Goal: Task Accomplishment & Management: Complete application form

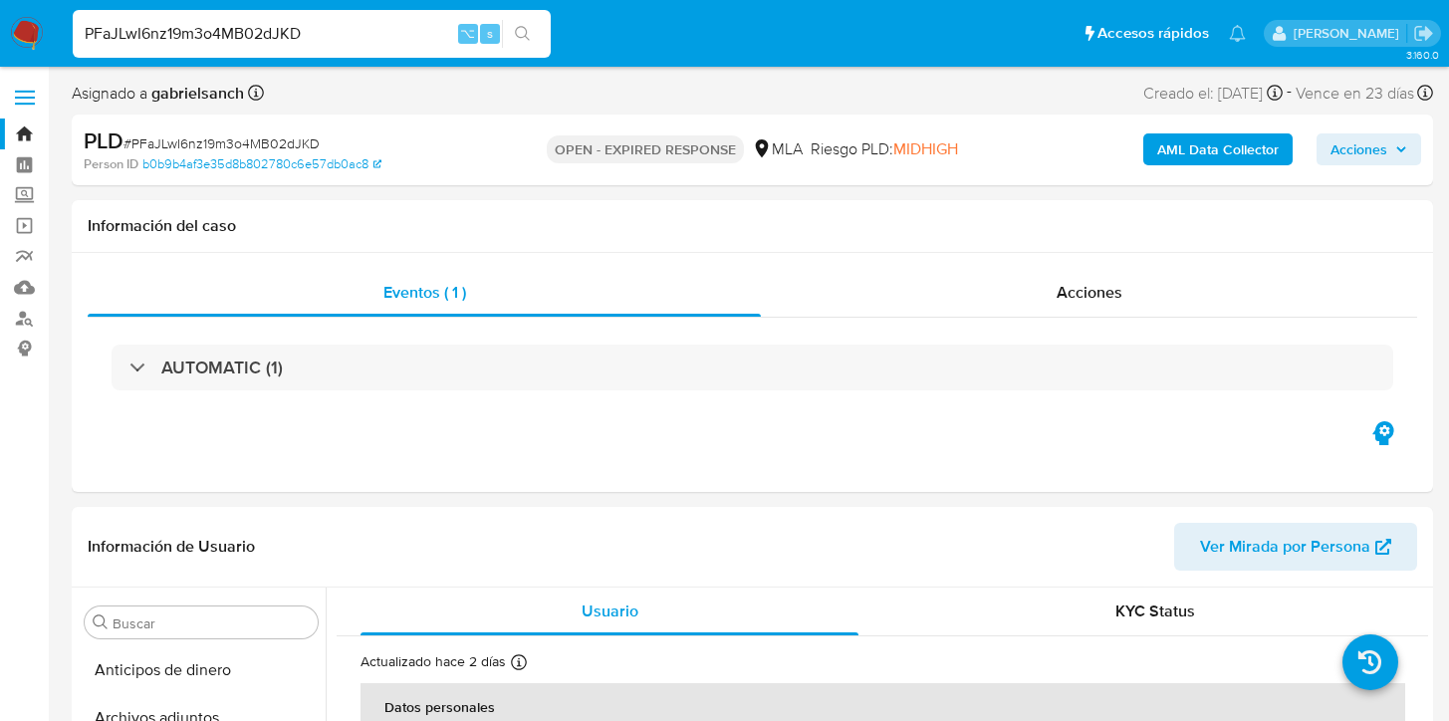
select select "10"
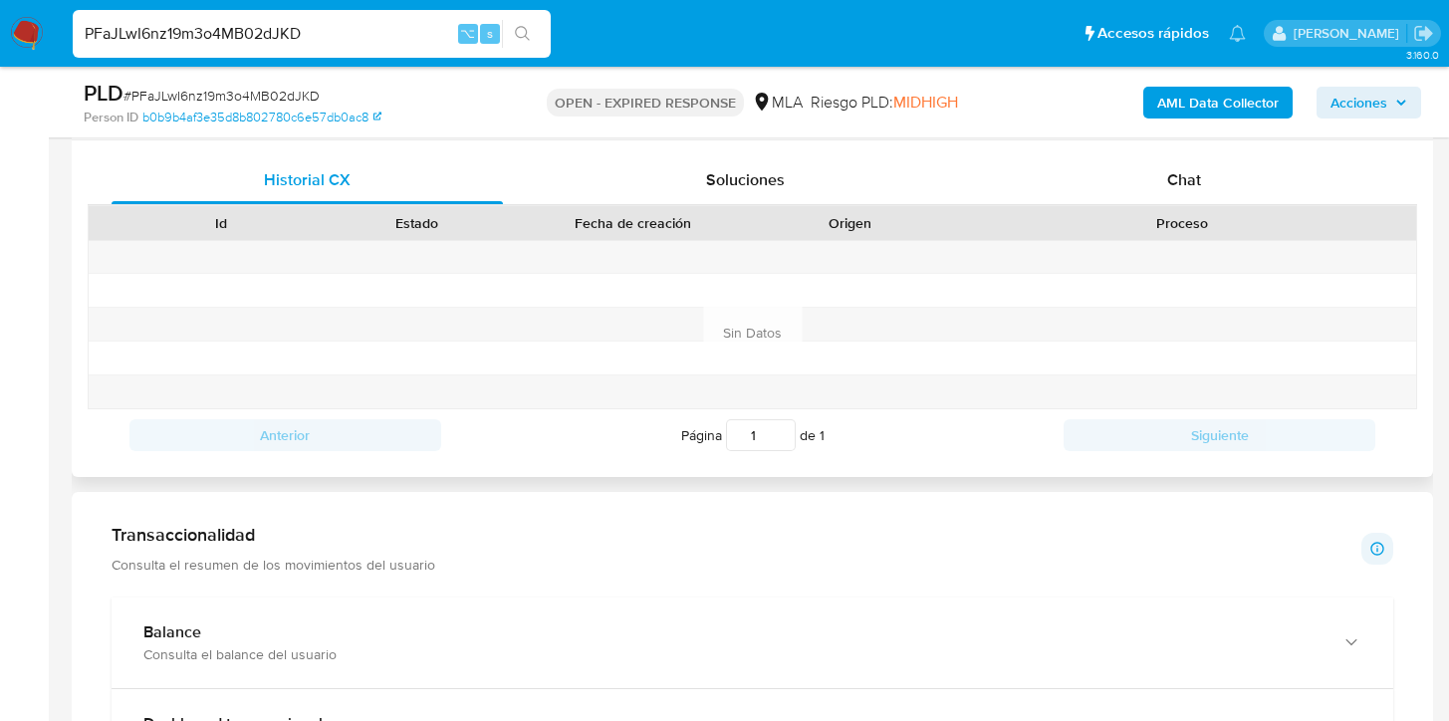
scroll to position [952, 0]
click at [1156, 158] on div "Chat" at bounding box center [1184, 182] width 391 height 48
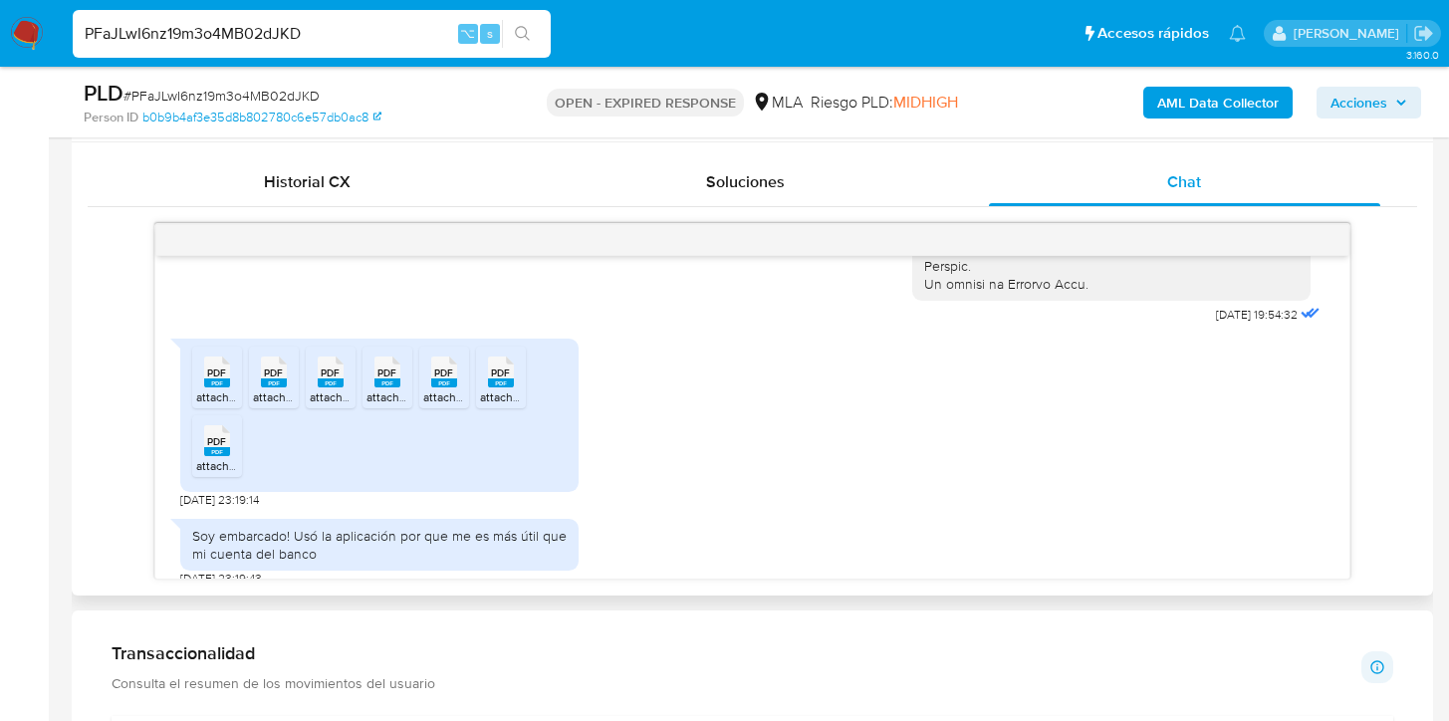
scroll to position [1030, 0]
click at [266, 44] on input "PFaJLwI6nz19m3o4MB02dJKD" at bounding box center [312, 34] width 478 height 26
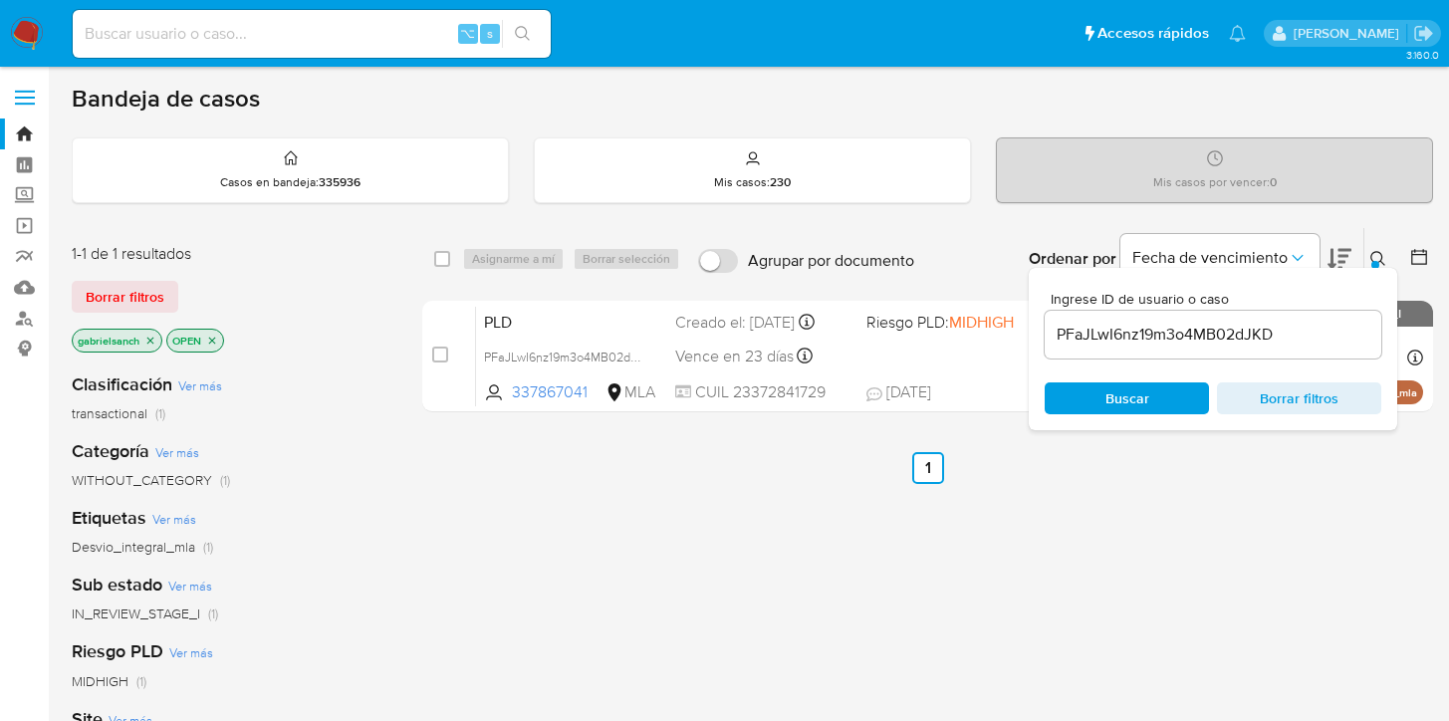
click at [1144, 324] on input "PFaJLwI6nz19m3o4MB02dJKD" at bounding box center [1212, 335] width 337 height 26
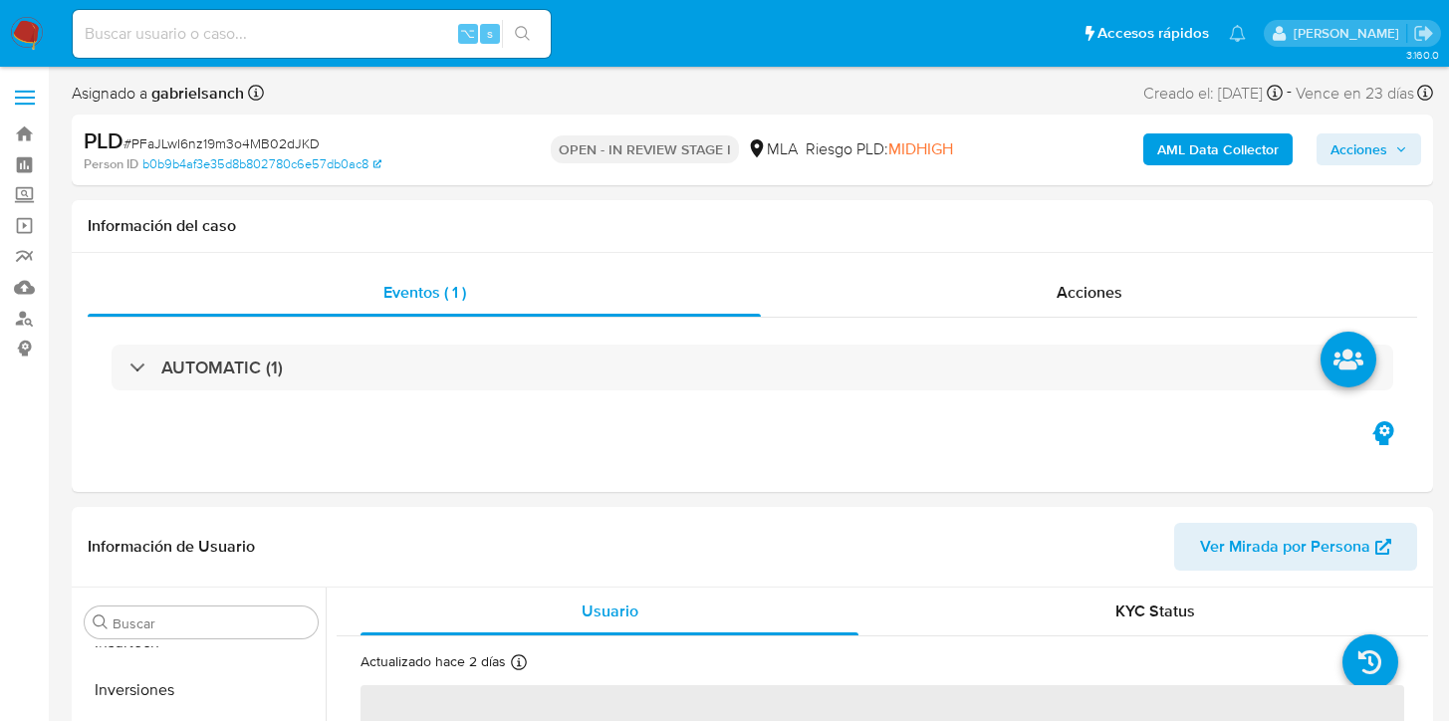
scroll to position [937, 0]
select select "10"
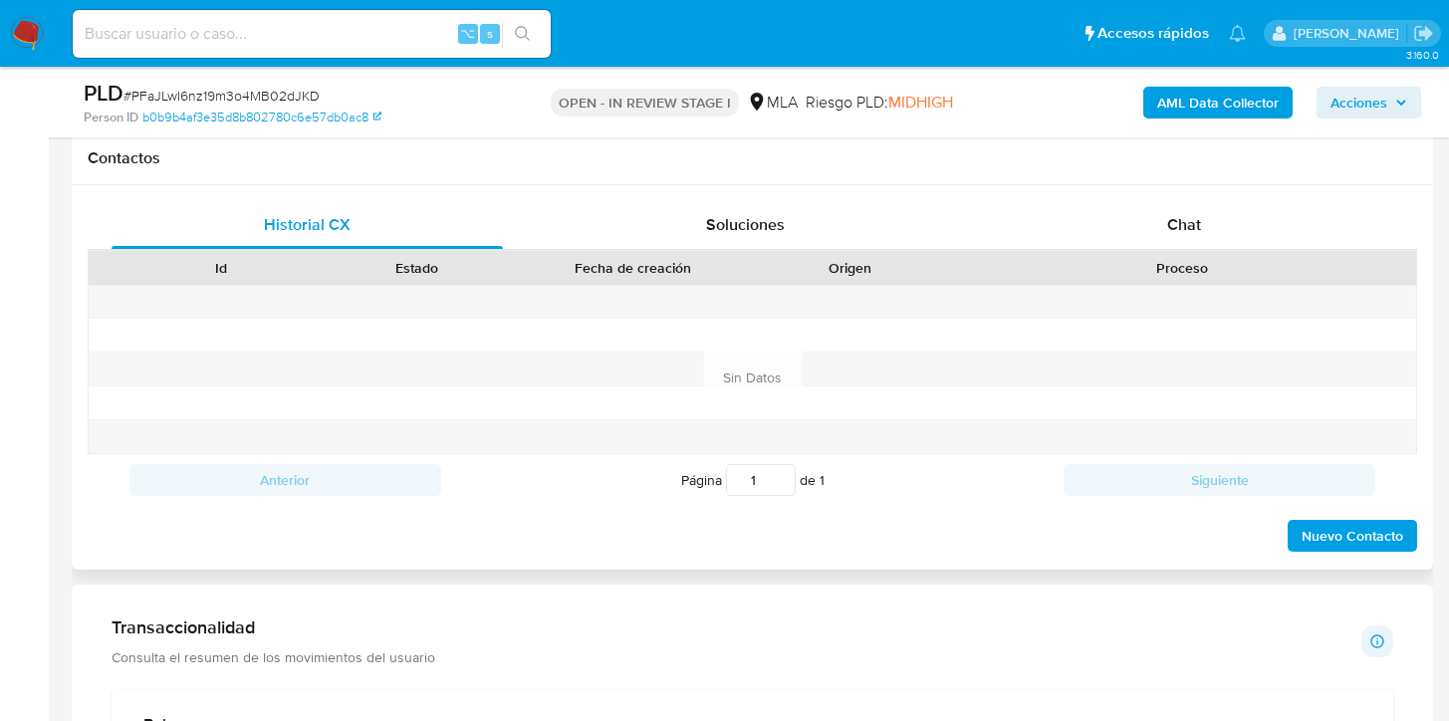
scroll to position [904, 0]
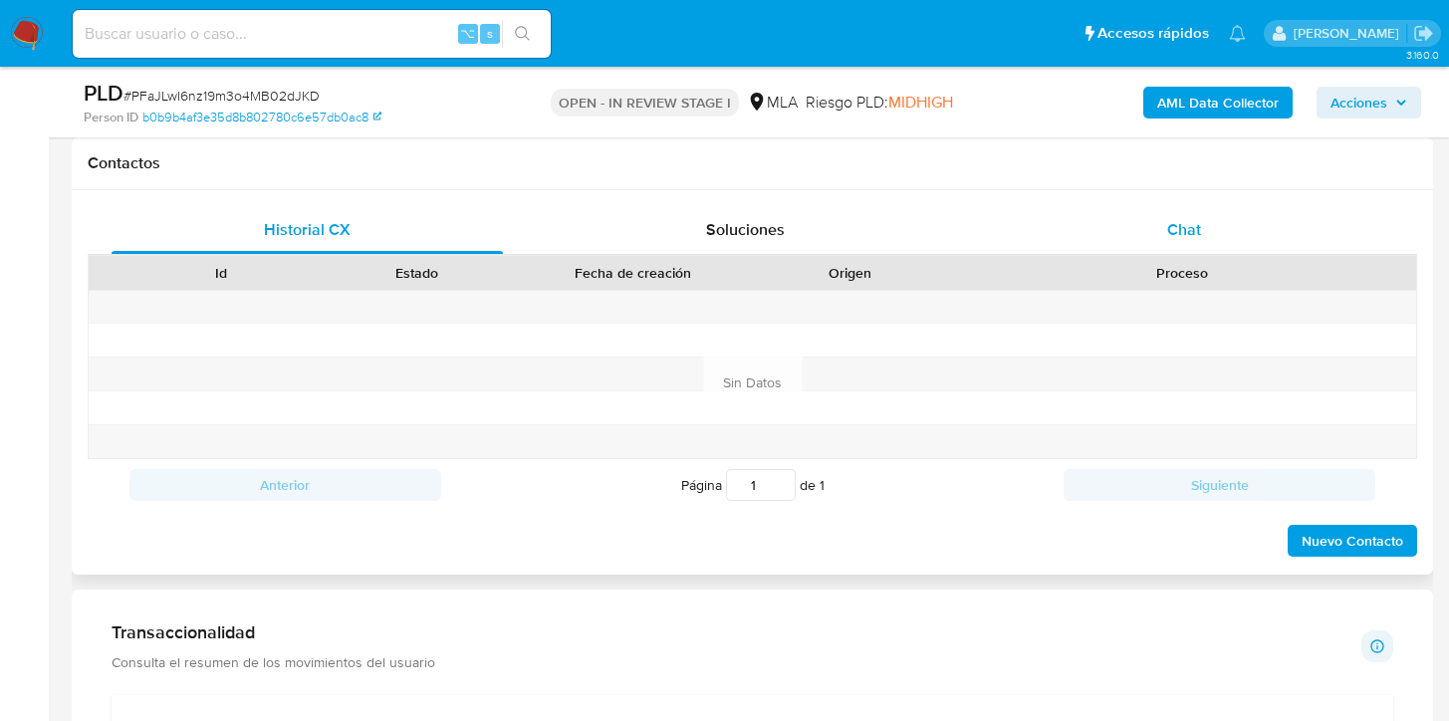
click at [1211, 253] on div "Chat" at bounding box center [1184, 230] width 391 height 48
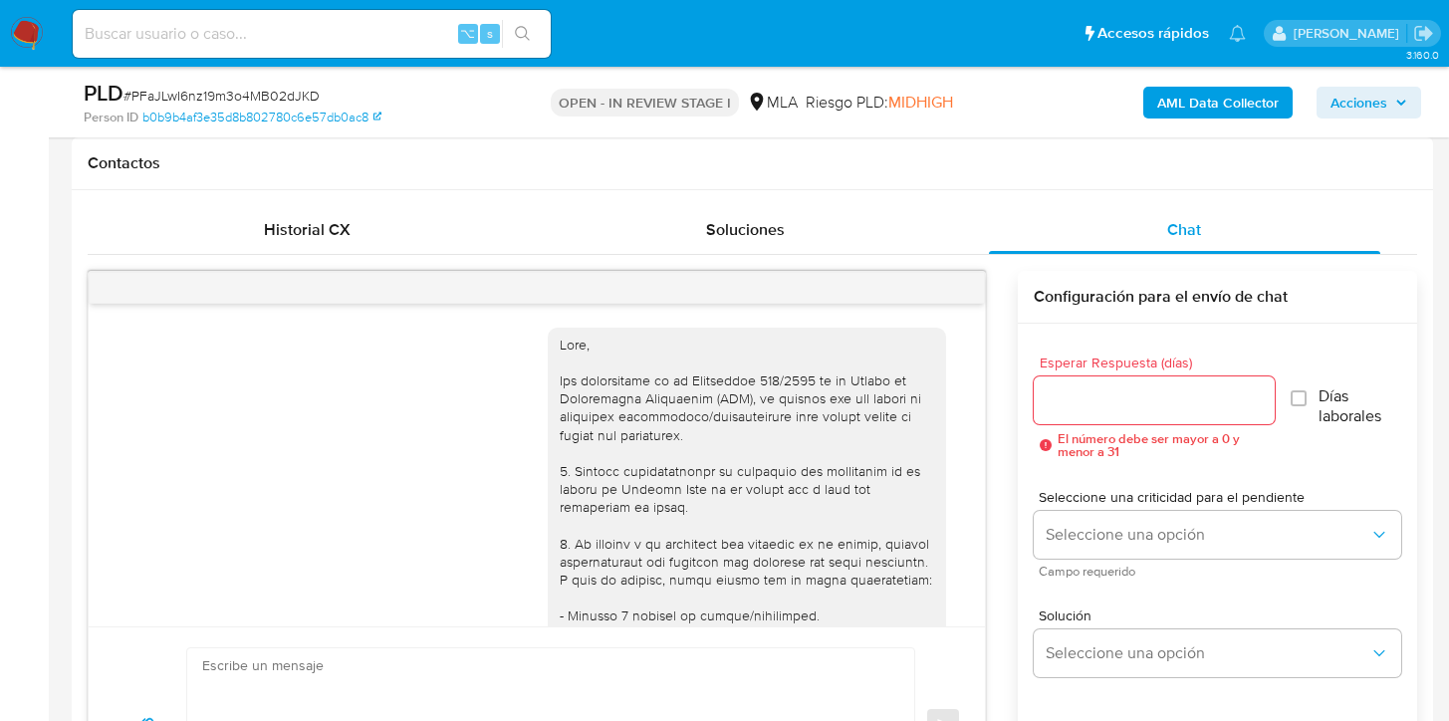
scroll to position [3116, 0]
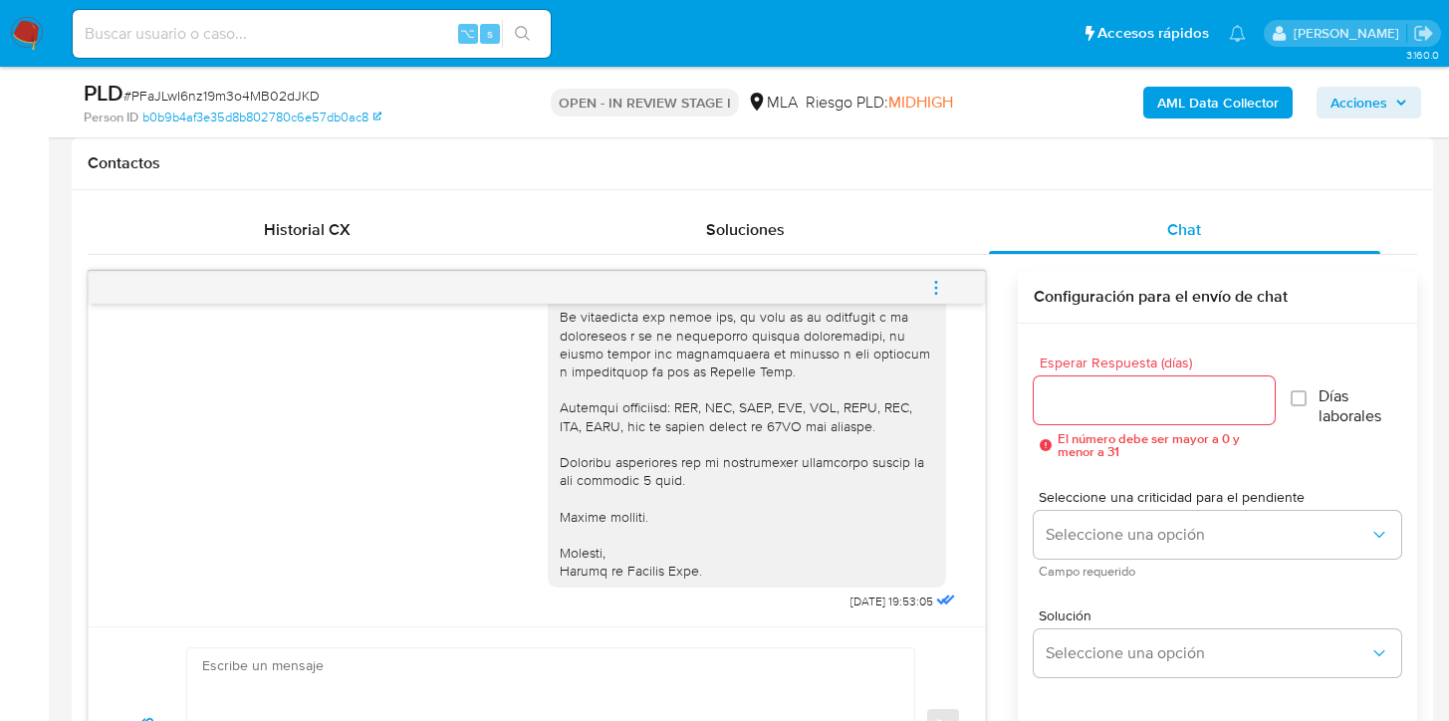
click at [940, 294] on icon "menu-action" at bounding box center [936, 288] width 18 height 18
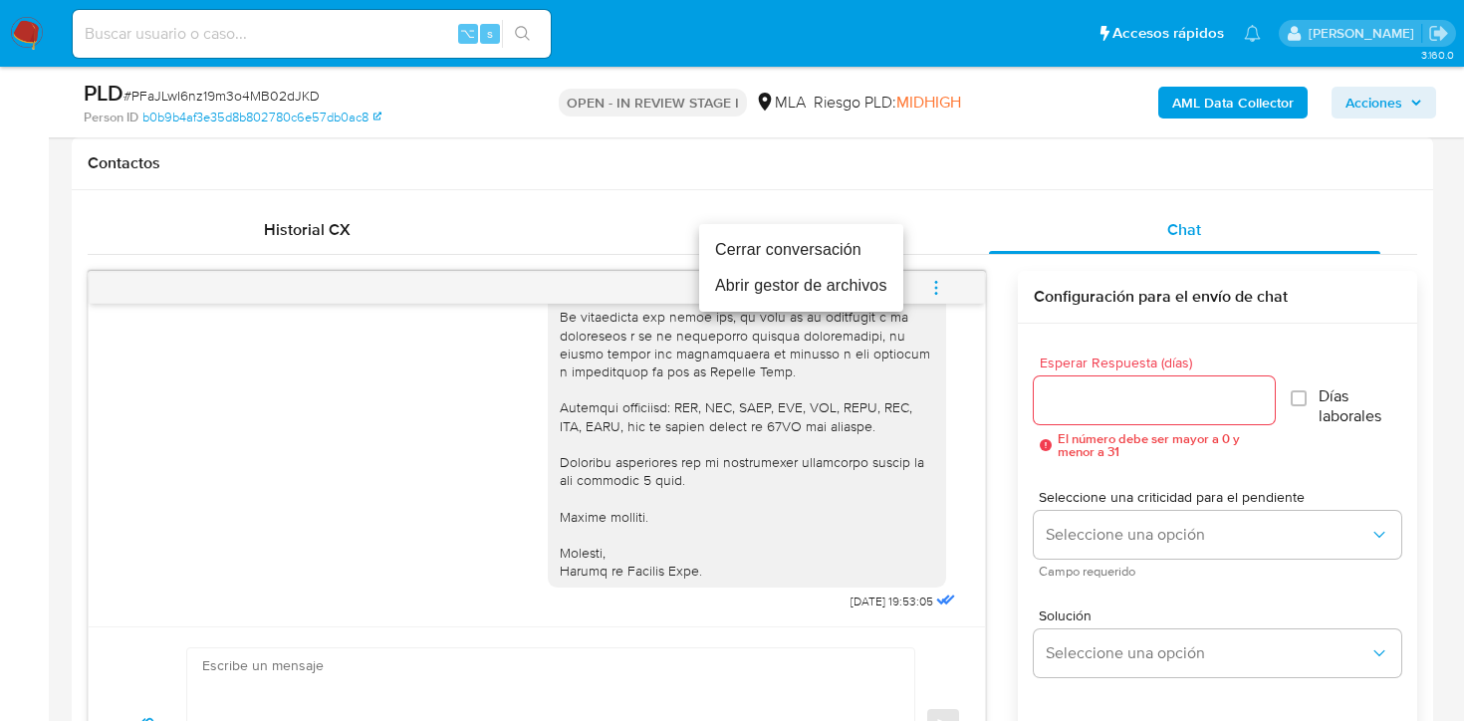
click at [848, 258] on li "Cerrar conversación" at bounding box center [801, 250] width 204 height 36
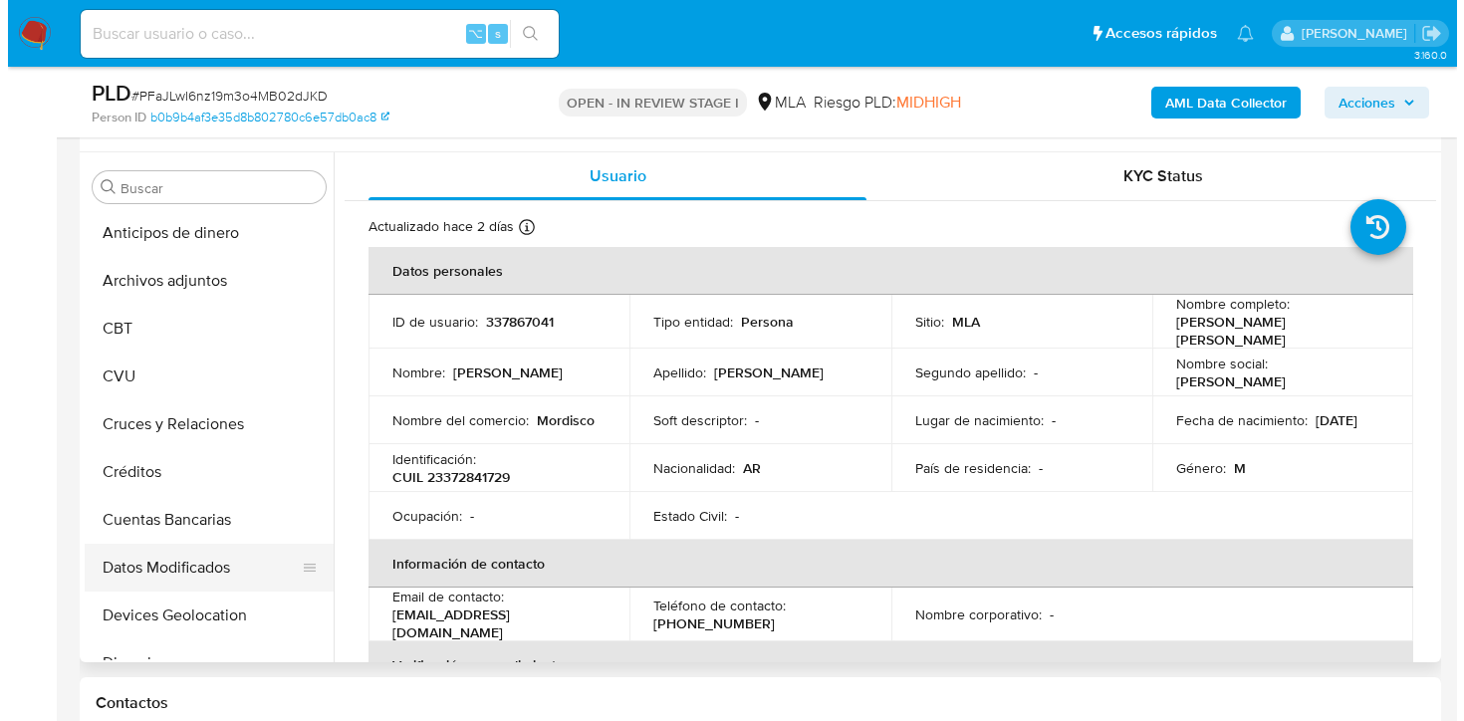
scroll to position [0, 0]
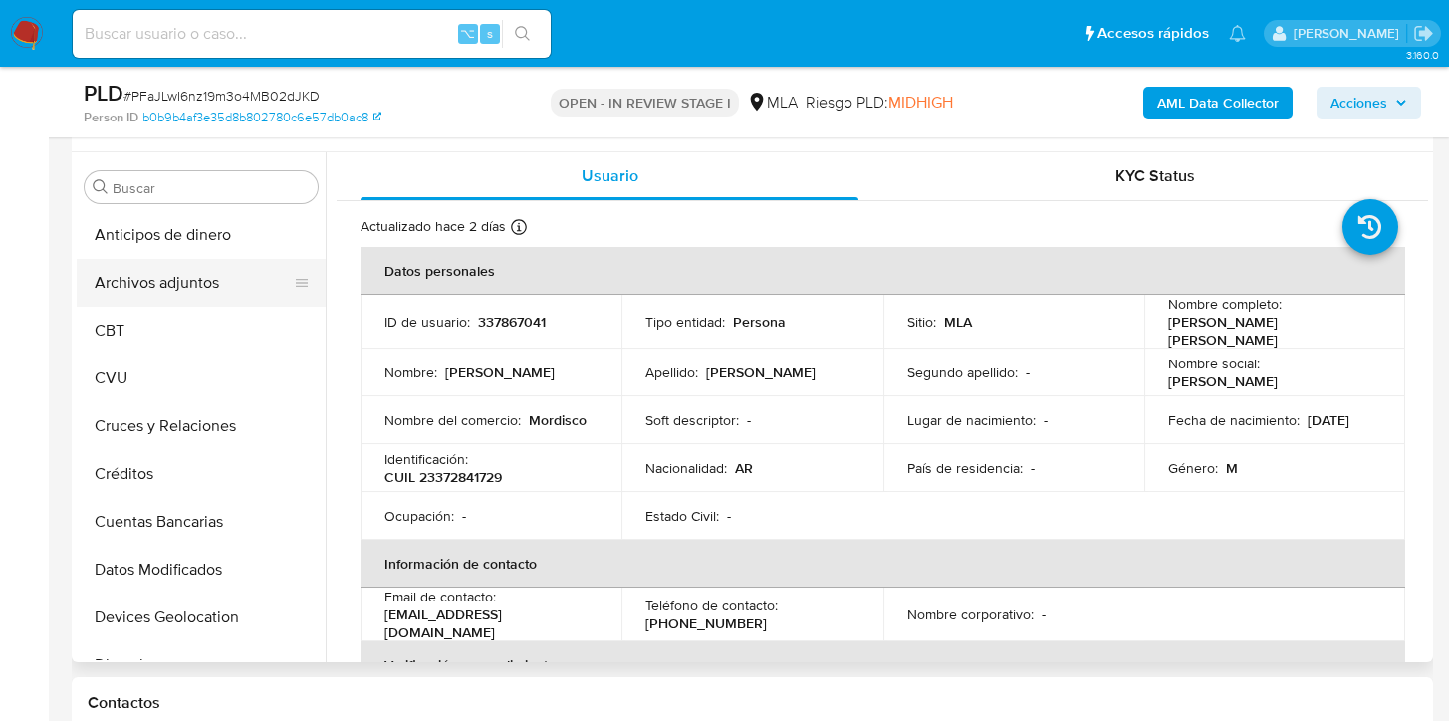
click at [206, 293] on button "Archivos adjuntos" at bounding box center [193, 283] width 233 height 48
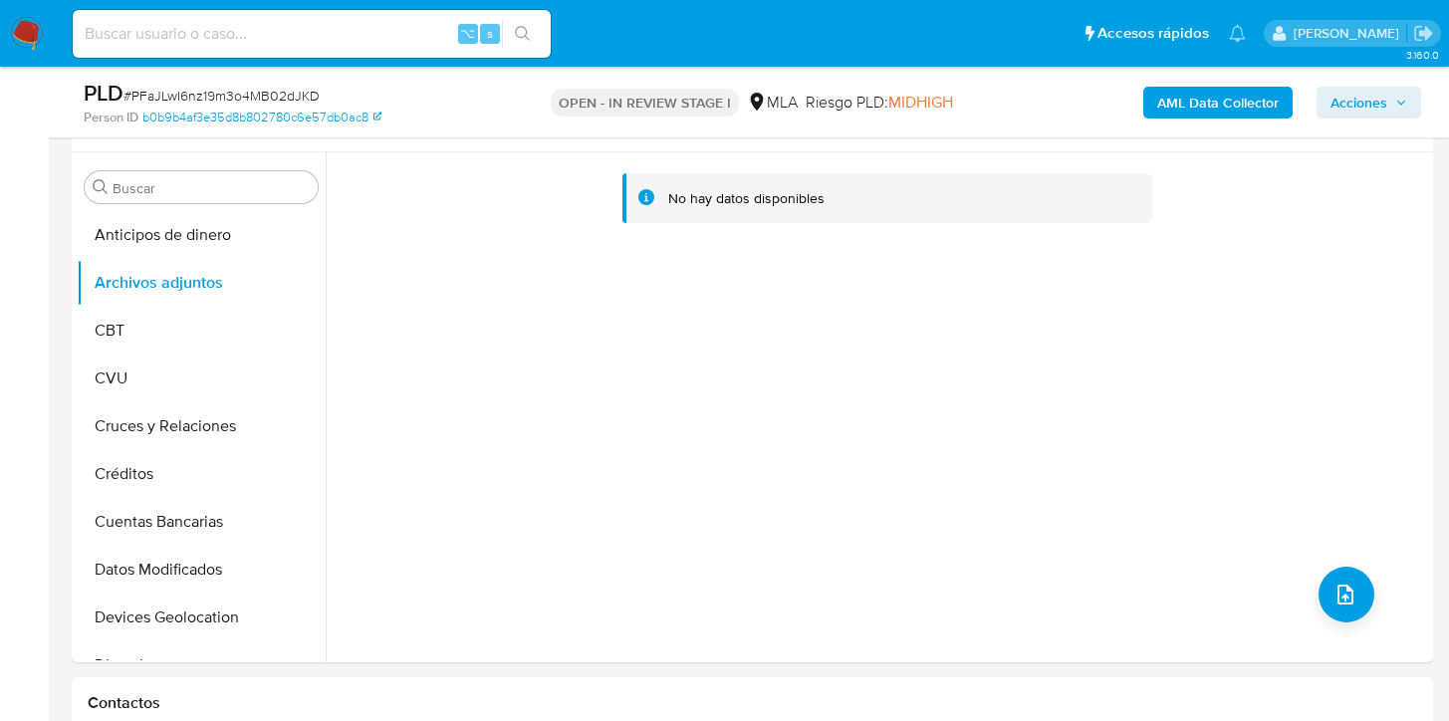
click at [1199, 105] on b "AML Data Collector" at bounding box center [1217, 103] width 121 height 32
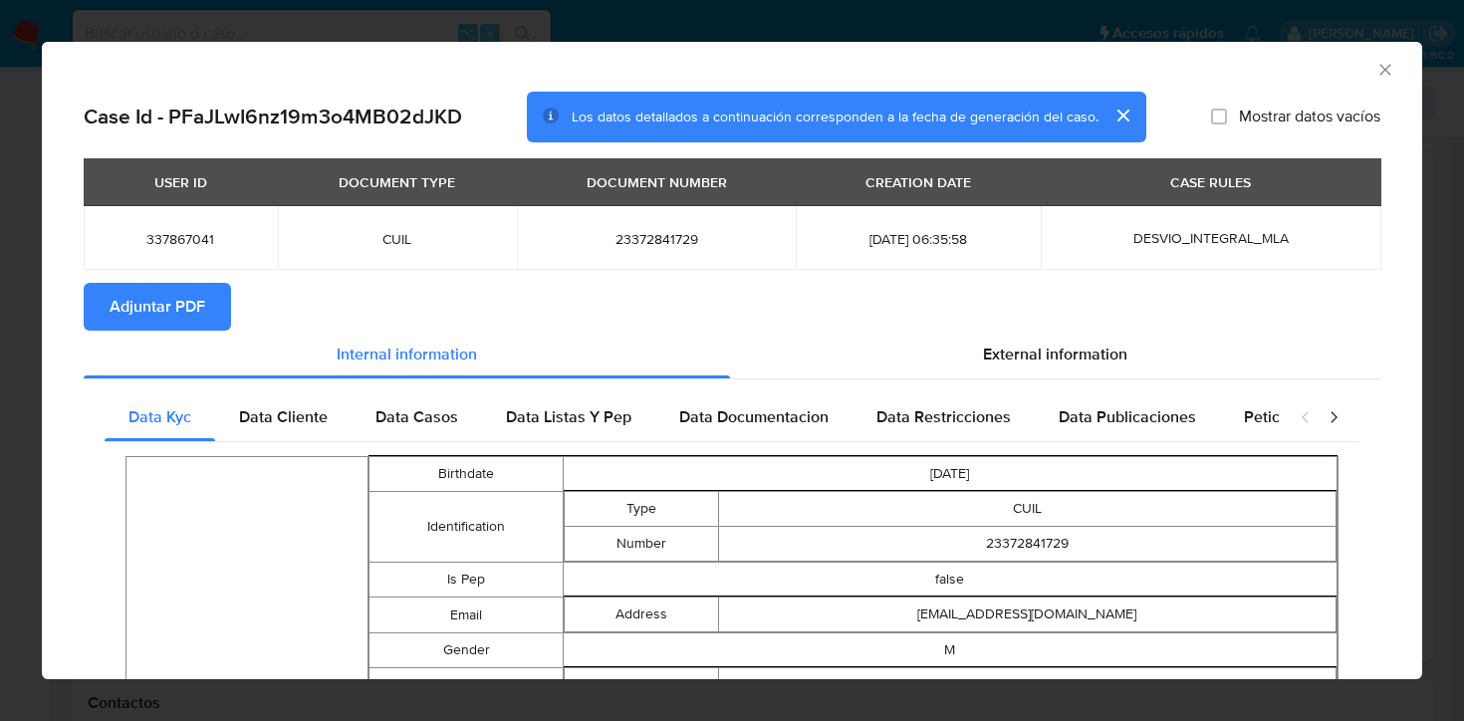
click at [139, 325] on span "Adjuntar PDF" at bounding box center [158, 307] width 96 height 44
click at [1375, 67] on icon "Cerrar ventana" at bounding box center [1385, 70] width 20 height 20
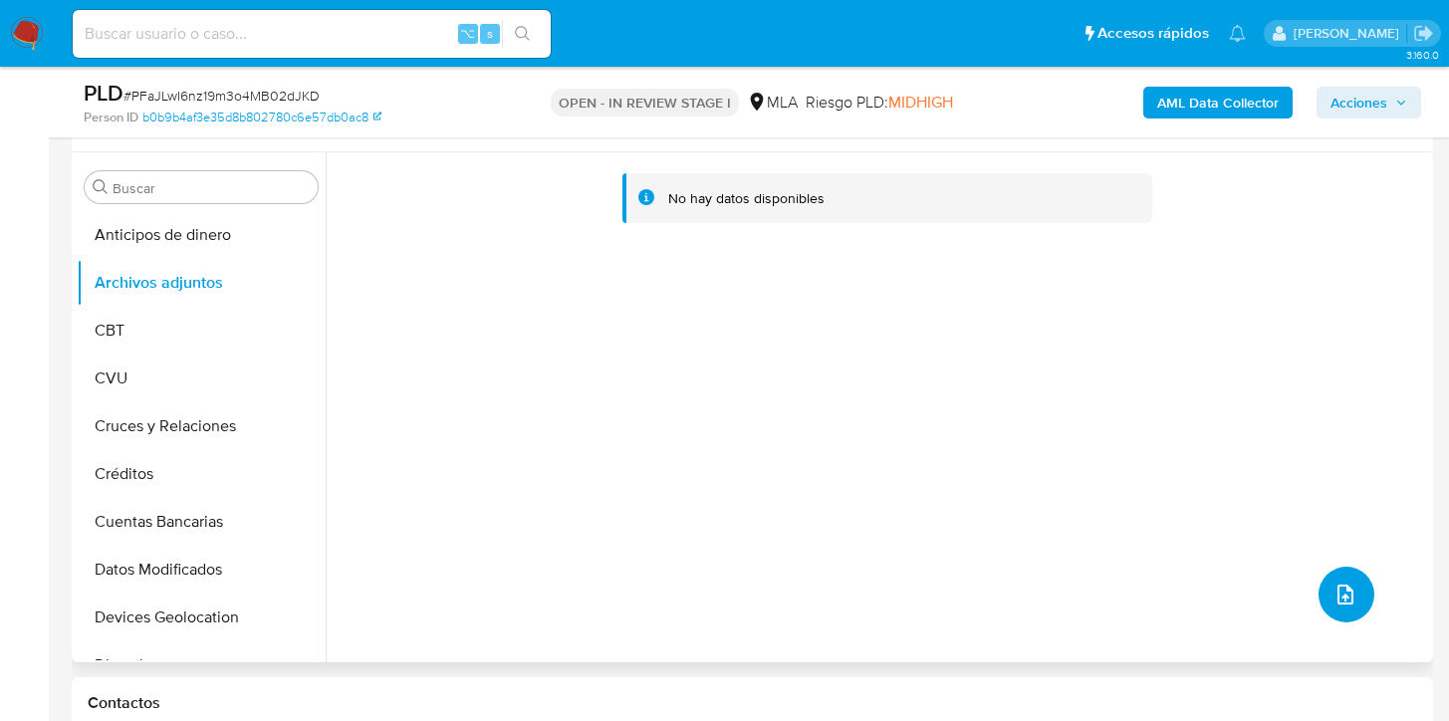
click at [1336, 614] on button "upload-file" at bounding box center [1346, 594] width 56 height 56
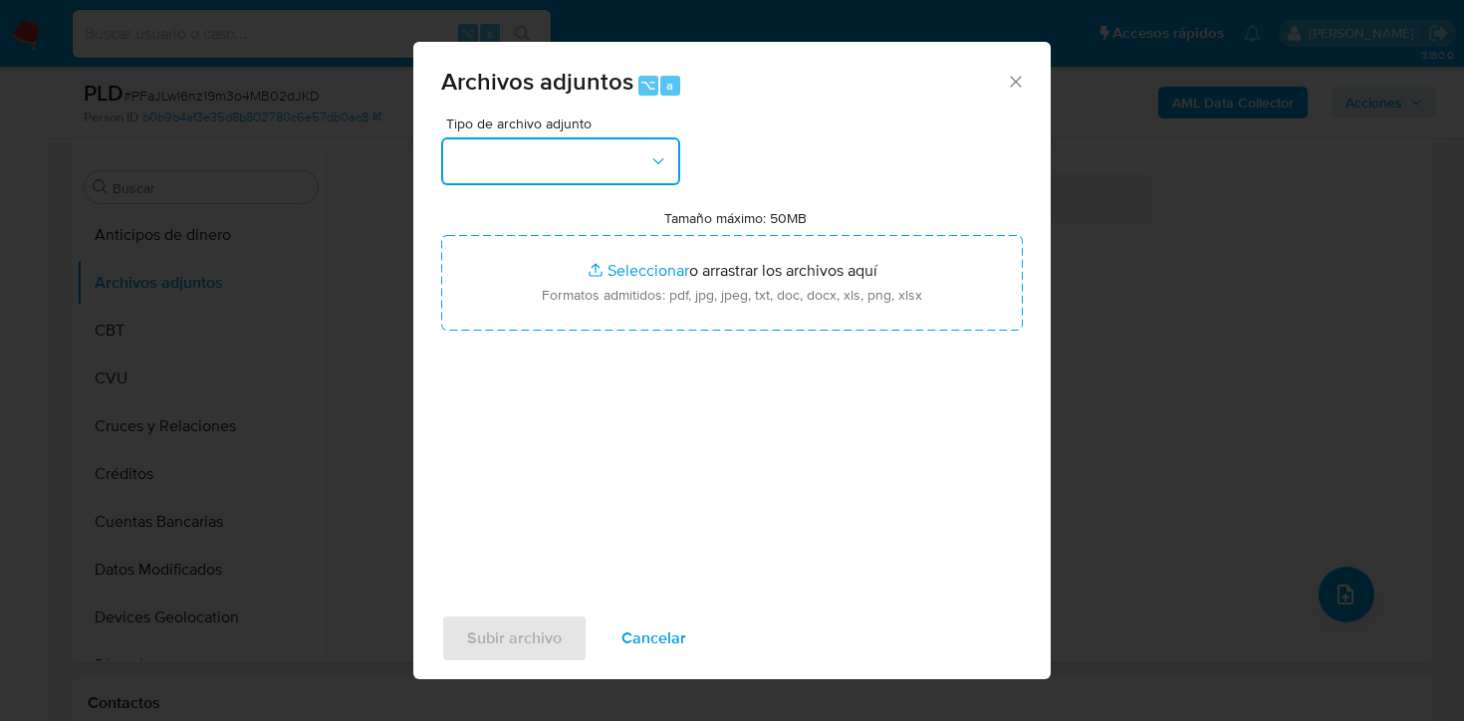
click at [572, 172] on button "button" at bounding box center [560, 161] width 239 height 48
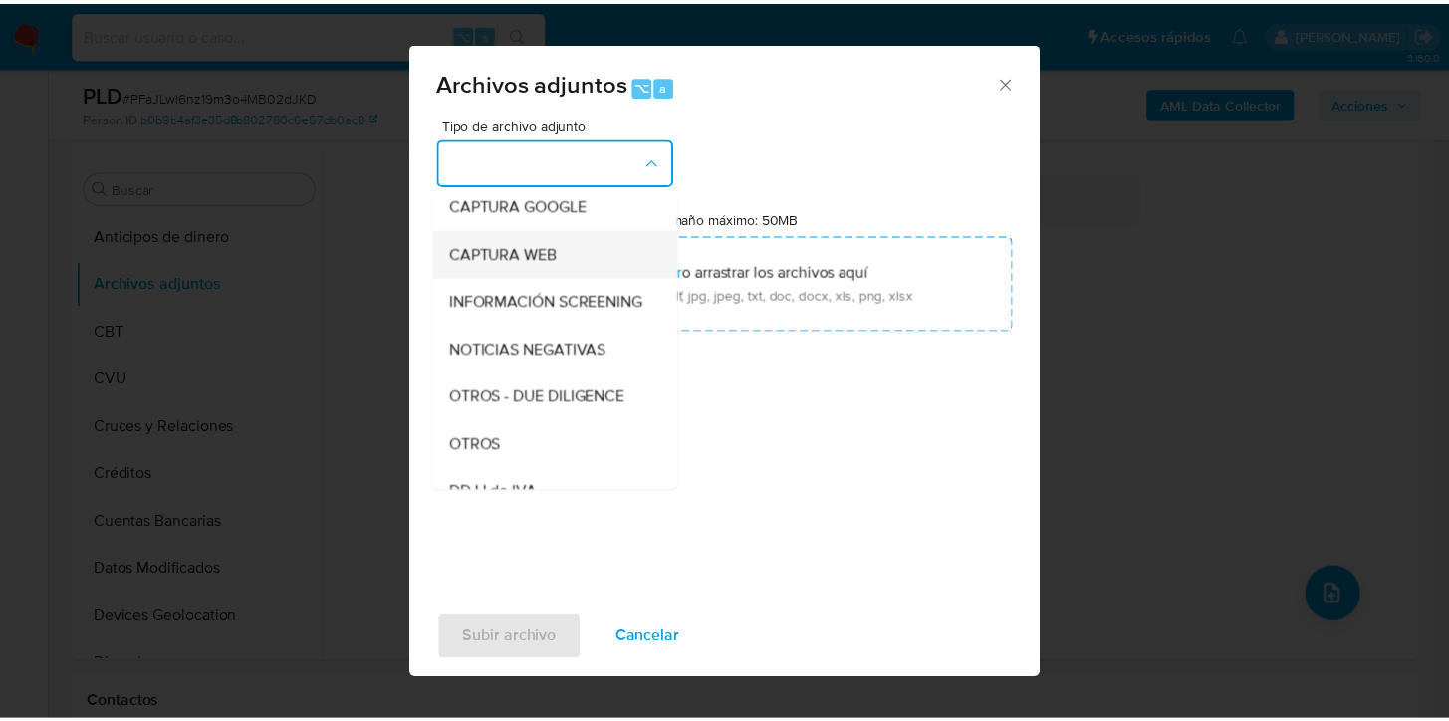
scroll to position [172, 0]
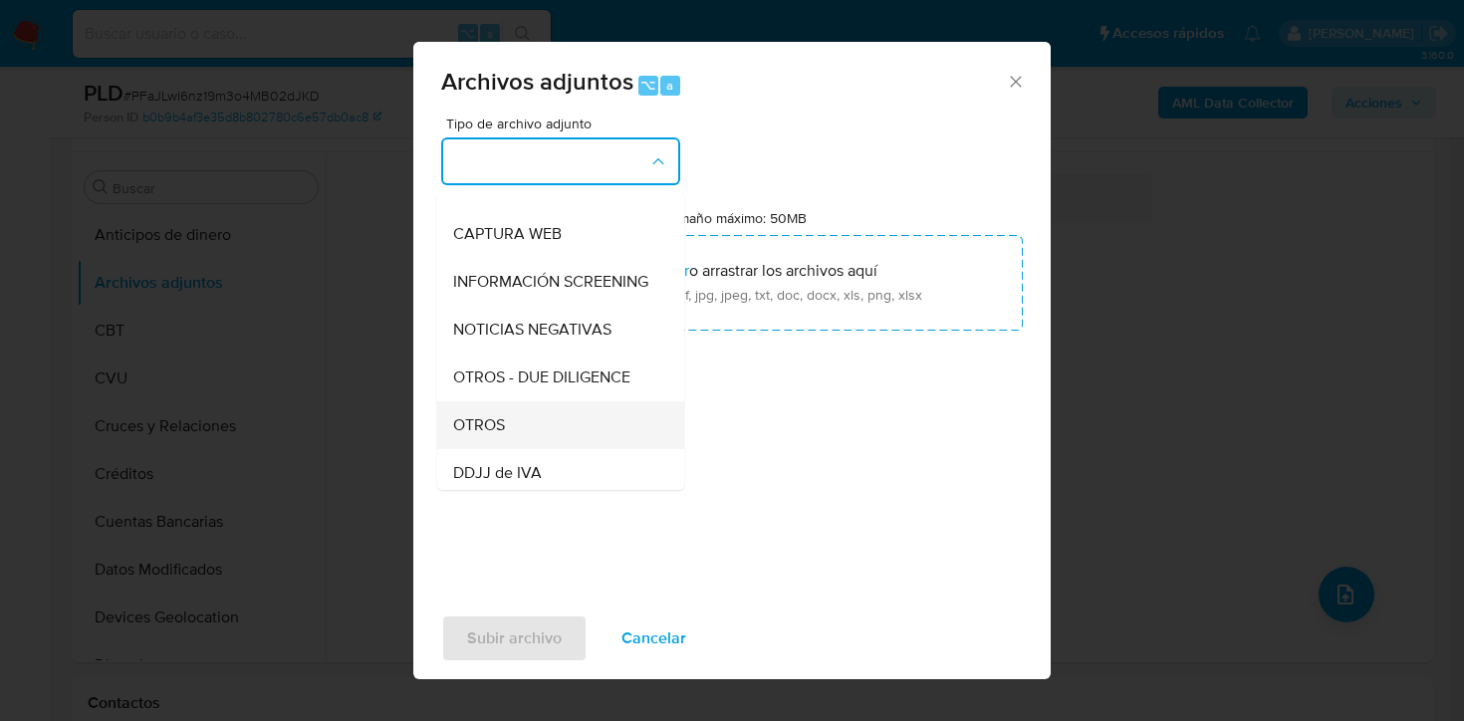
click at [523, 448] on div "OTROS" at bounding box center [554, 425] width 203 height 48
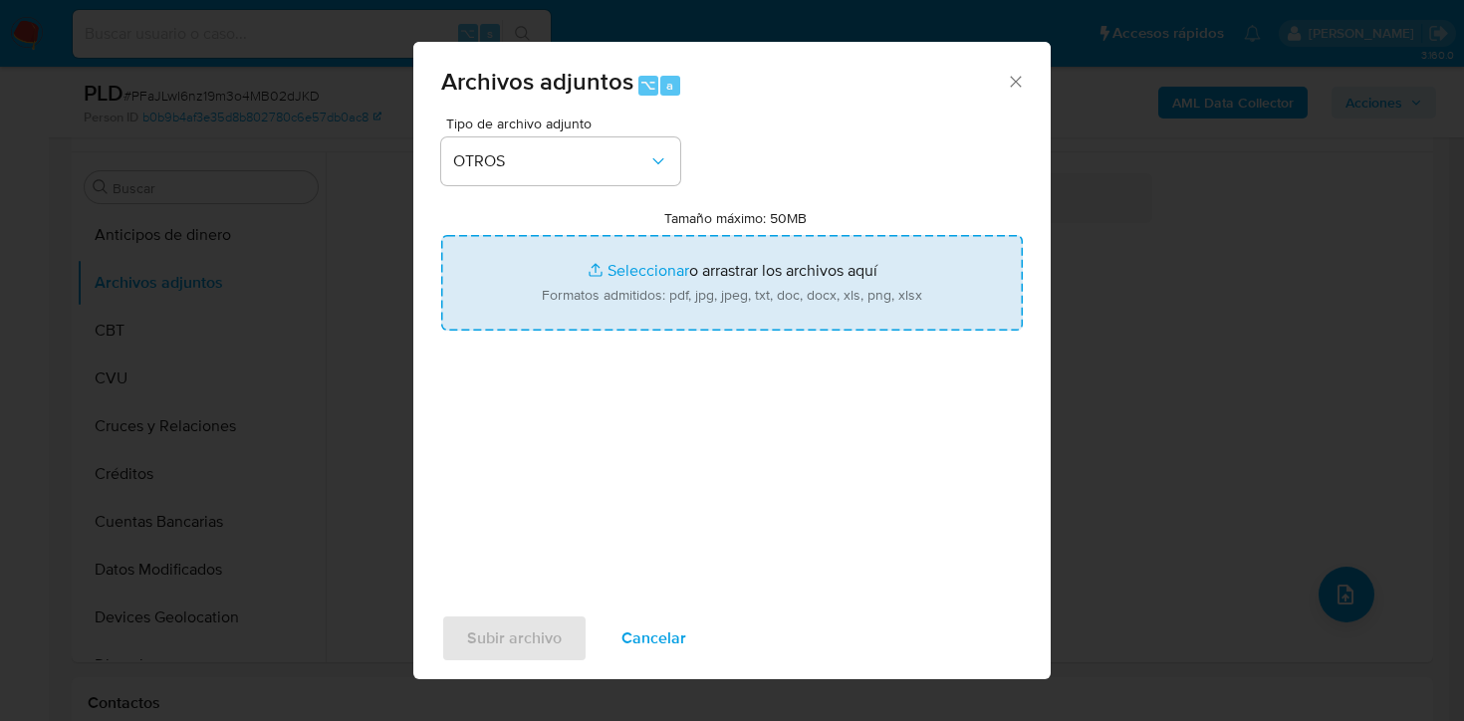
click at [628, 322] on input "Tamaño máximo: 50MB Seleccionar archivos" at bounding box center [731, 283] width 581 height 96
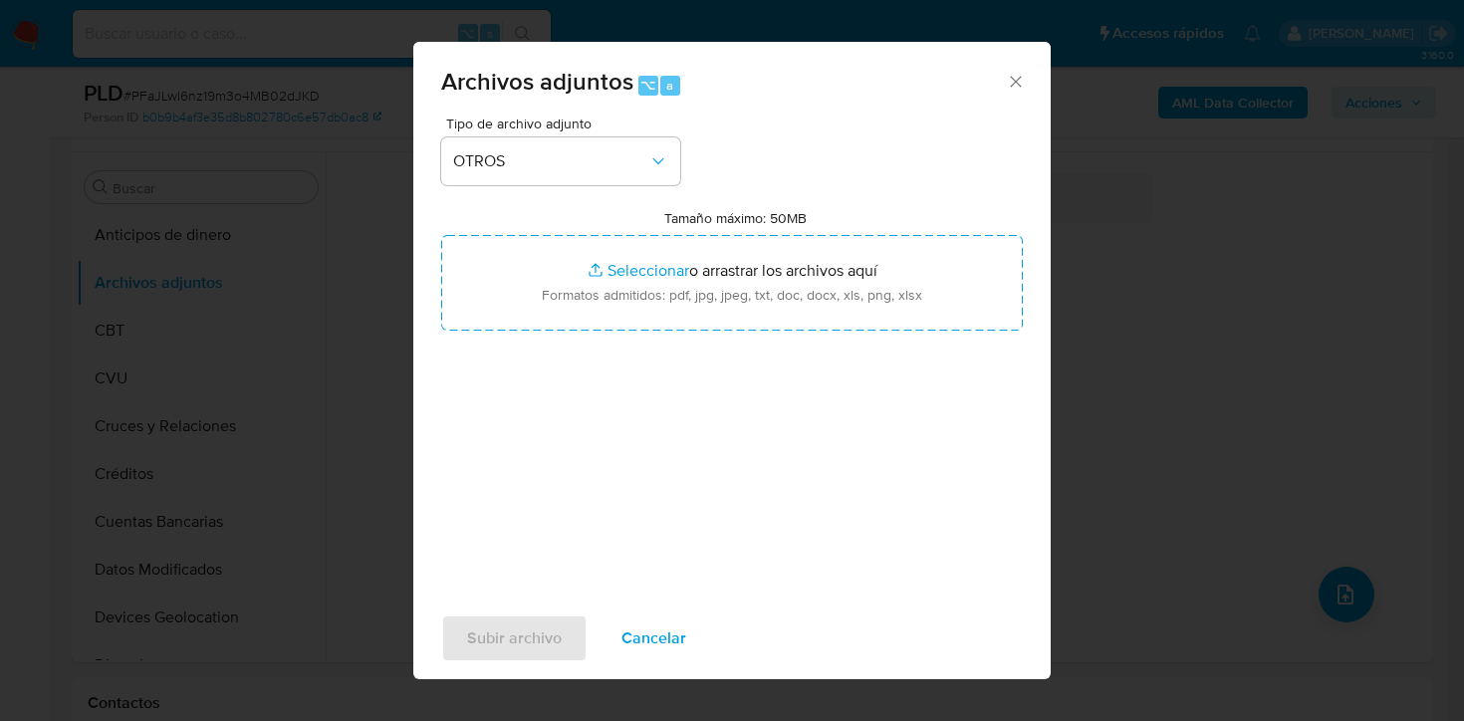
type input "C:\fakepath\Caselog PFaJLwI6nz19m3o4MB02dJKD_2025_07_17_21_39_54.docx"
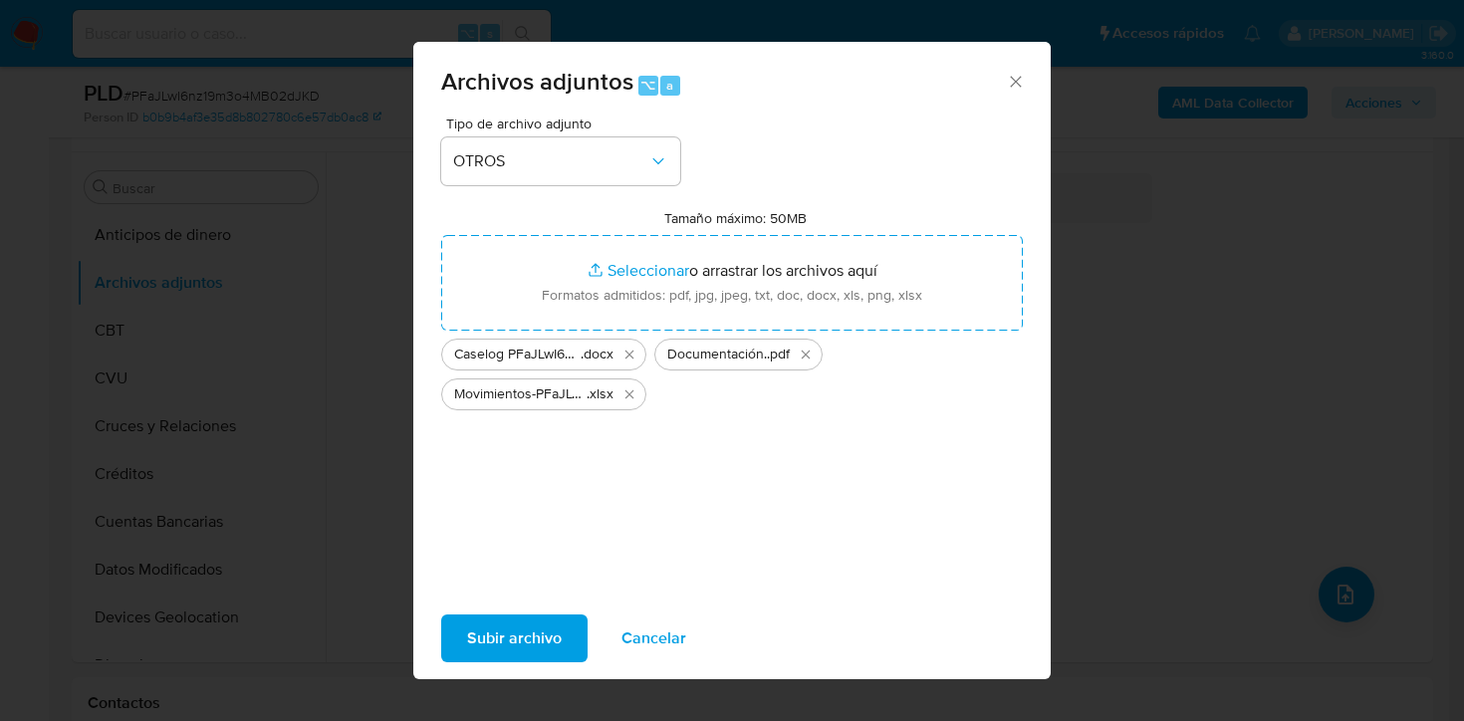
click at [492, 639] on span "Subir archivo" at bounding box center [514, 638] width 95 height 44
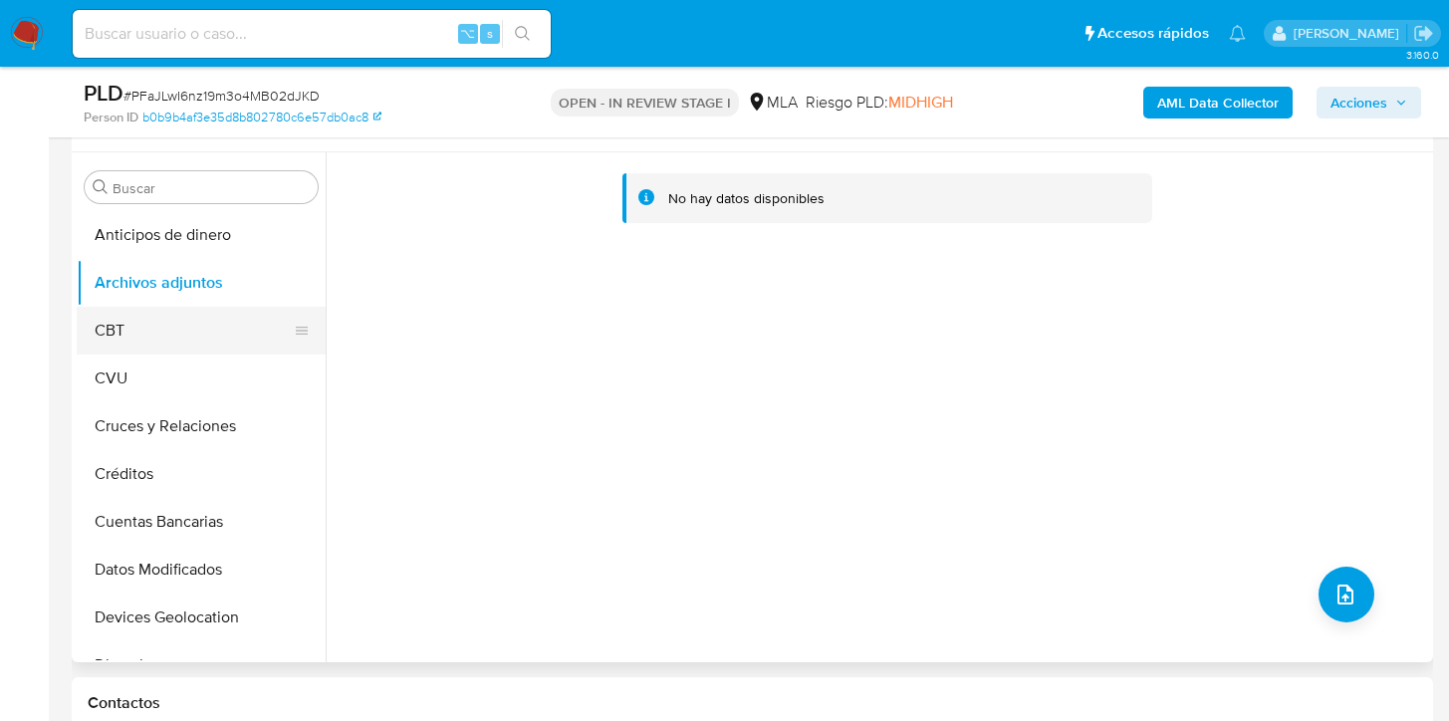
click at [152, 328] on button "CBT" at bounding box center [193, 331] width 233 height 48
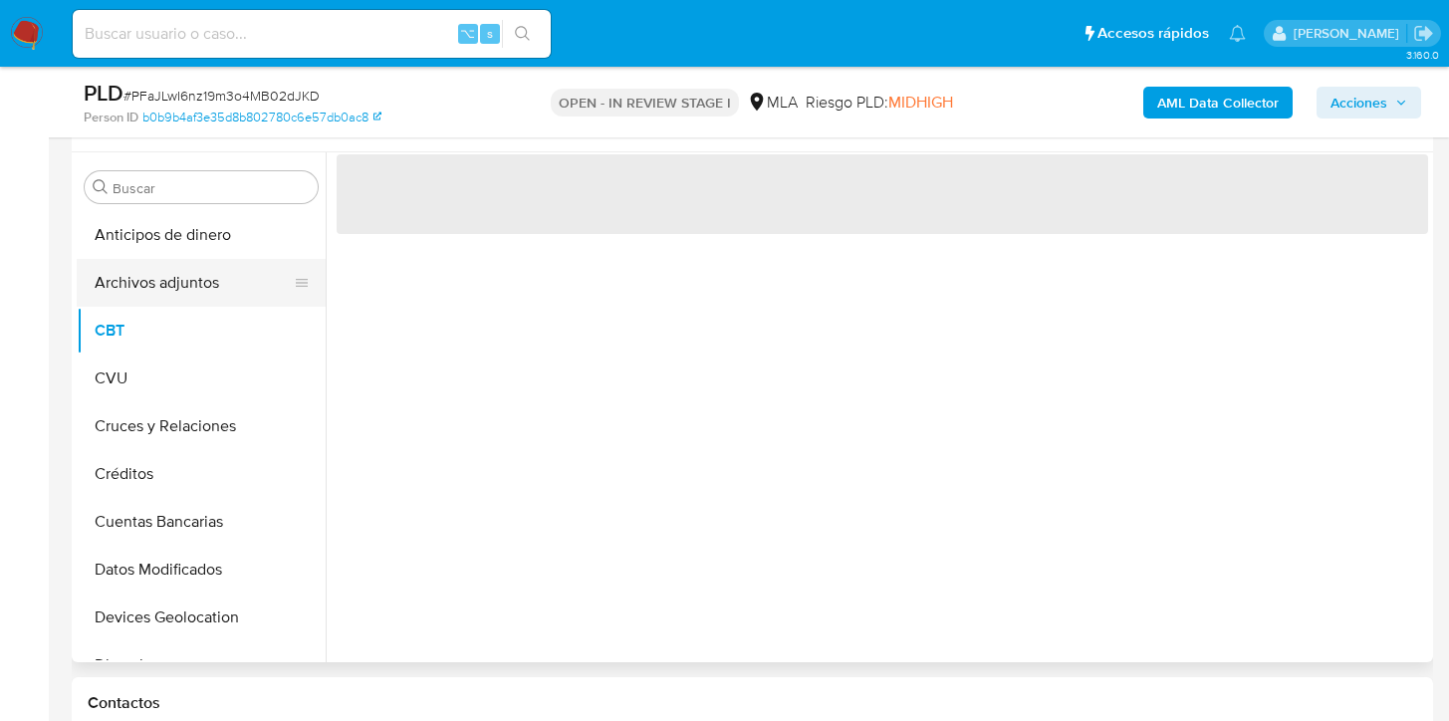
click at [150, 292] on button "Archivos adjuntos" at bounding box center [193, 283] width 233 height 48
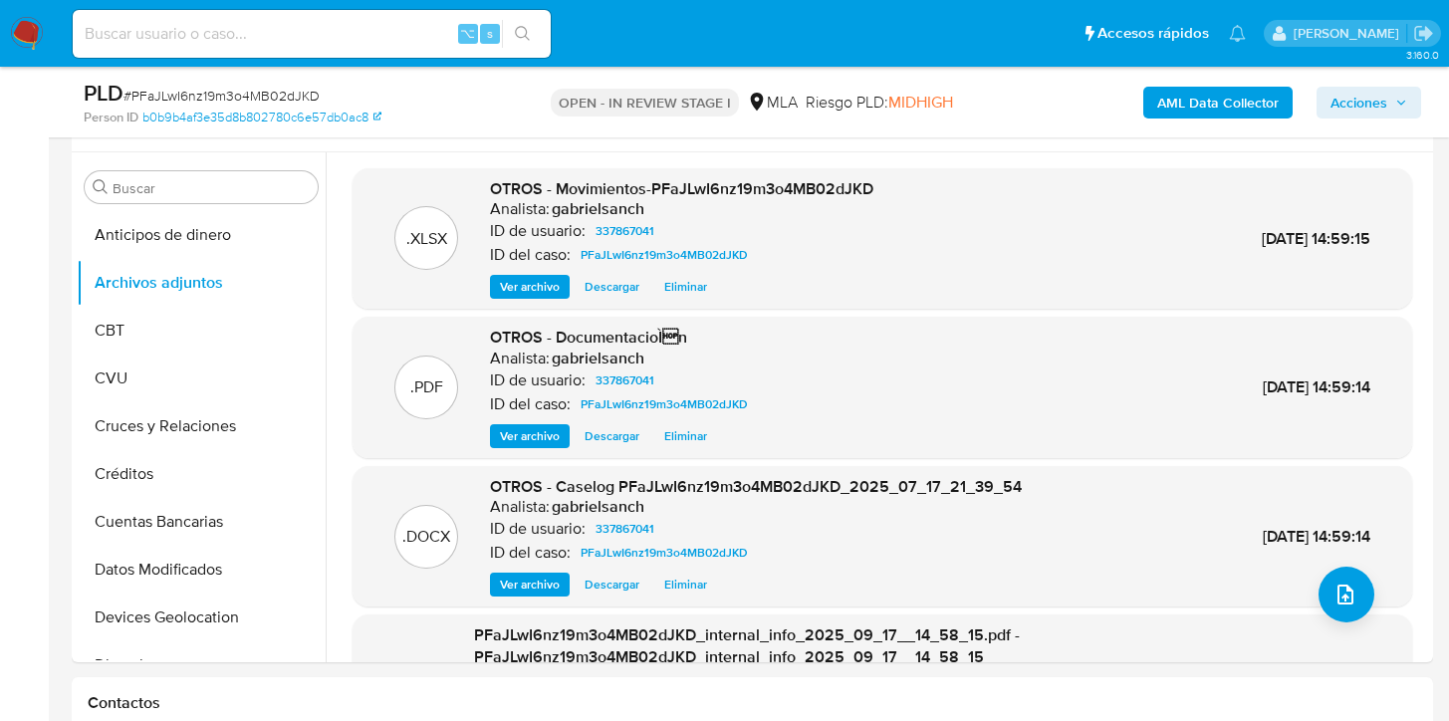
click at [1380, 104] on span "Acciones" at bounding box center [1358, 103] width 57 height 32
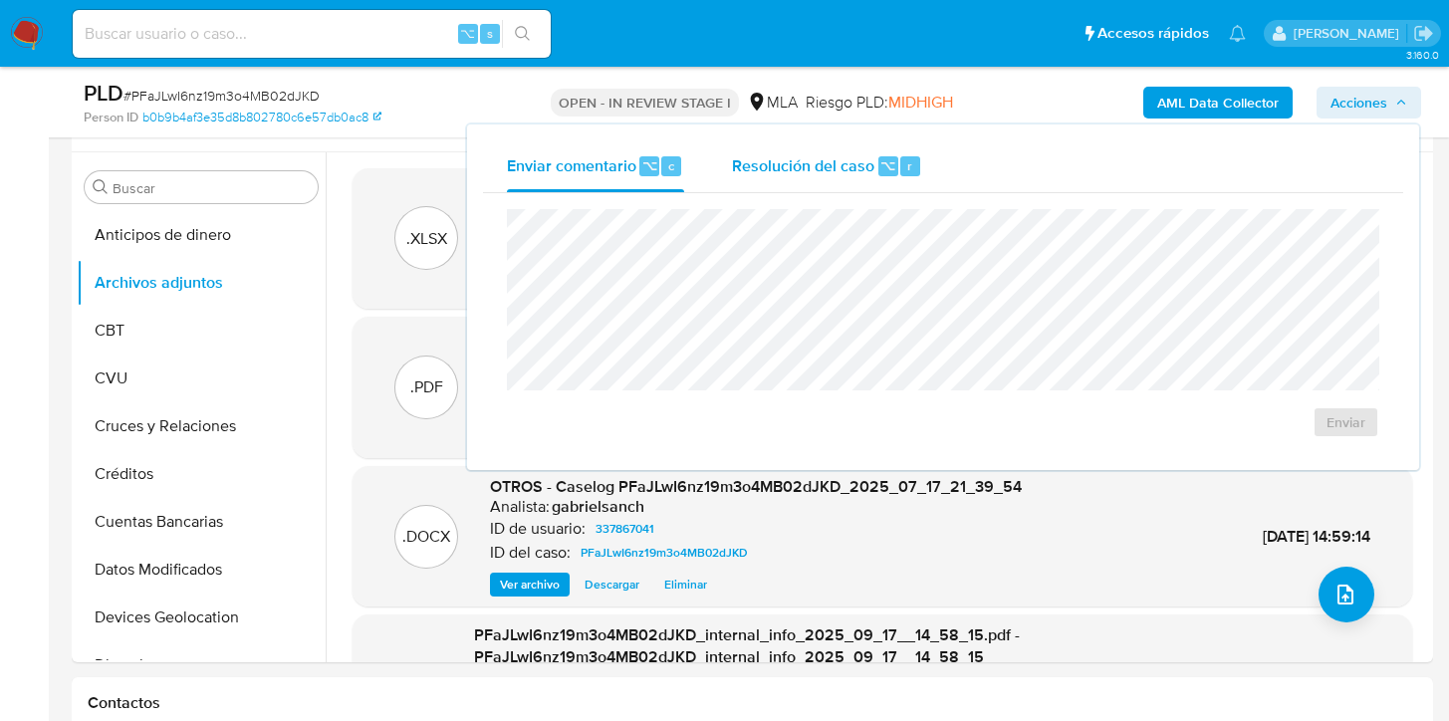
click at [760, 169] on span "Resolución del caso" at bounding box center [803, 164] width 142 height 23
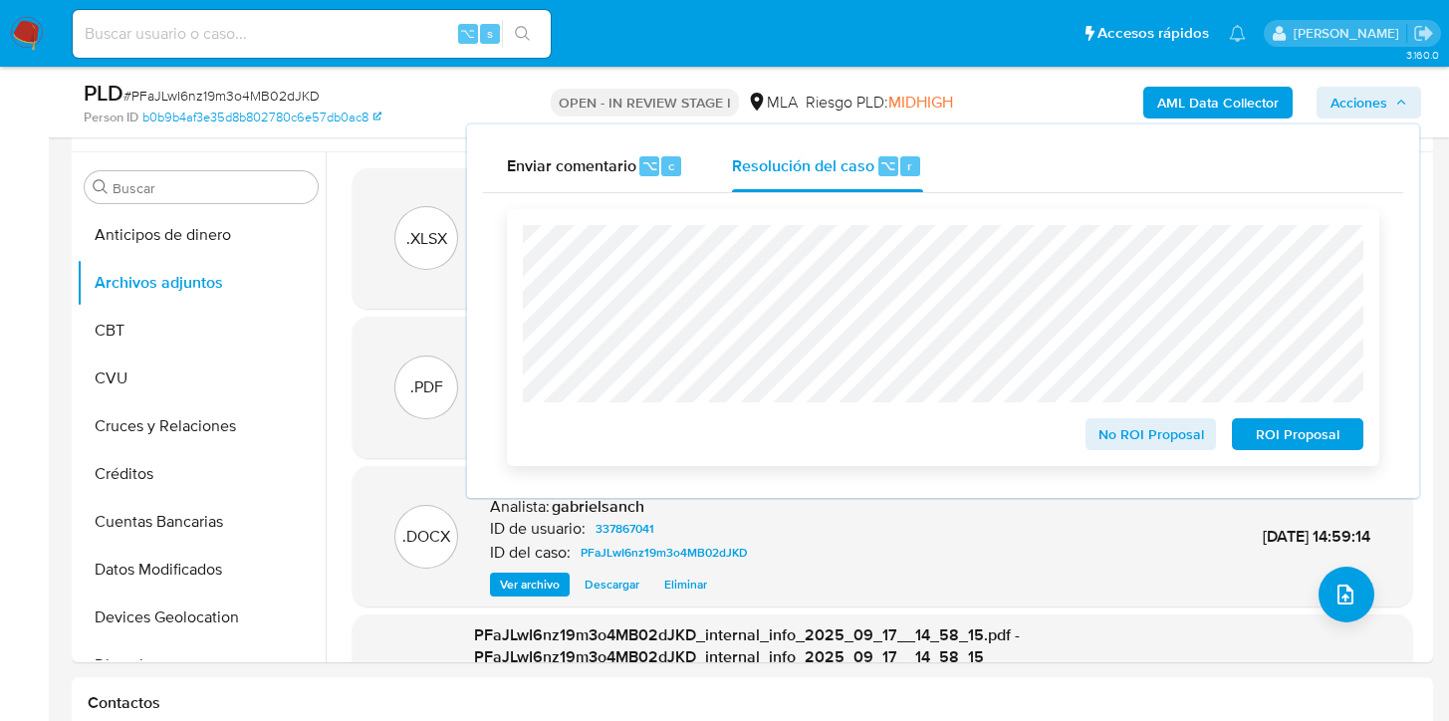
click at [1109, 435] on span "No ROI Proposal" at bounding box center [1151, 434] width 104 height 28
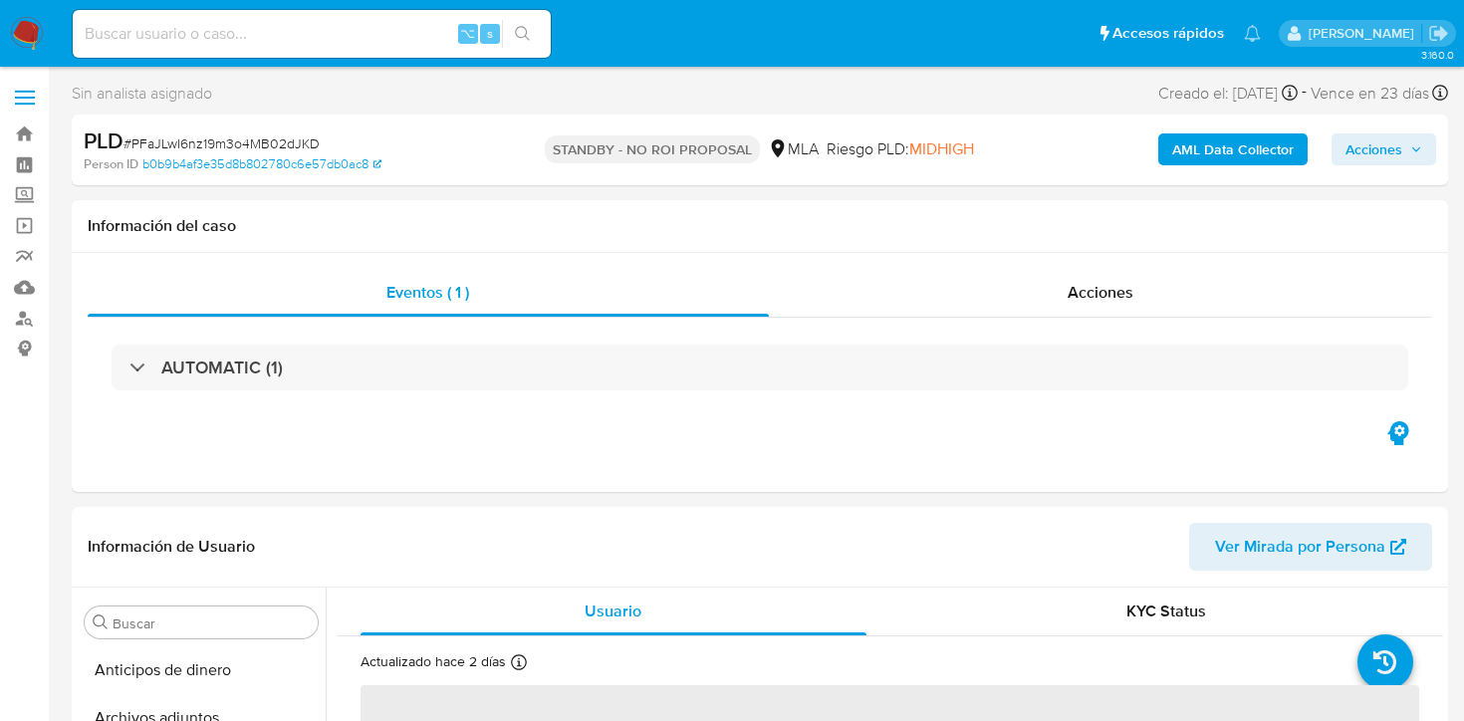
select select "10"
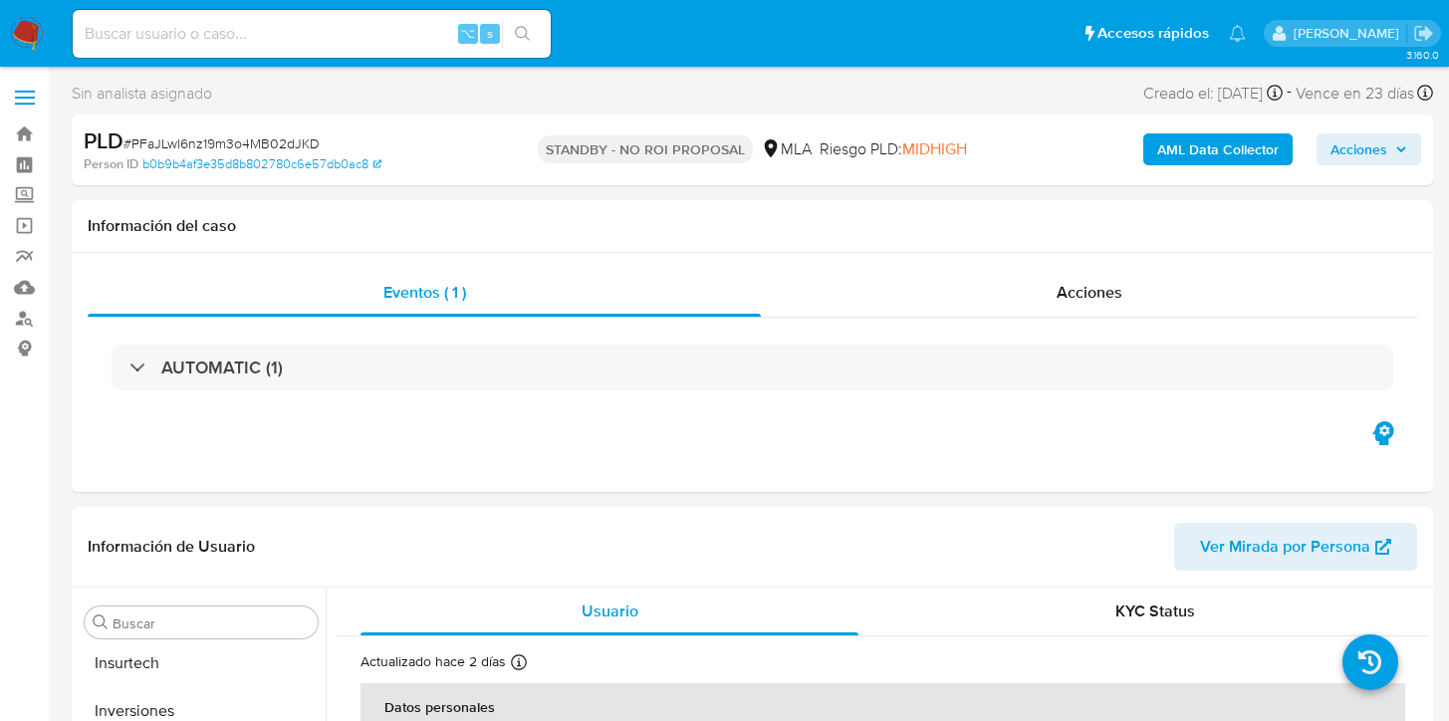
scroll to position [937, 0]
click at [347, 30] on input at bounding box center [312, 34] width 478 height 26
paste input "P0TGyedA5l9zHpf7A5fG09DU"
type input "P0TGyedA5l9zHpf7A5fG09DU"
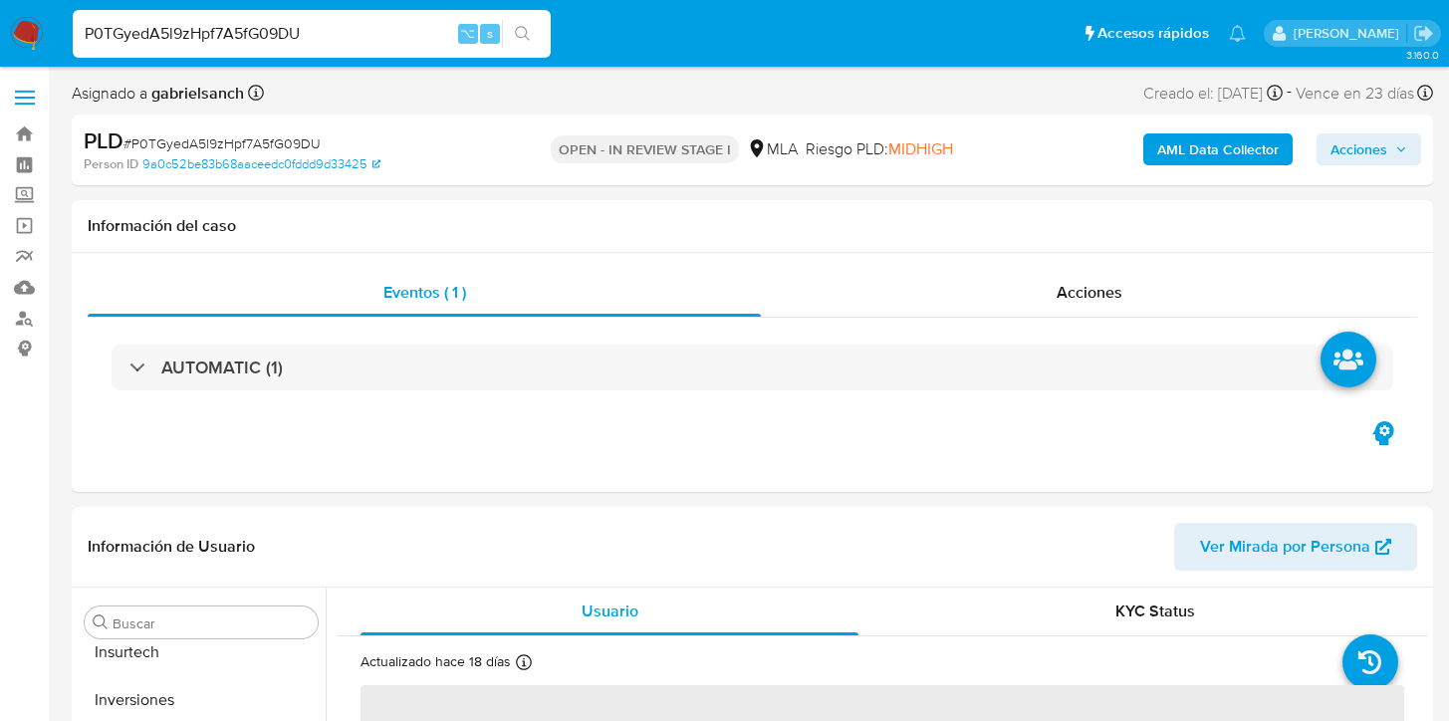
scroll to position [937, 0]
select select "10"
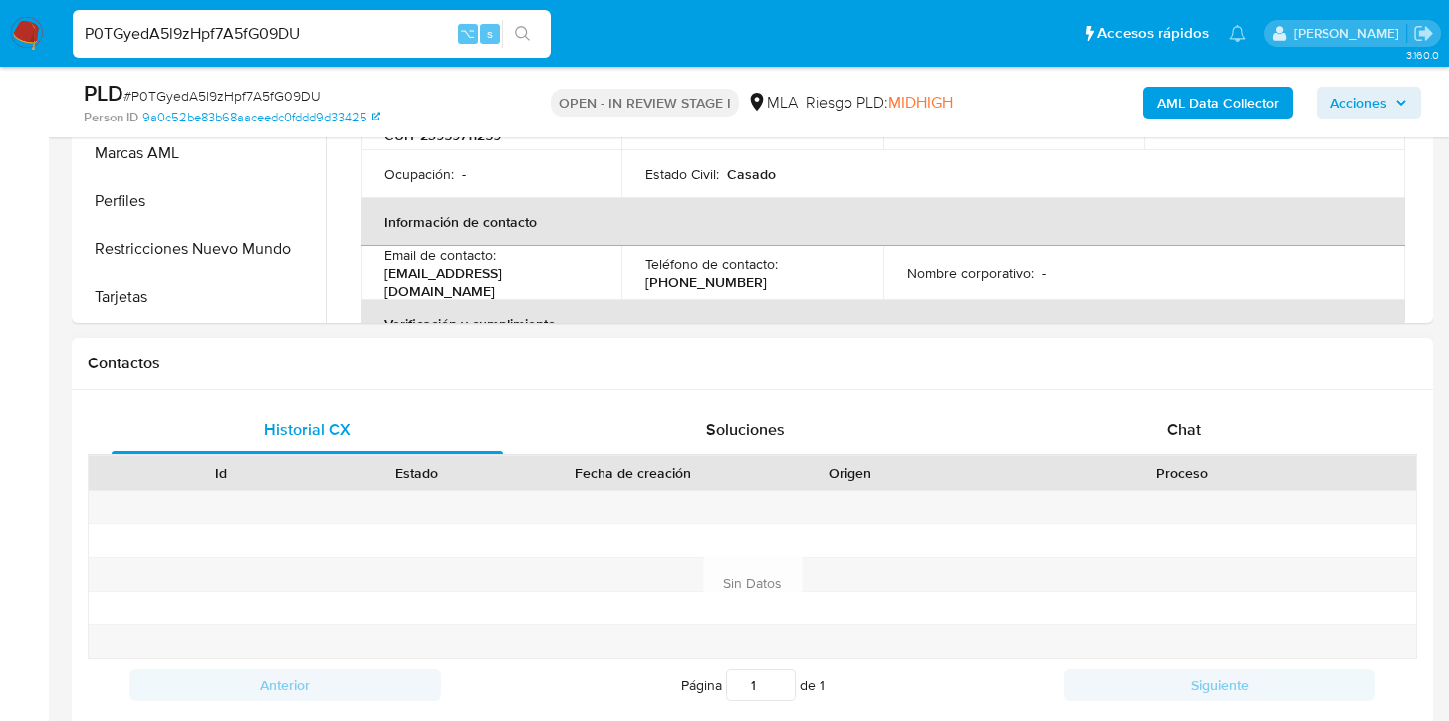
scroll to position [830, 0]
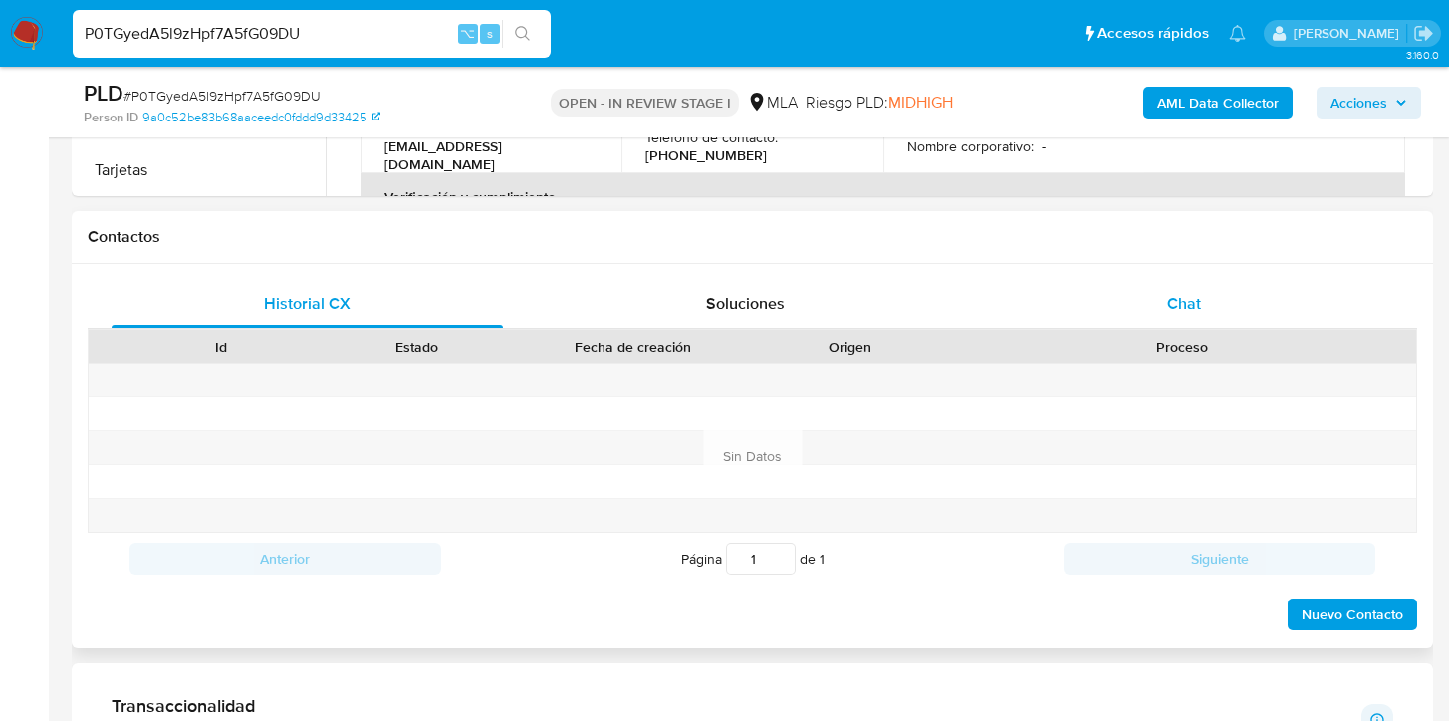
click at [1157, 323] on div "Chat" at bounding box center [1184, 304] width 391 height 48
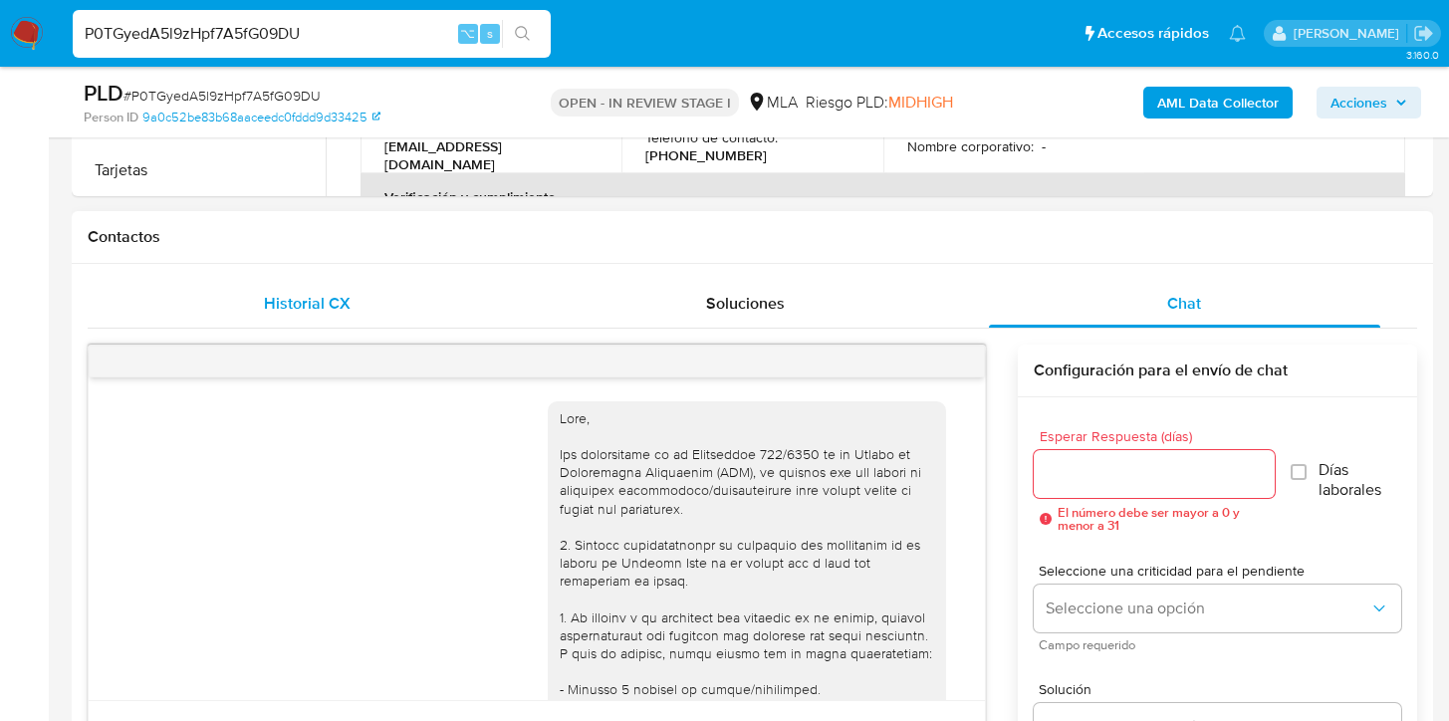
scroll to position [2494, 0]
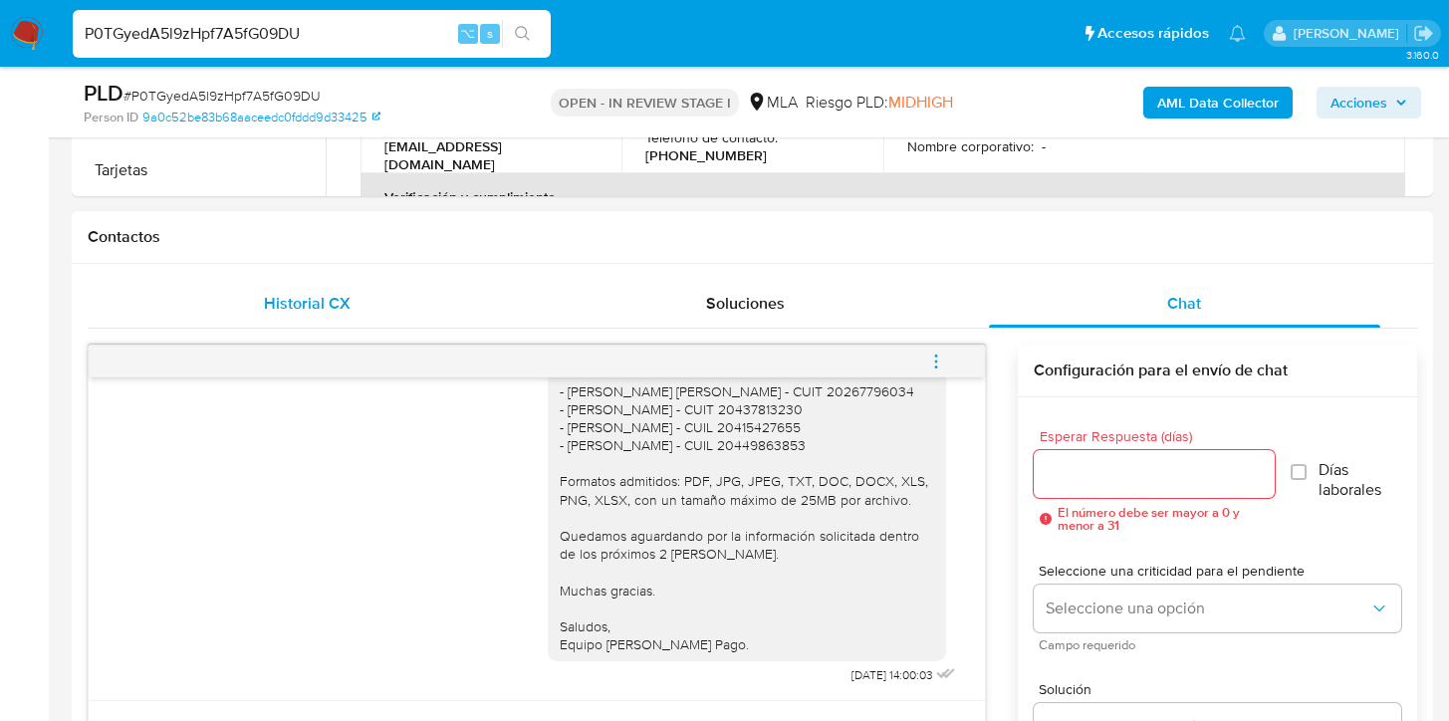
click at [257, 317] on div "Historial CX" at bounding box center [307, 304] width 391 height 48
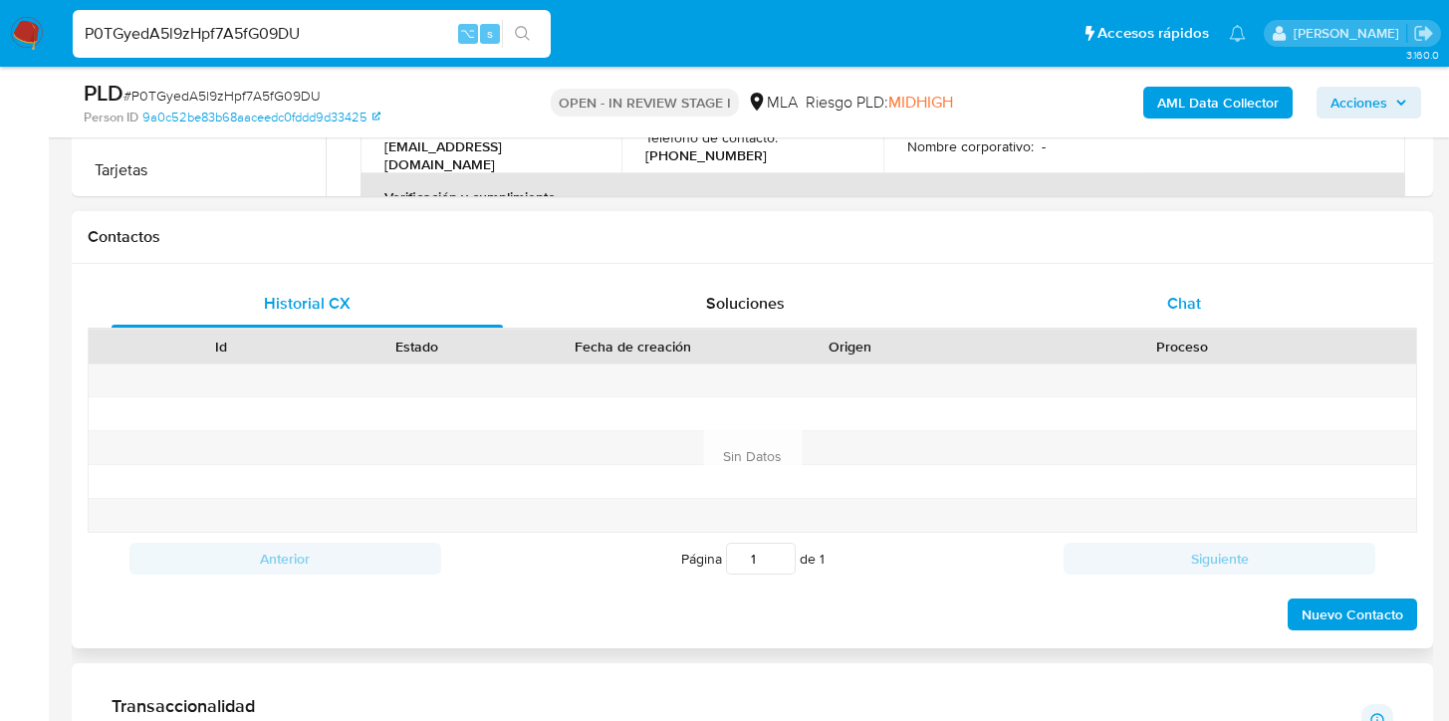
click at [1249, 292] on div "Chat" at bounding box center [1184, 304] width 391 height 48
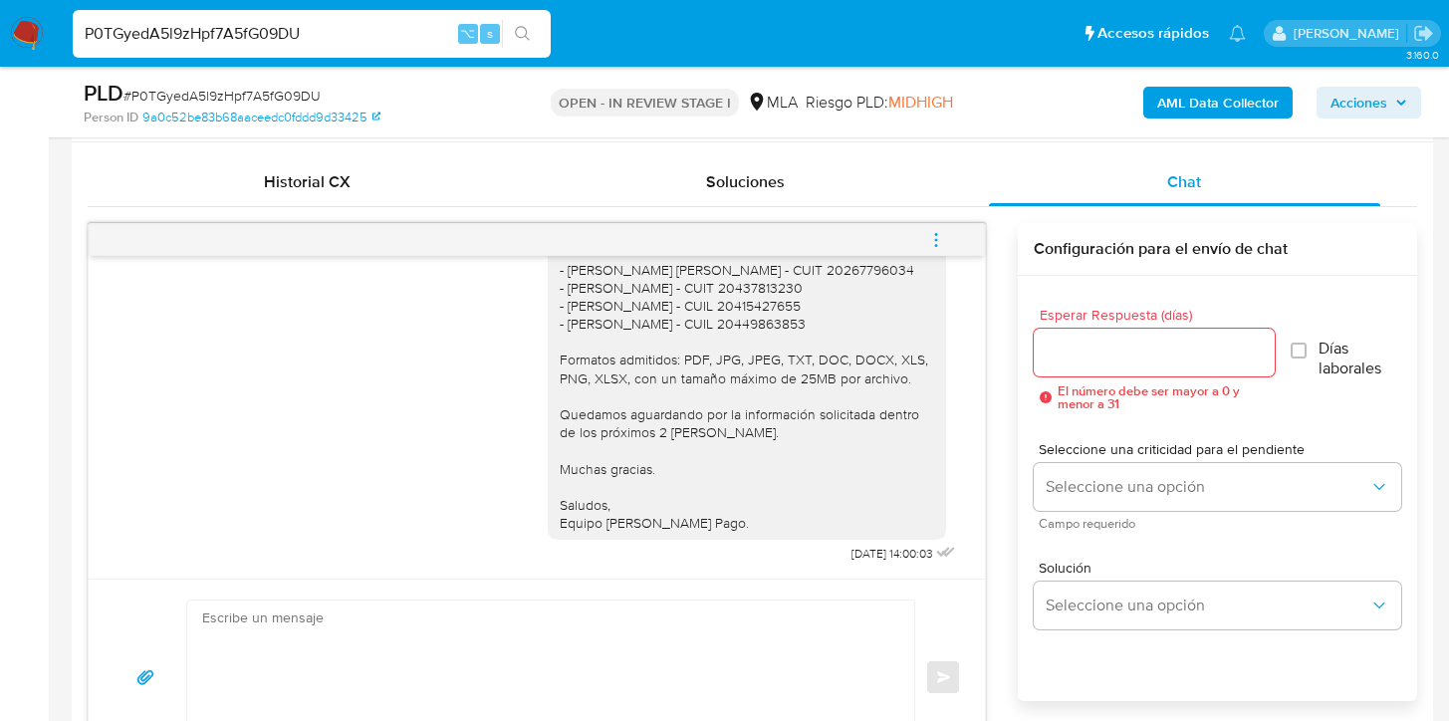
click at [939, 238] on icon "menu-action" at bounding box center [936, 240] width 18 height 18
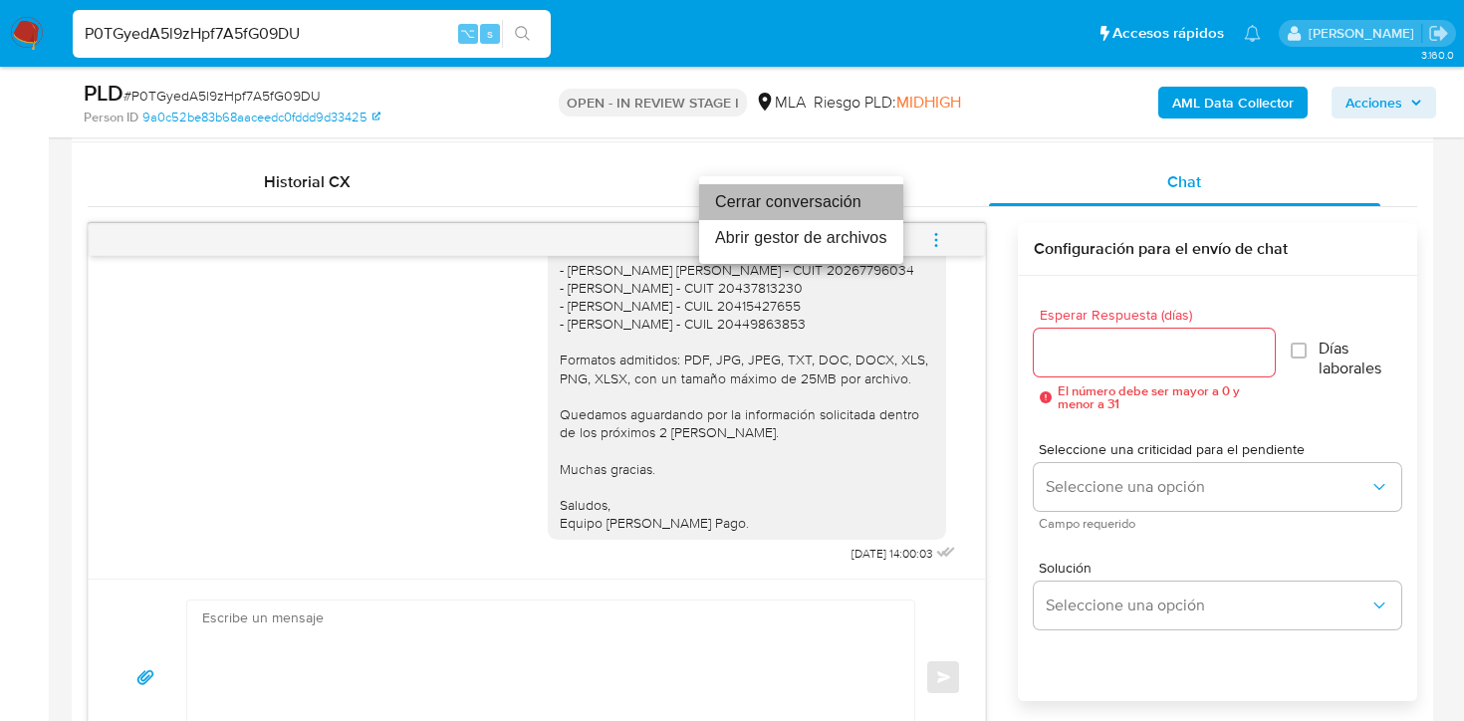
click at [731, 202] on li "Cerrar conversación" at bounding box center [801, 202] width 204 height 36
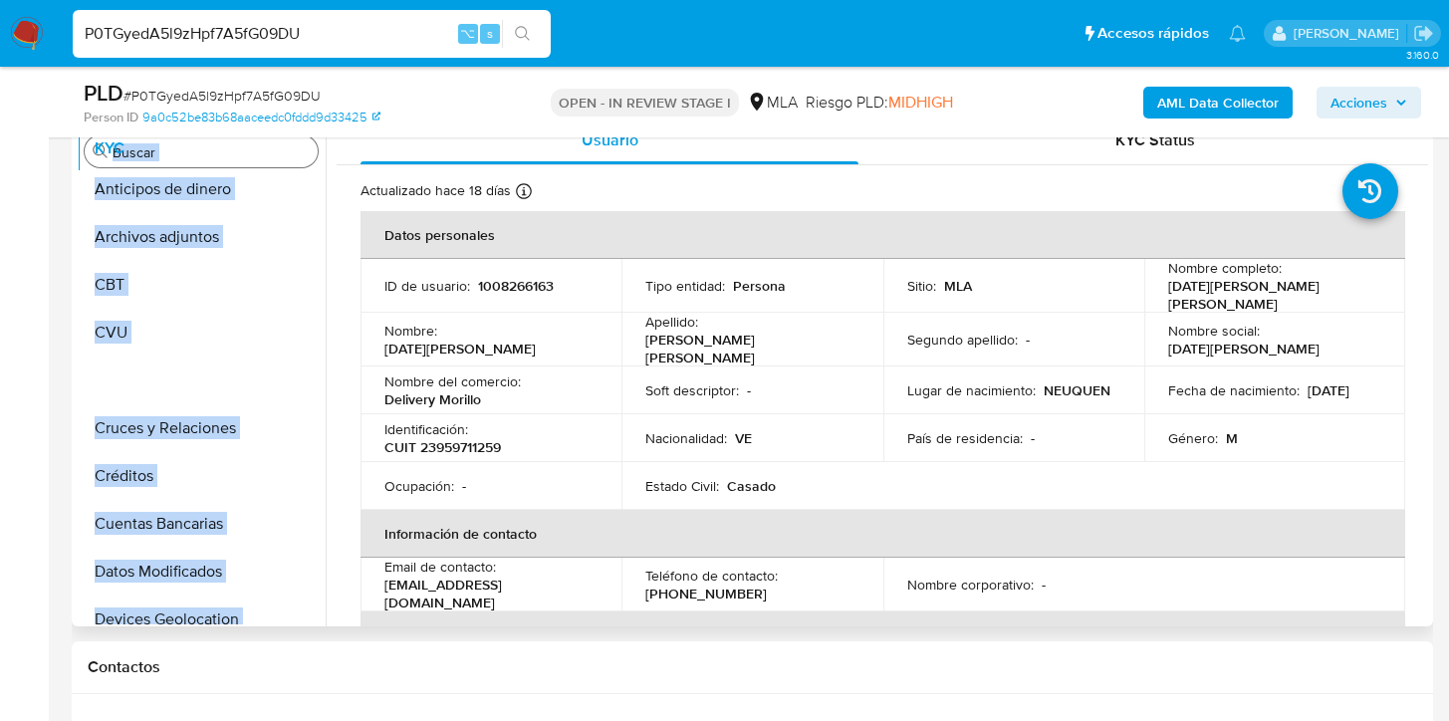
scroll to position [0, 0]
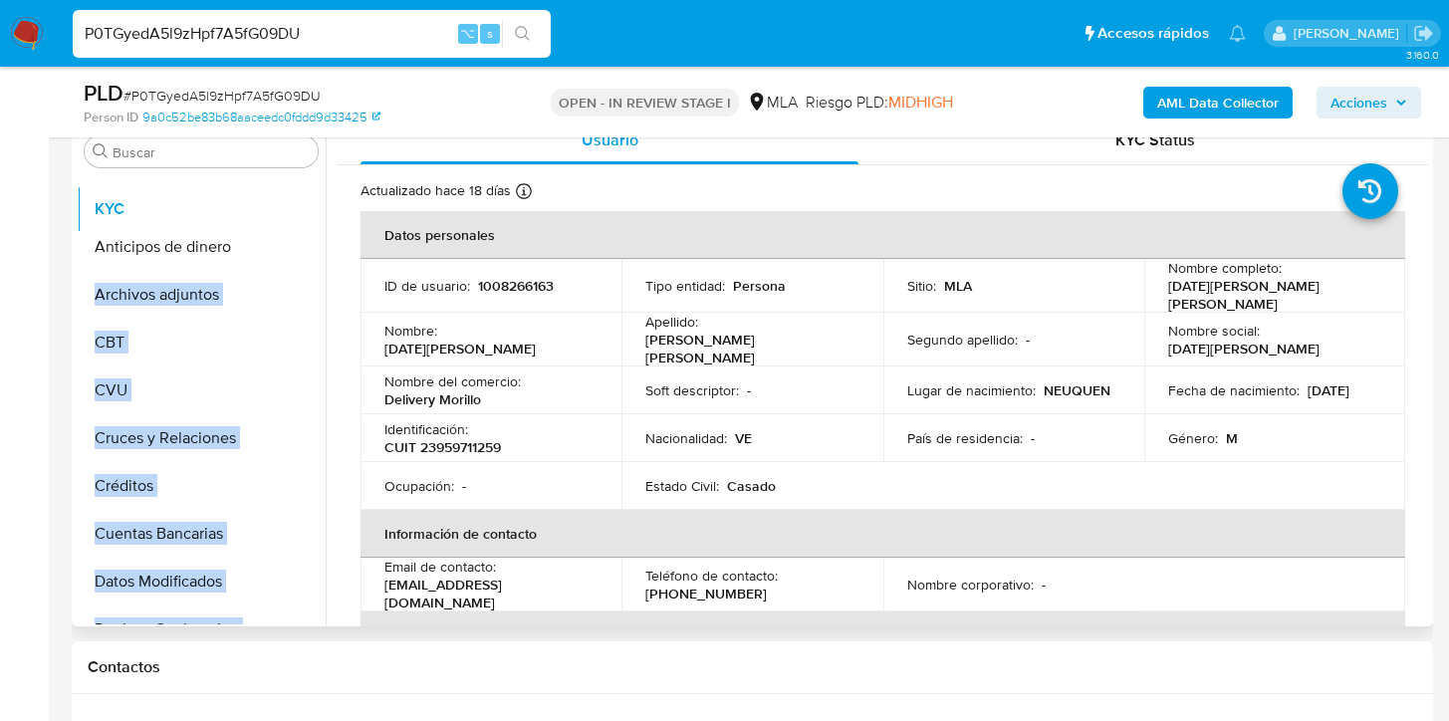
drag, startPoint x: 287, startPoint y: 318, endPoint x: 285, endPoint y: 213, distance: 104.6
click at [285, 213] on ul "Anticipos de dinero Archivos adjuntos CBT CVU Cruces y Relaciones Créditos Cuen…" at bounding box center [201, 399] width 249 height 449
click at [210, 326] on button "CBT" at bounding box center [193, 343] width 233 height 48
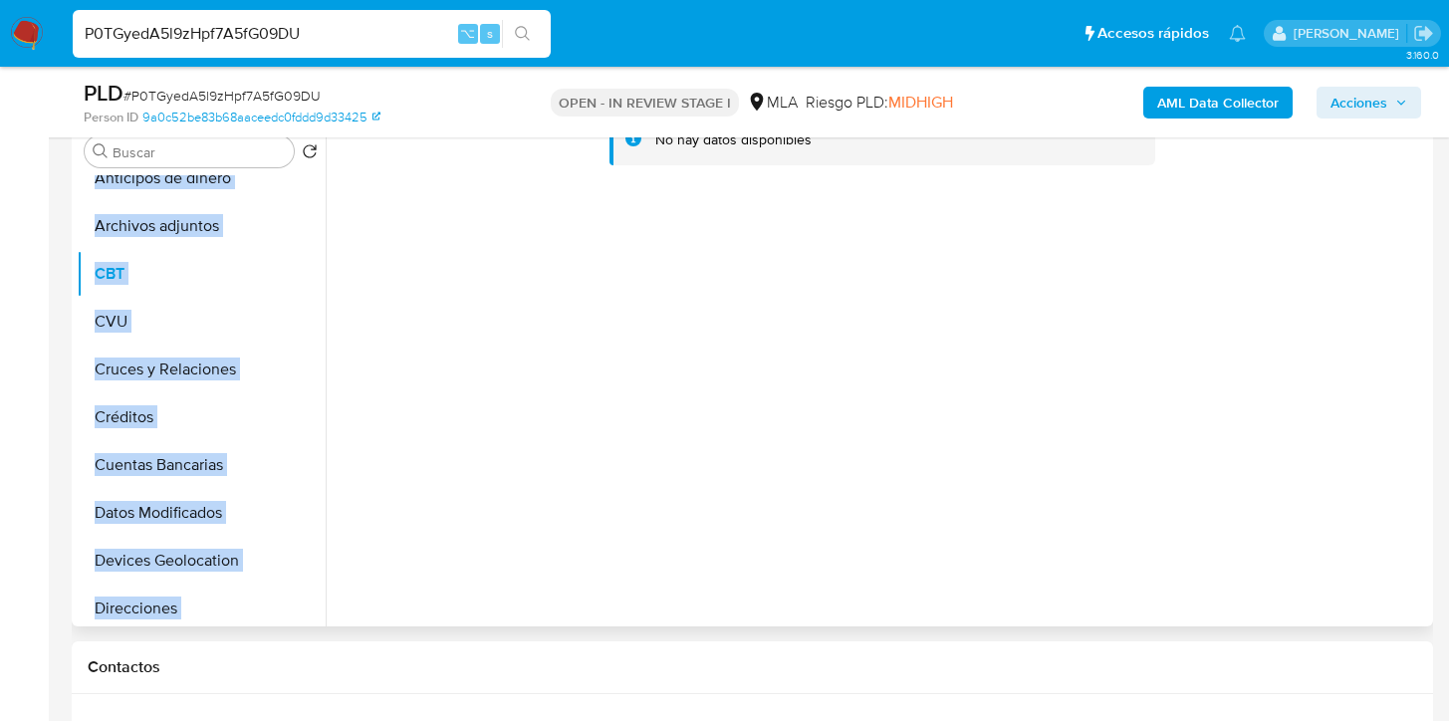
scroll to position [68, 0]
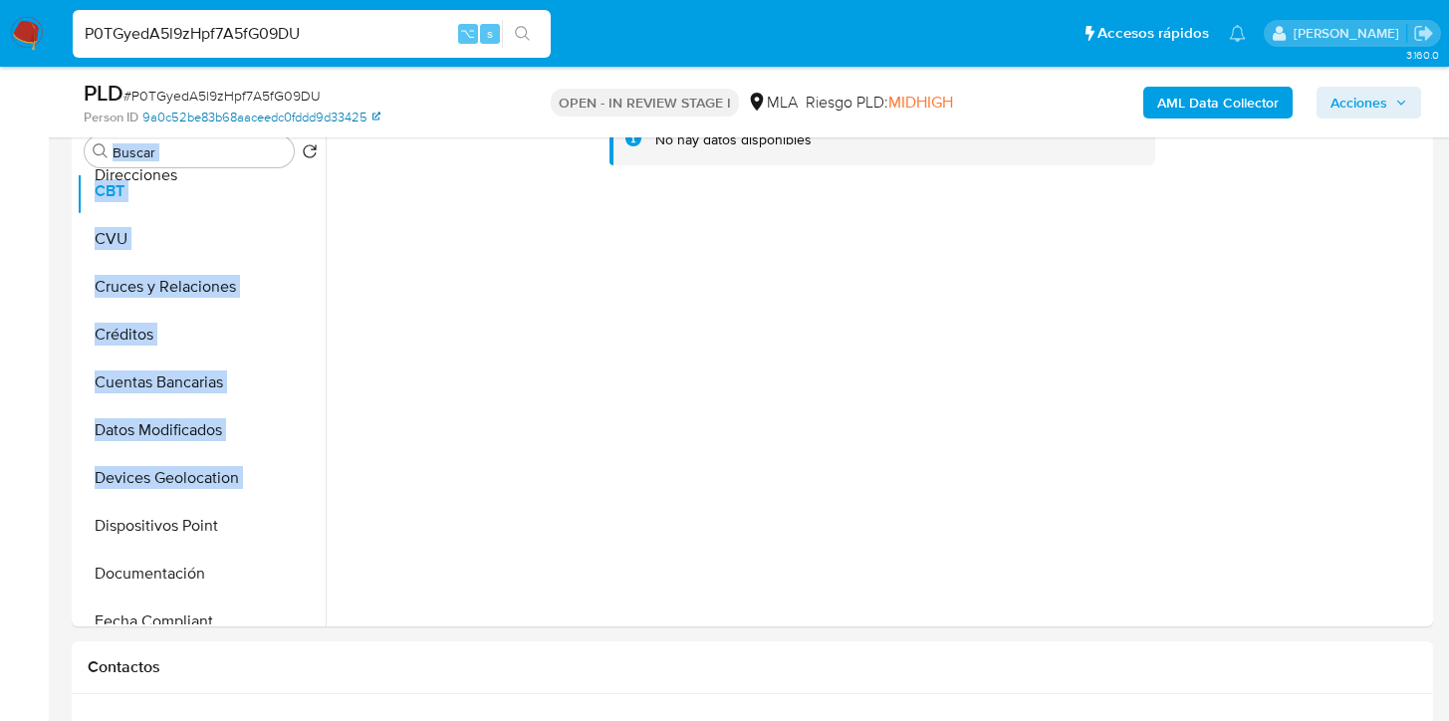
scroll to position [0, 0]
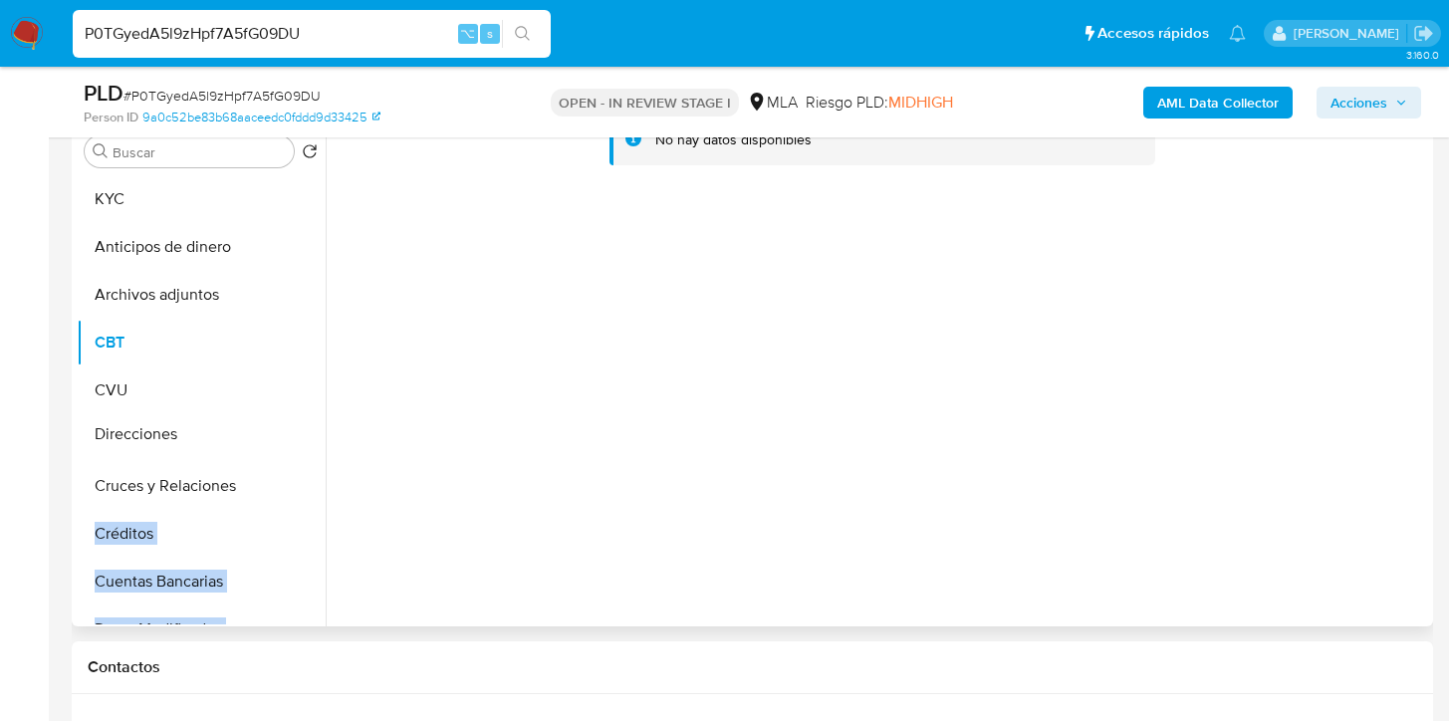
drag, startPoint x: 292, startPoint y: 479, endPoint x: 247, endPoint y: 436, distance: 62.0
click at [247, 436] on ul "KYC Anticipos de dinero Archivos adjuntos CBT CVU Cruces y Relaciones Créditos …" at bounding box center [201, 399] width 249 height 449
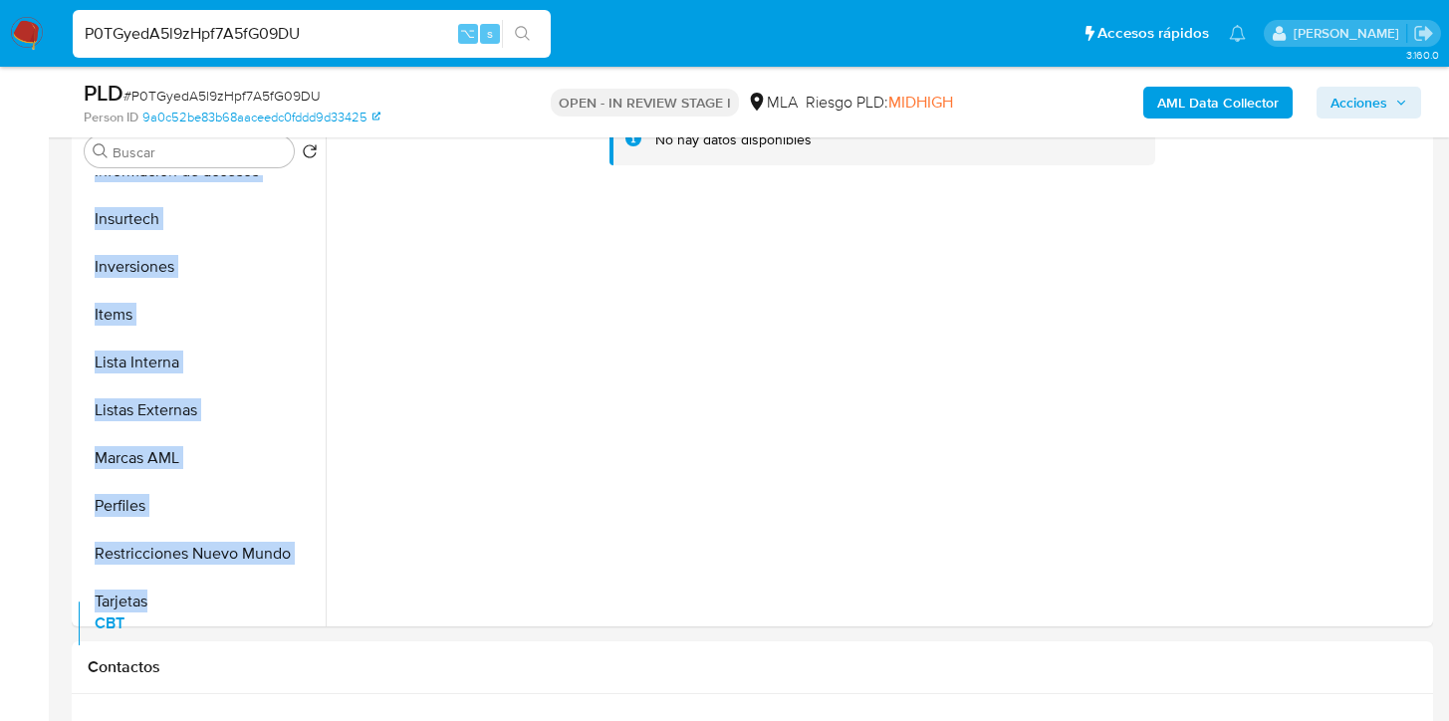
scroll to position [937, 0]
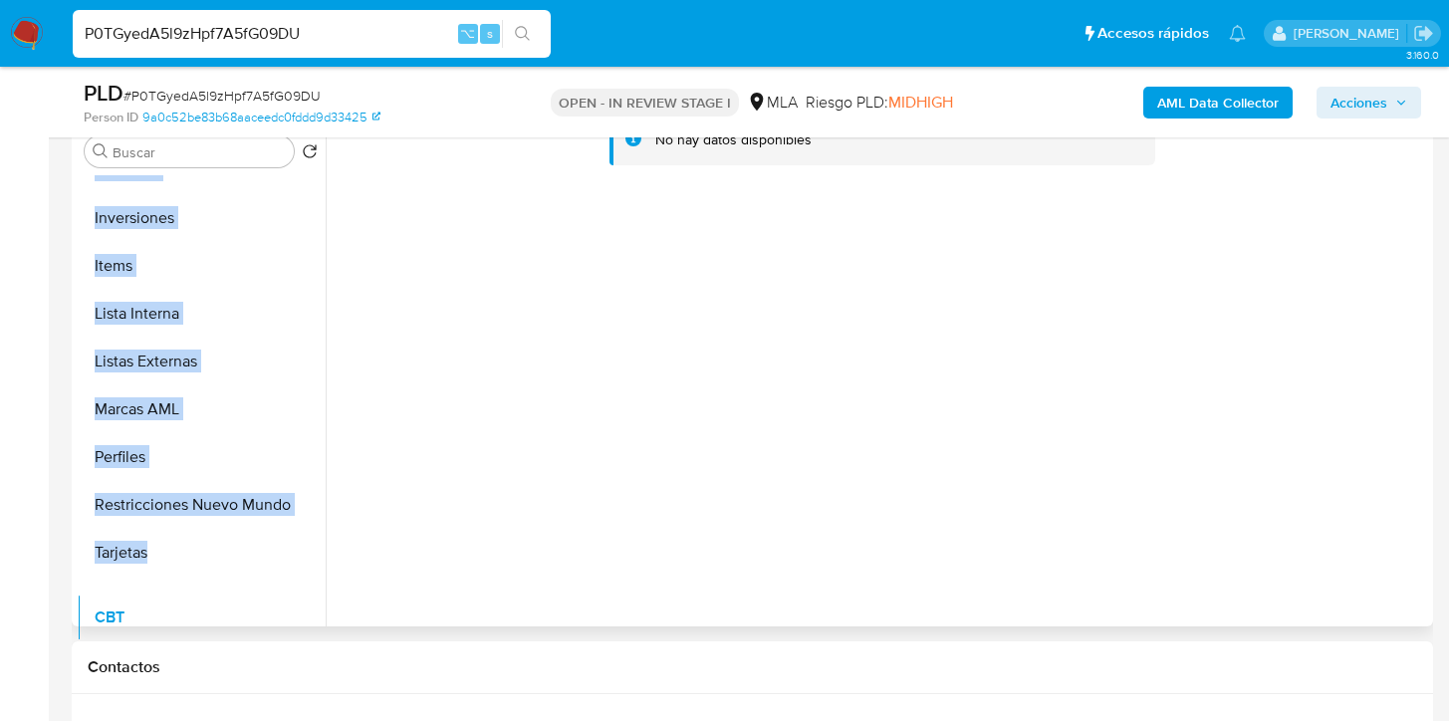
drag, startPoint x: 296, startPoint y: 344, endPoint x: 312, endPoint y: 619, distance: 275.2
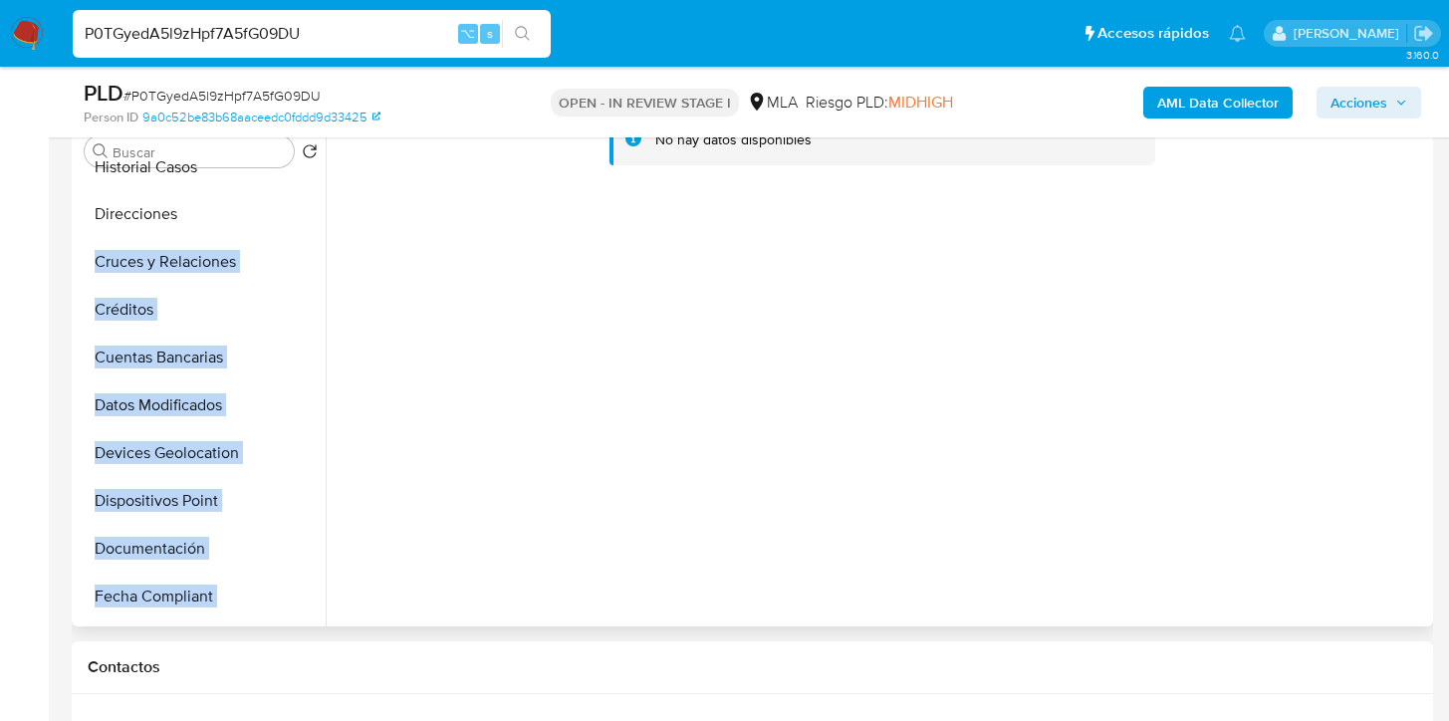
scroll to position [0, 0]
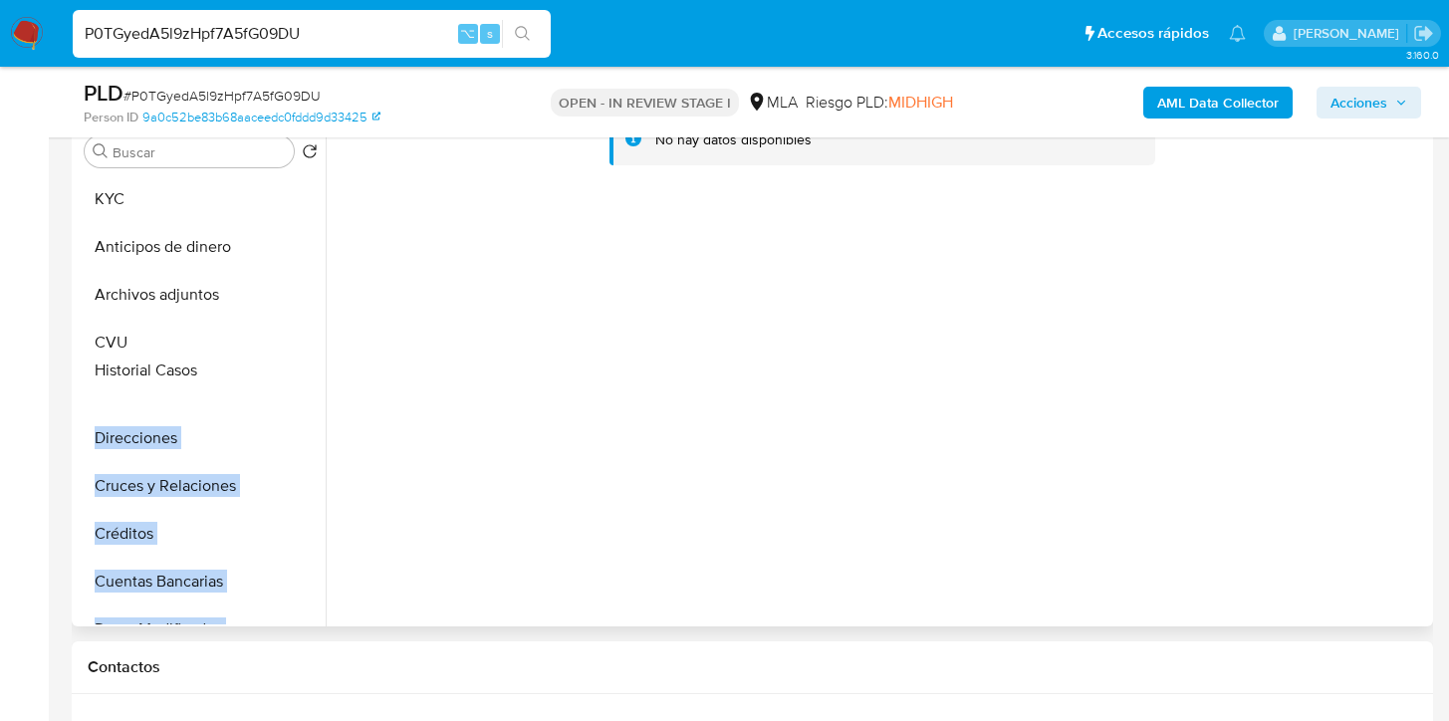
drag, startPoint x: 292, startPoint y: 434, endPoint x: 302, endPoint y: 372, distance: 62.5
click at [303, 372] on ul "KYC Anticipos de dinero Archivos adjuntos CVU Direcciones Cruces y Relaciones C…" at bounding box center [201, 399] width 249 height 449
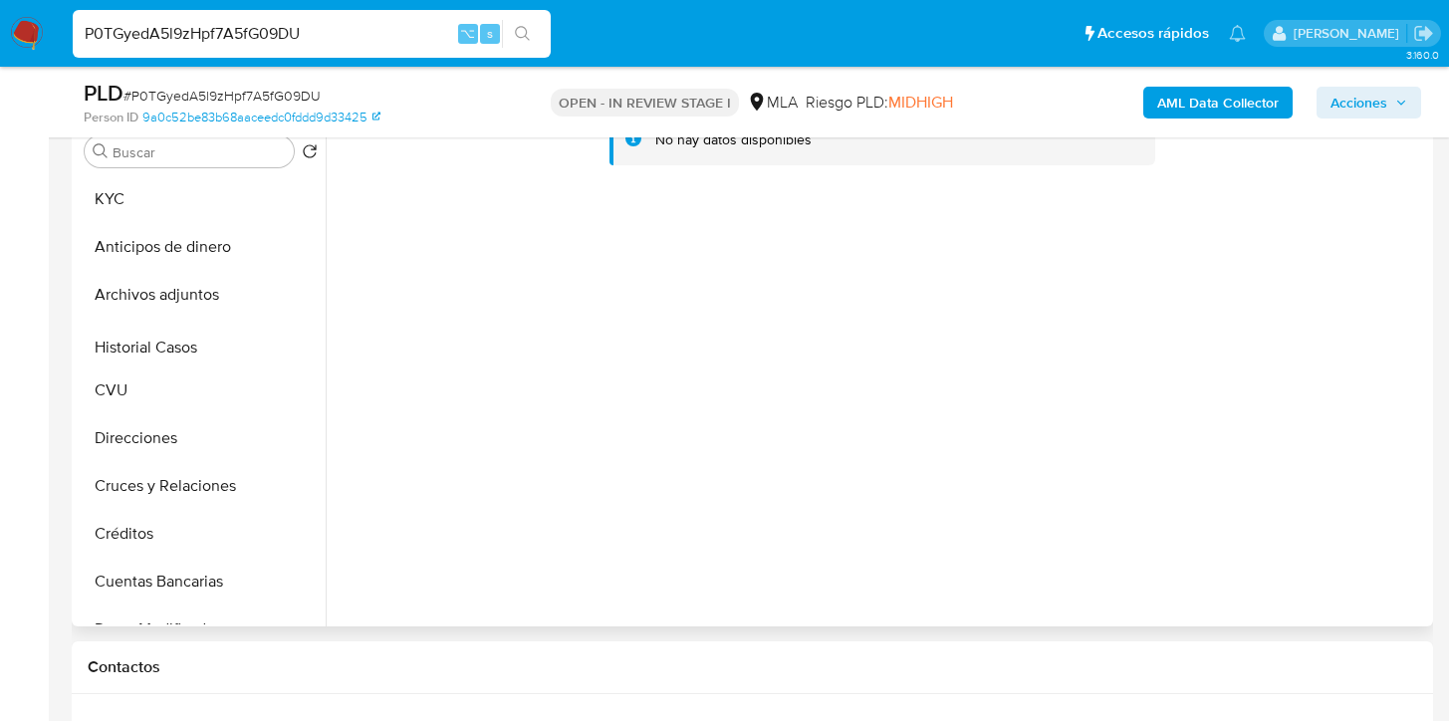
drag, startPoint x: 296, startPoint y: 381, endPoint x: 283, endPoint y: 343, distance: 40.0
click at [283, 343] on ul "KYC Anticipos de dinero Archivos adjuntos CVU Historial Casos Direcciones Cruce…" at bounding box center [201, 399] width 249 height 449
drag, startPoint x: 287, startPoint y: 301, endPoint x: 283, endPoint y: 379, distance: 78.8
drag, startPoint x: 283, startPoint y: 301, endPoint x: 297, endPoint y: 323, distance: 26.0
click at [297, 324] on ul "KYC Anticipos de dinero Historial Casos CVU Archivos adjuntos Direcciones Cruce…" at bounding box center [201, 399] width 249 height 449
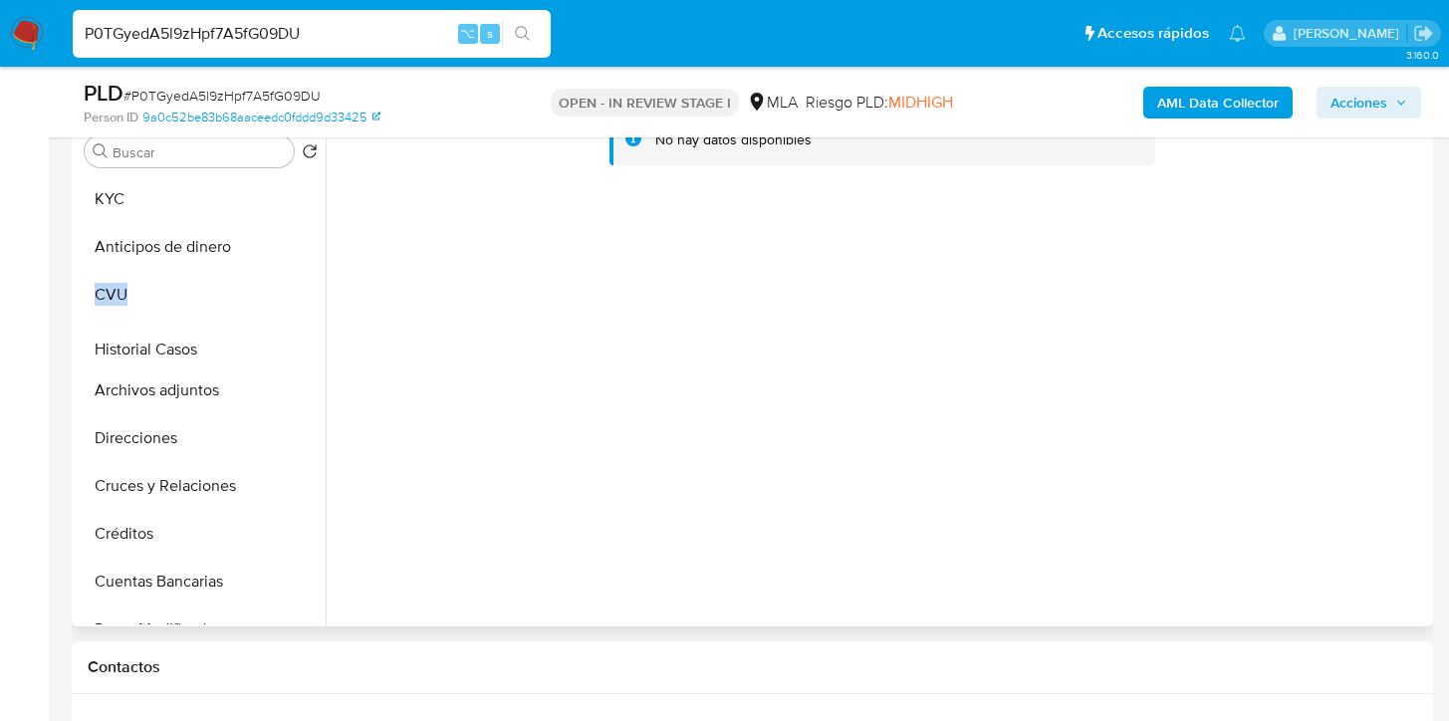
drag, startPoint x: 296, startPoint y: 297, endPoint x: 290, endPoint y: 346, distance: 50.1
click at [578, 364] on div at bounding box center [877, 371] width 1102 height 510
click at [1218, 110] on b "AML Data Collector" at bounding box center [1217, 103] width 121 height 32
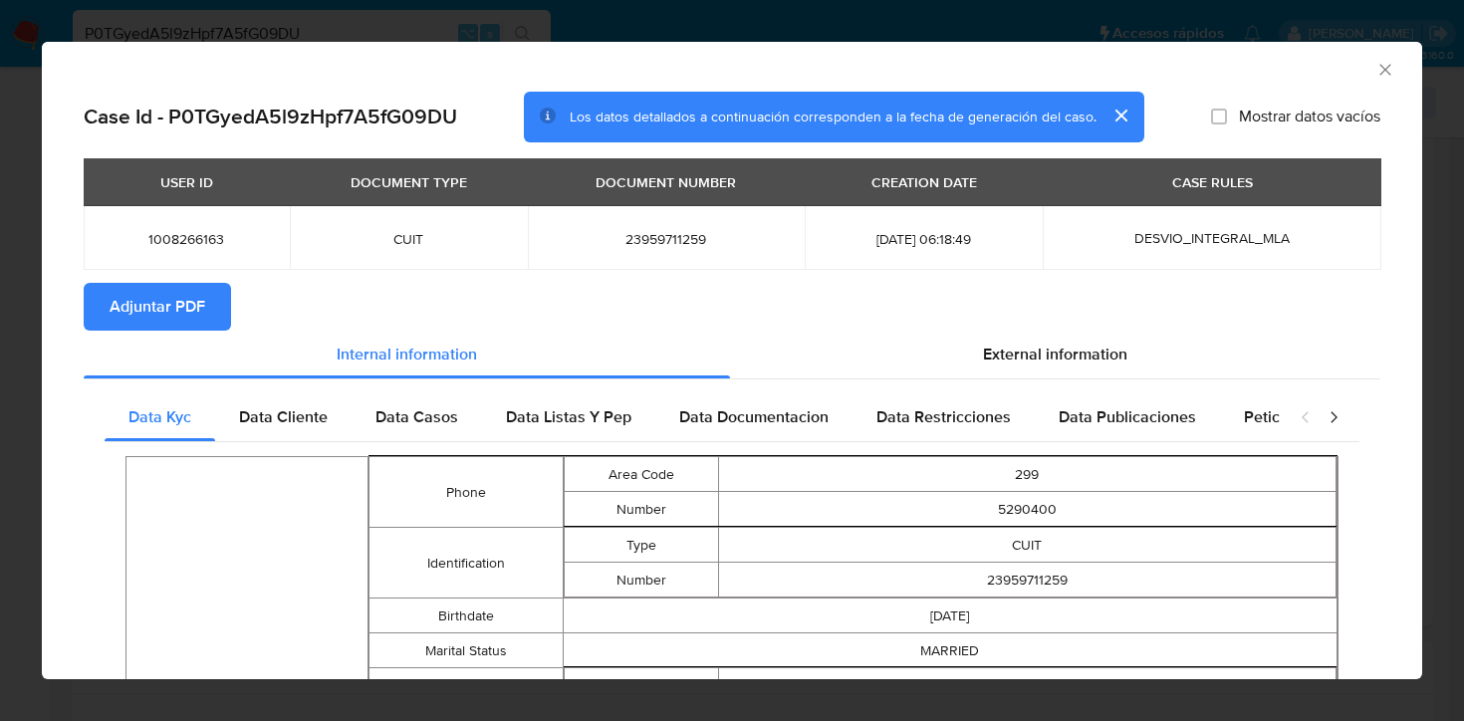
click at [147, 319] on span "Adjuntar PDF" at bounding box center [158, 307] width 96 height 44
click at [1375, 73] on icon "Cerrar ventana" at bounding box center [1385, 70] width 20 height 20
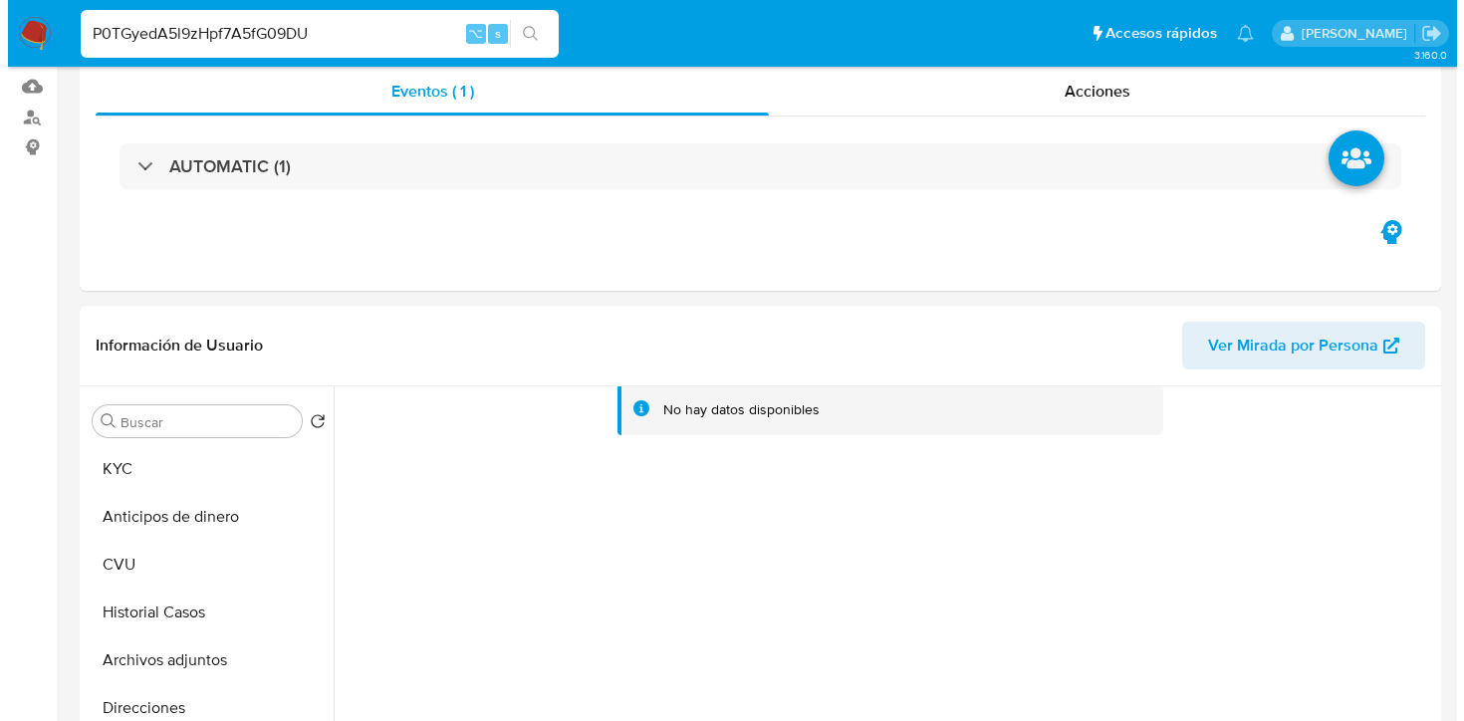
scroll to position [377, 0]
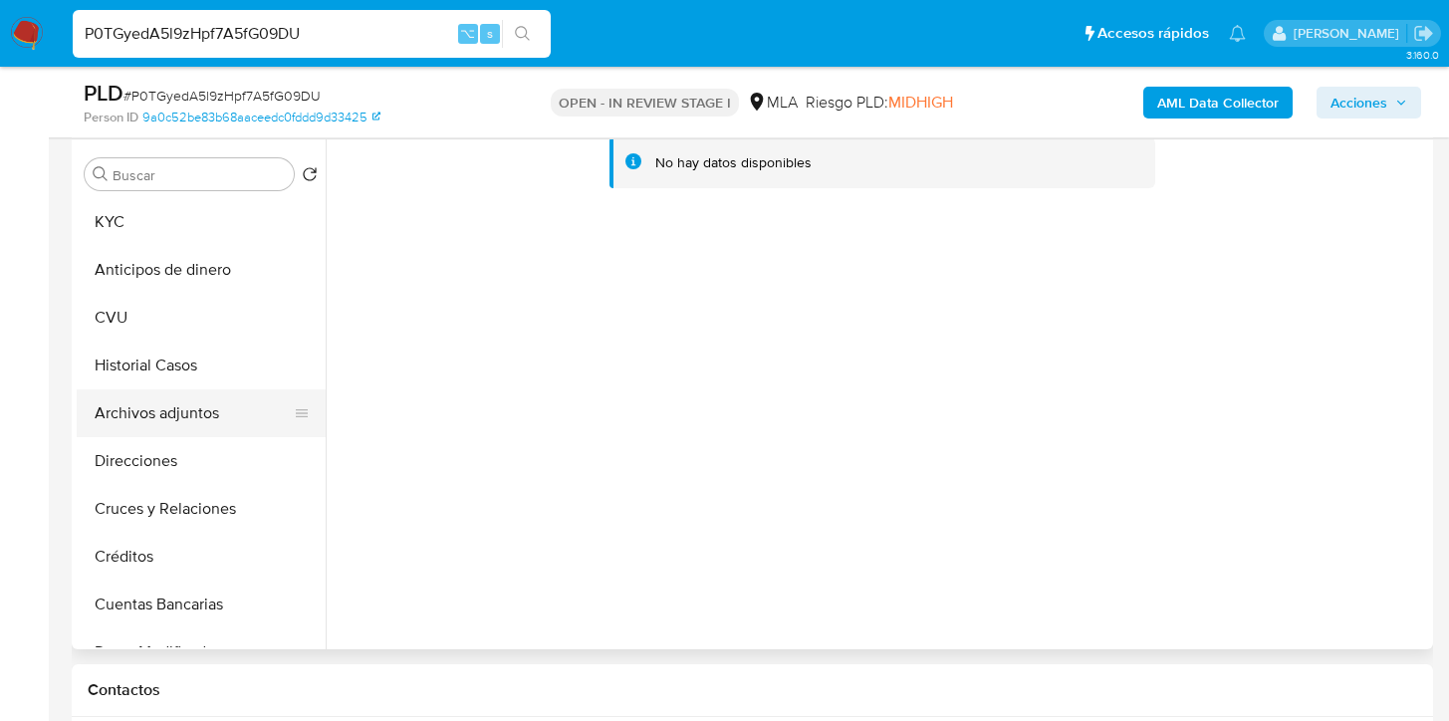
click at [206, 401] on button "Archivos adjuntos" at bounding box center [193, 413] width 233 height 48
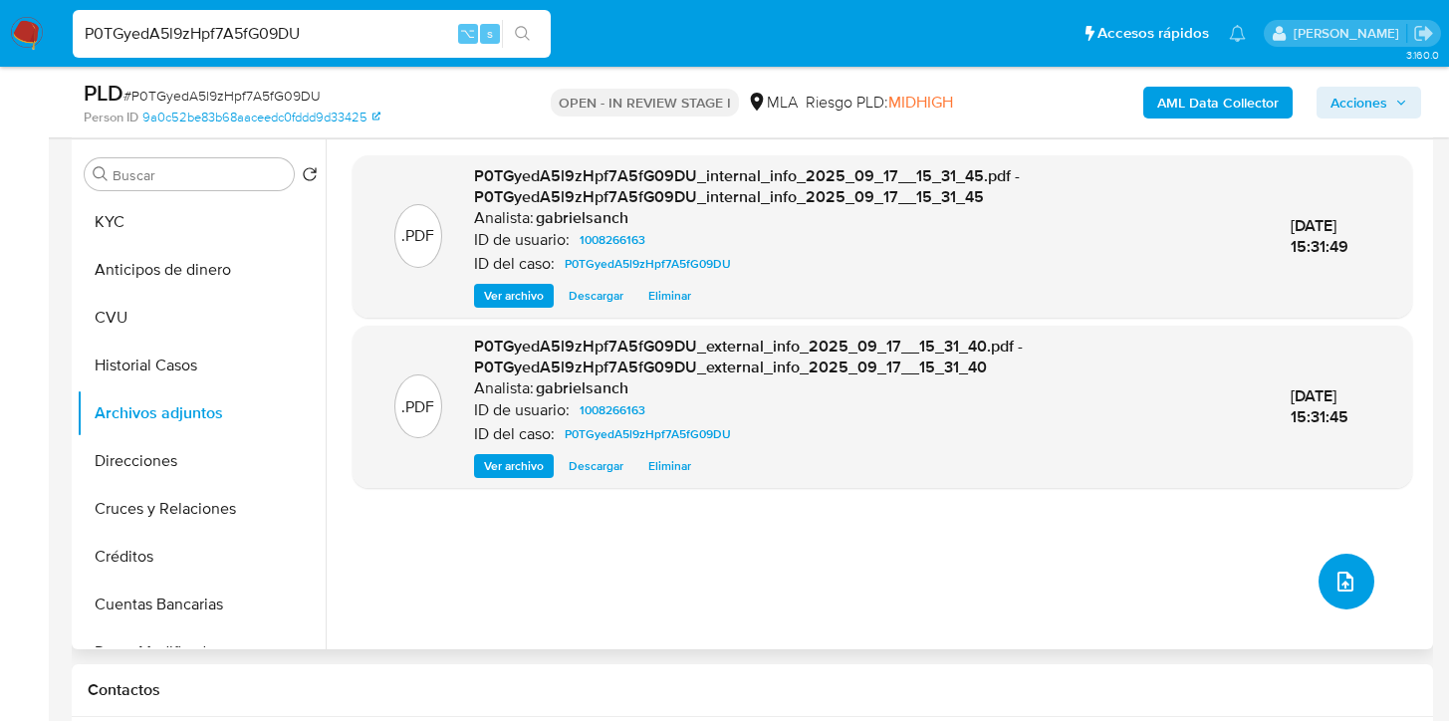
click at [1345, 588] on icon "upload-file" at bounding box center [1345, 581] width 24 height 24
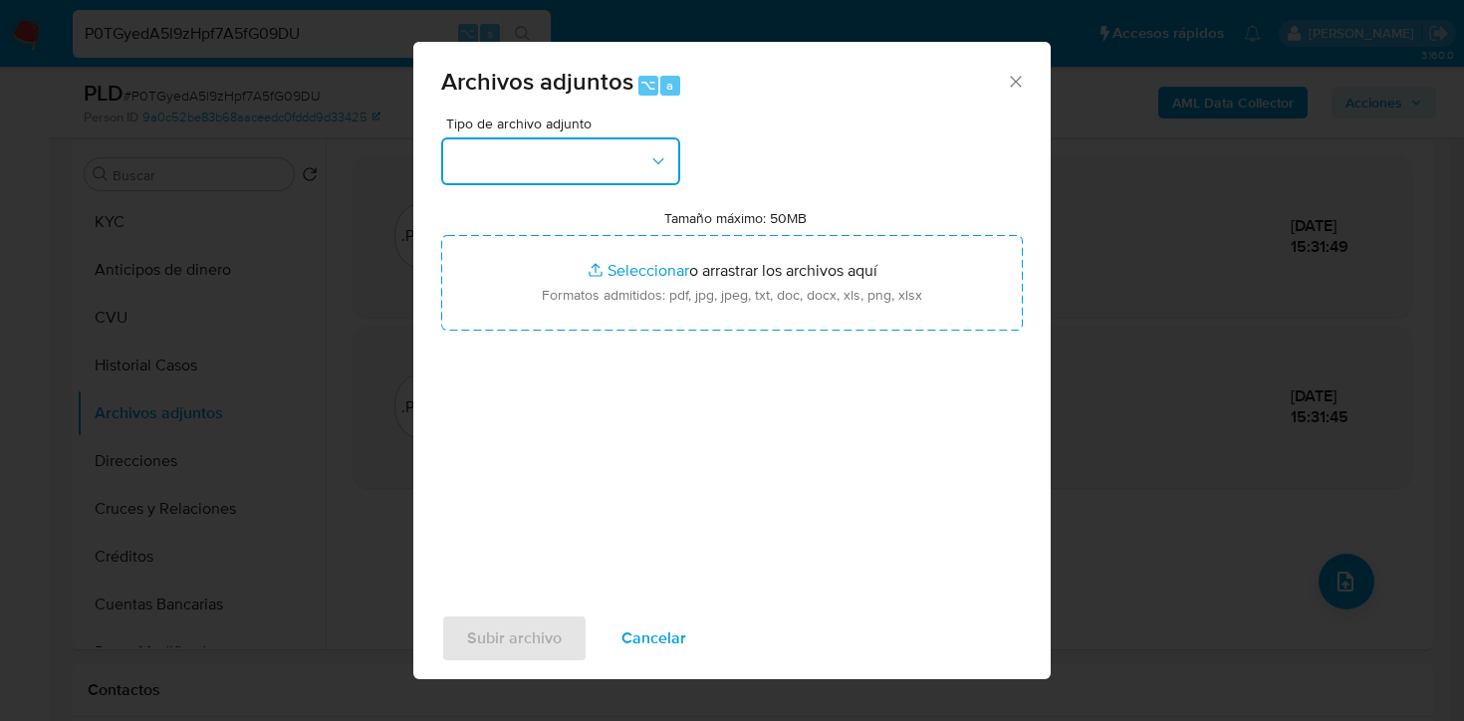
click at [632, 182] on button "button" at bounding box center [560, 161] width 239 height 48
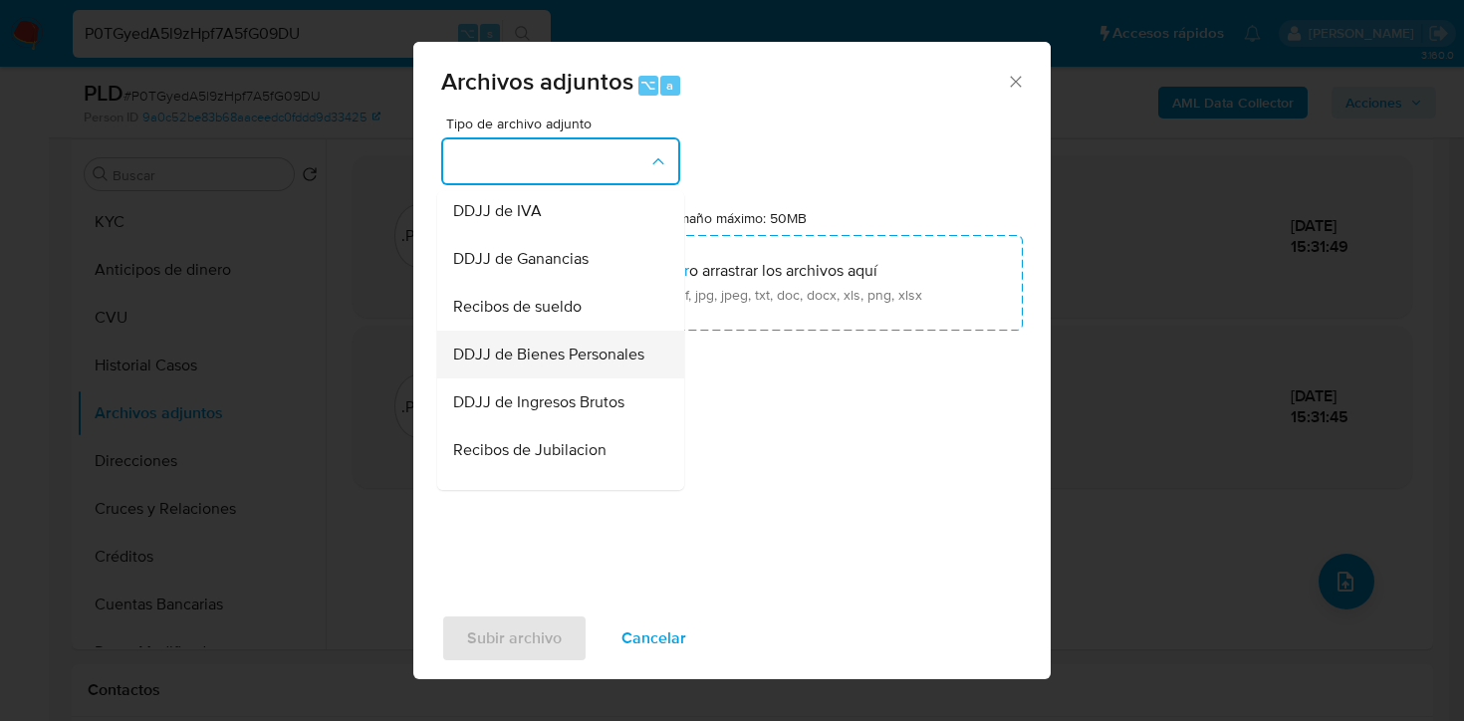
scroll to position [399, 0]
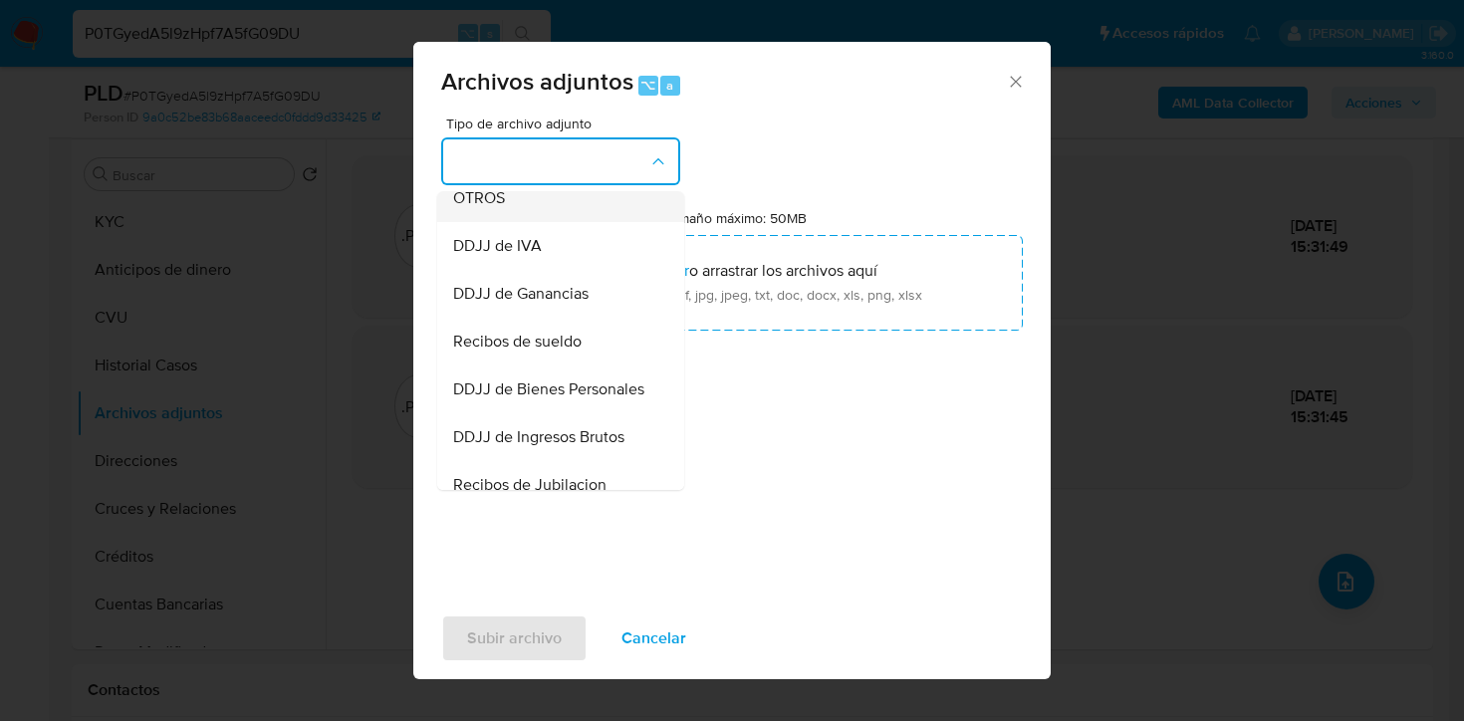
click at [518, 222] on div "OTROS" at bounding box center [554, 198] width 203 height 48
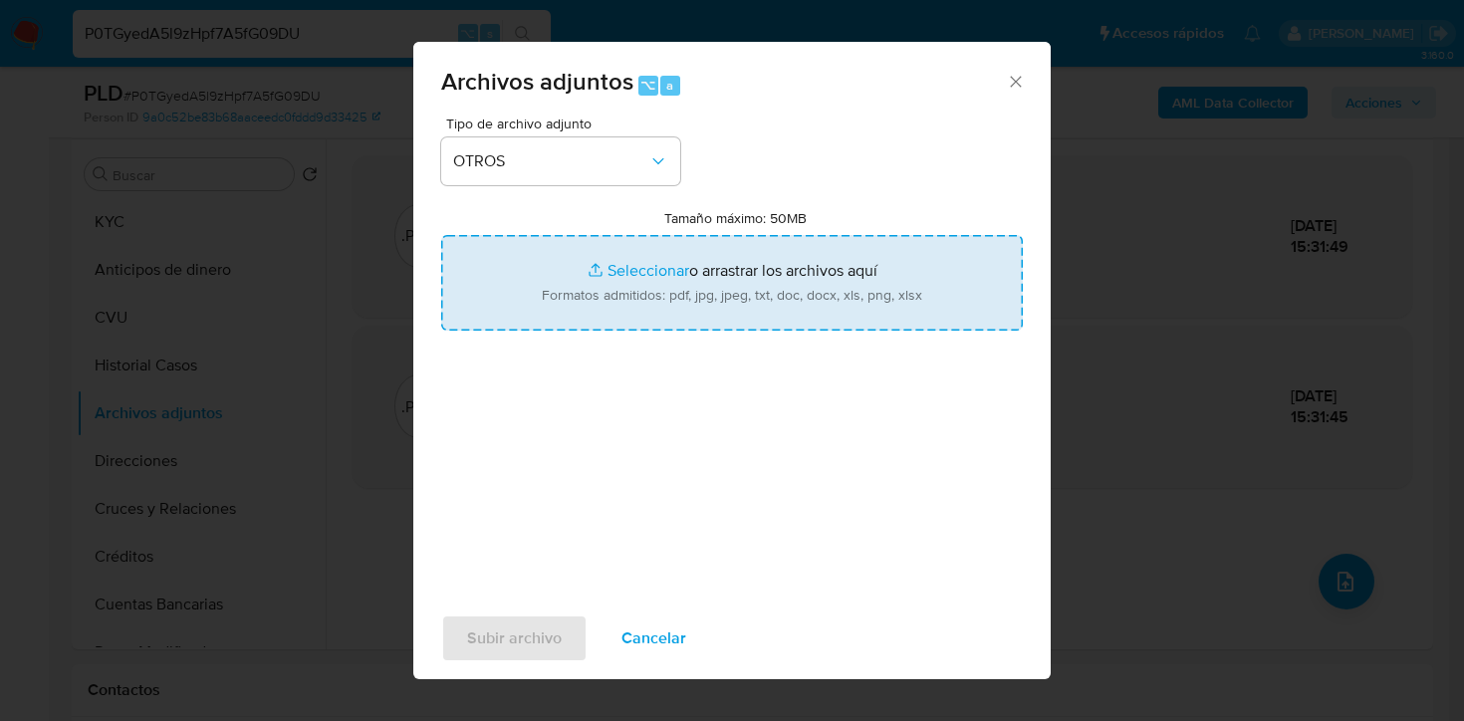
click at [743, 286] on input "Tamaño máximo: 50MB Seleccionar archivos" at bounding box center [731, 283] width 581 height 96
click at [619, 260] on input "Tamaño máximo: 50MB Seleccionar archivos" at bounding box center [731, 283] width 581 height 96
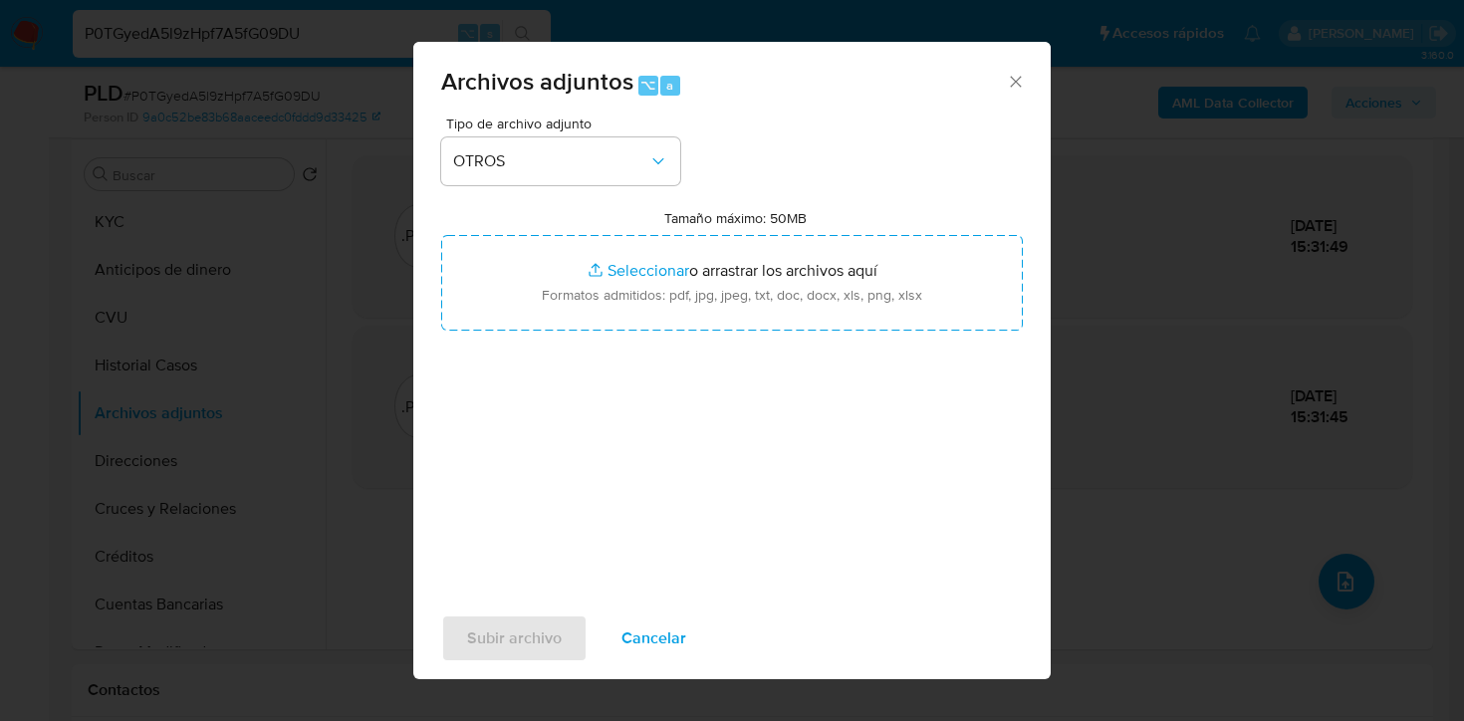
click at [1012, 86] on icon "Cerrar" at bounding box center [1016, 82] width 20 height 20
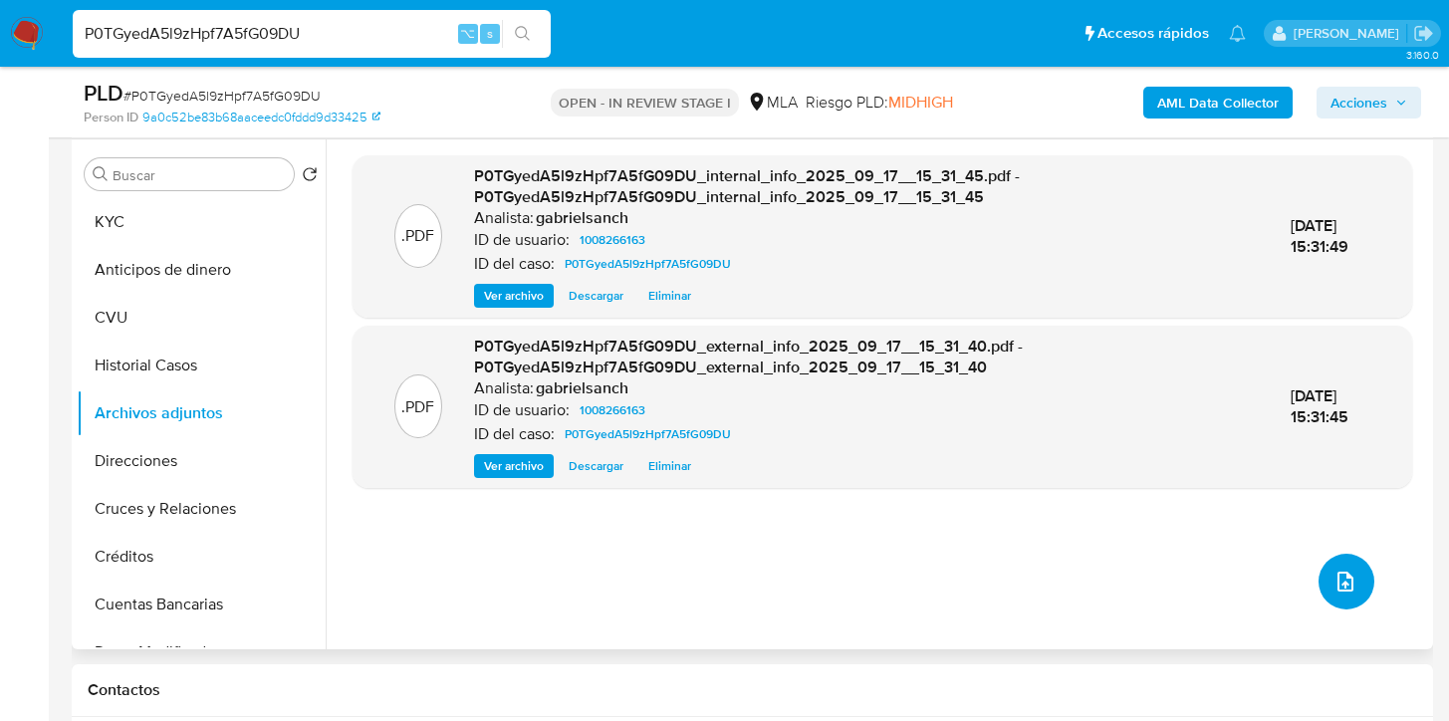
click at [1349, 567] on button "upload-file" at bounding box center [1346, 582] width 56 height 56
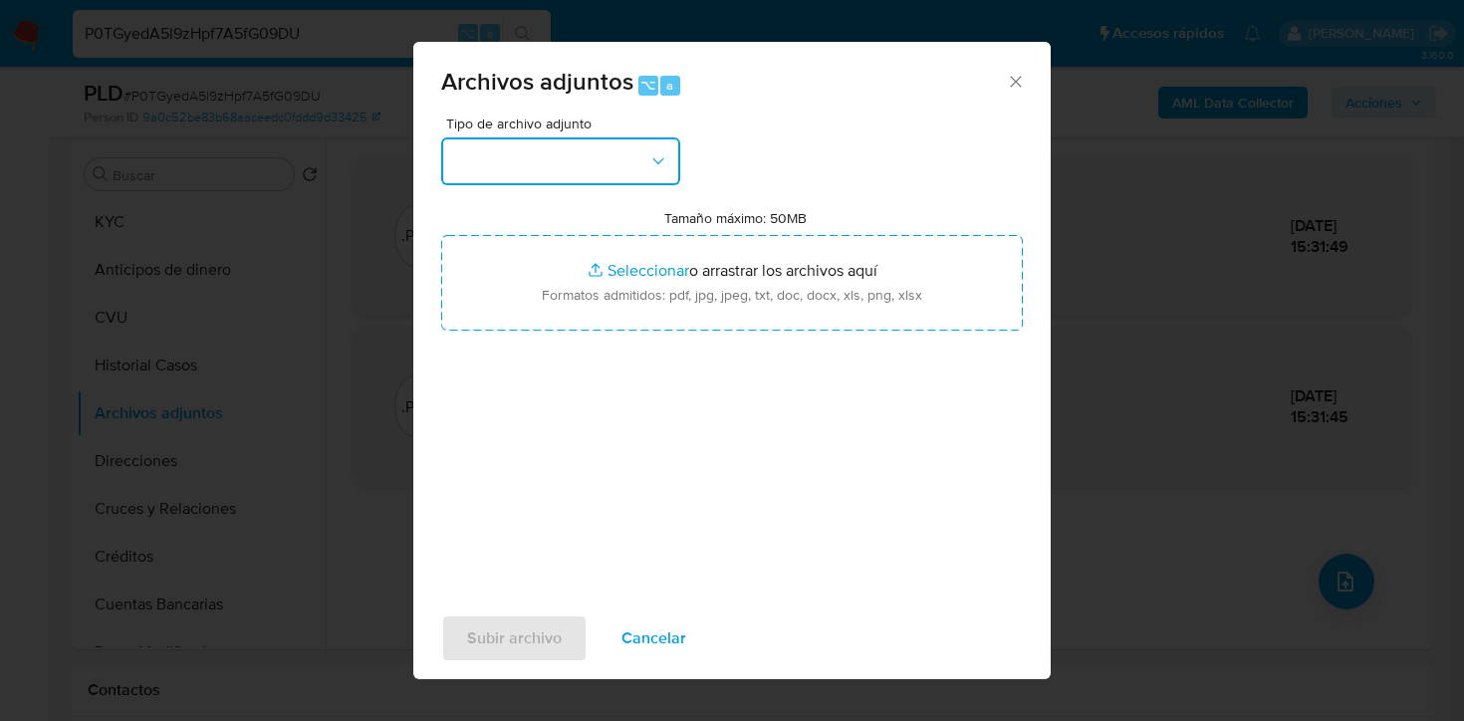
click at [668, 160] on button "button" at bounding box center [560, 161] width 239 height 48
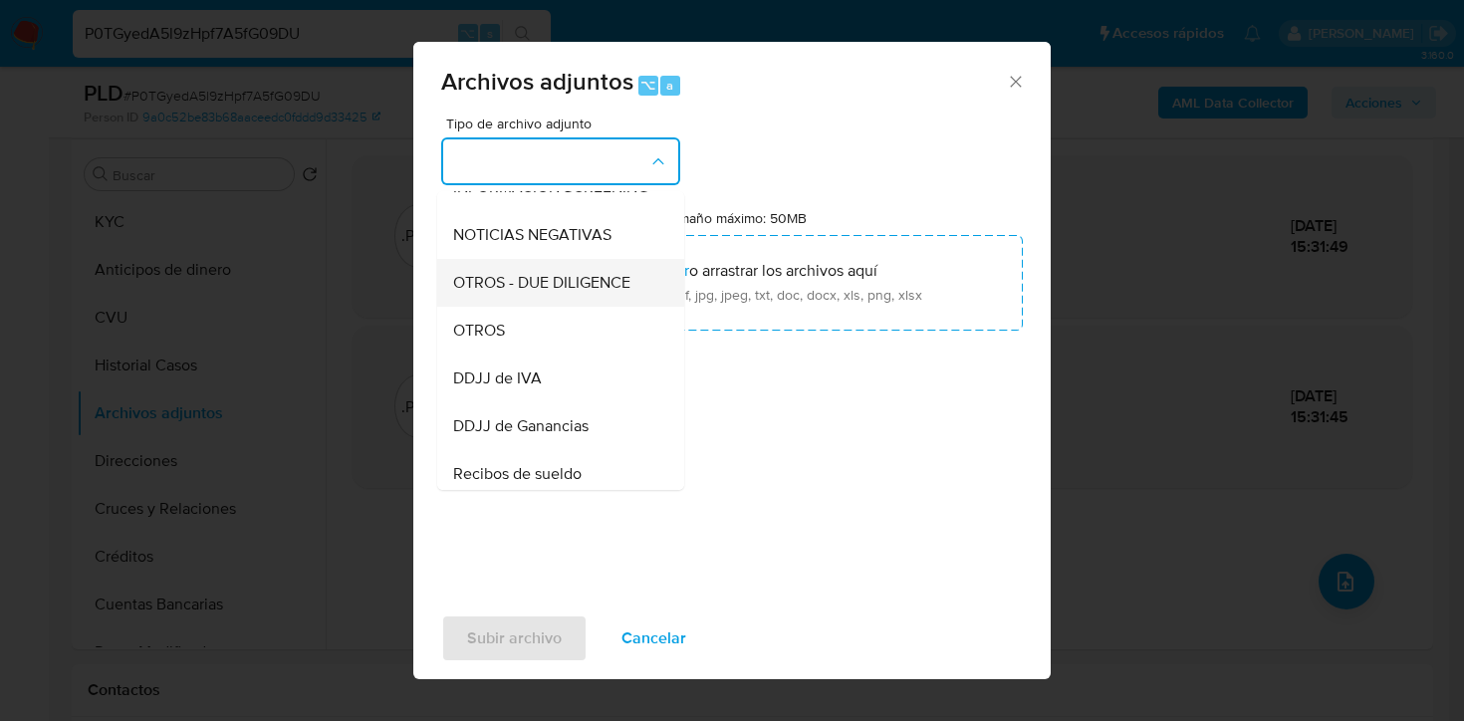
scroll to position [360, 0]
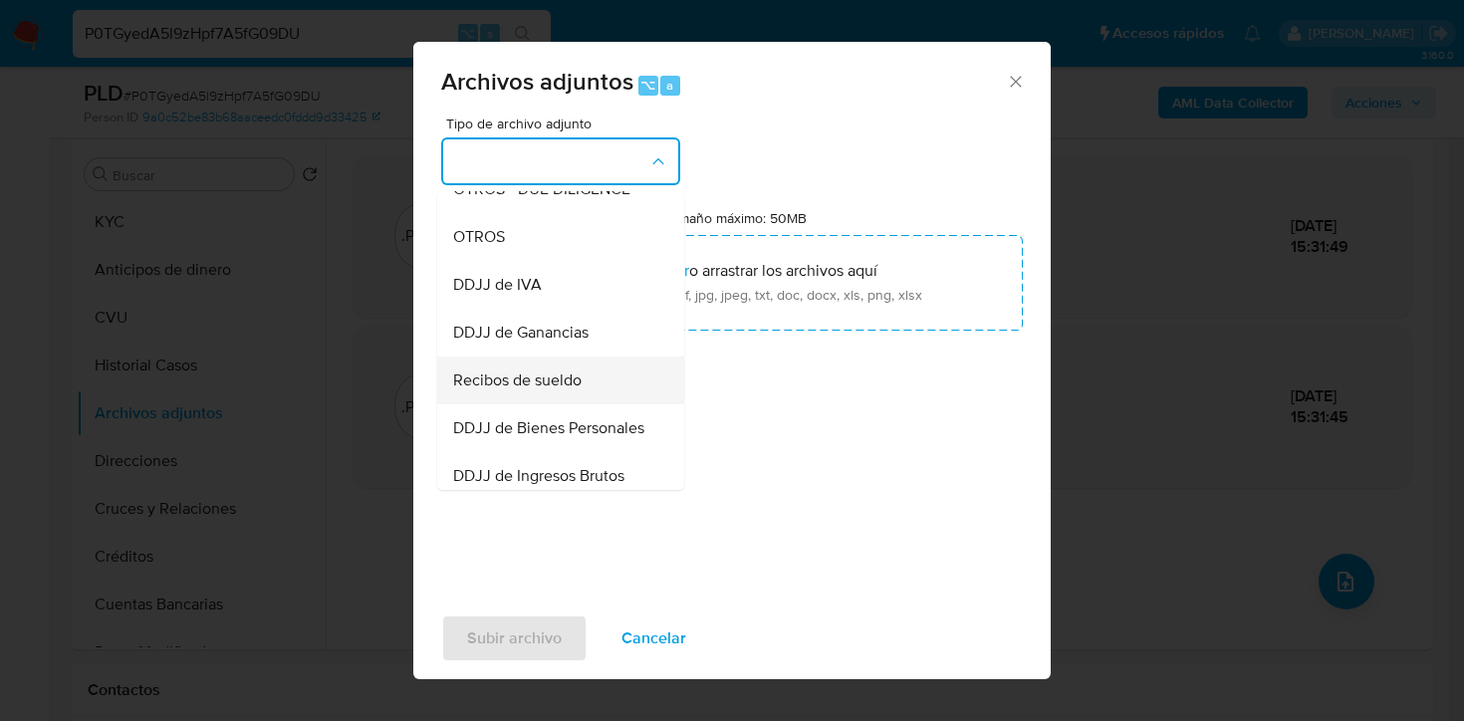
click at [524, 388] on span "Recibos de sueldo" at bounding box center [517, 380] width 128 height 20
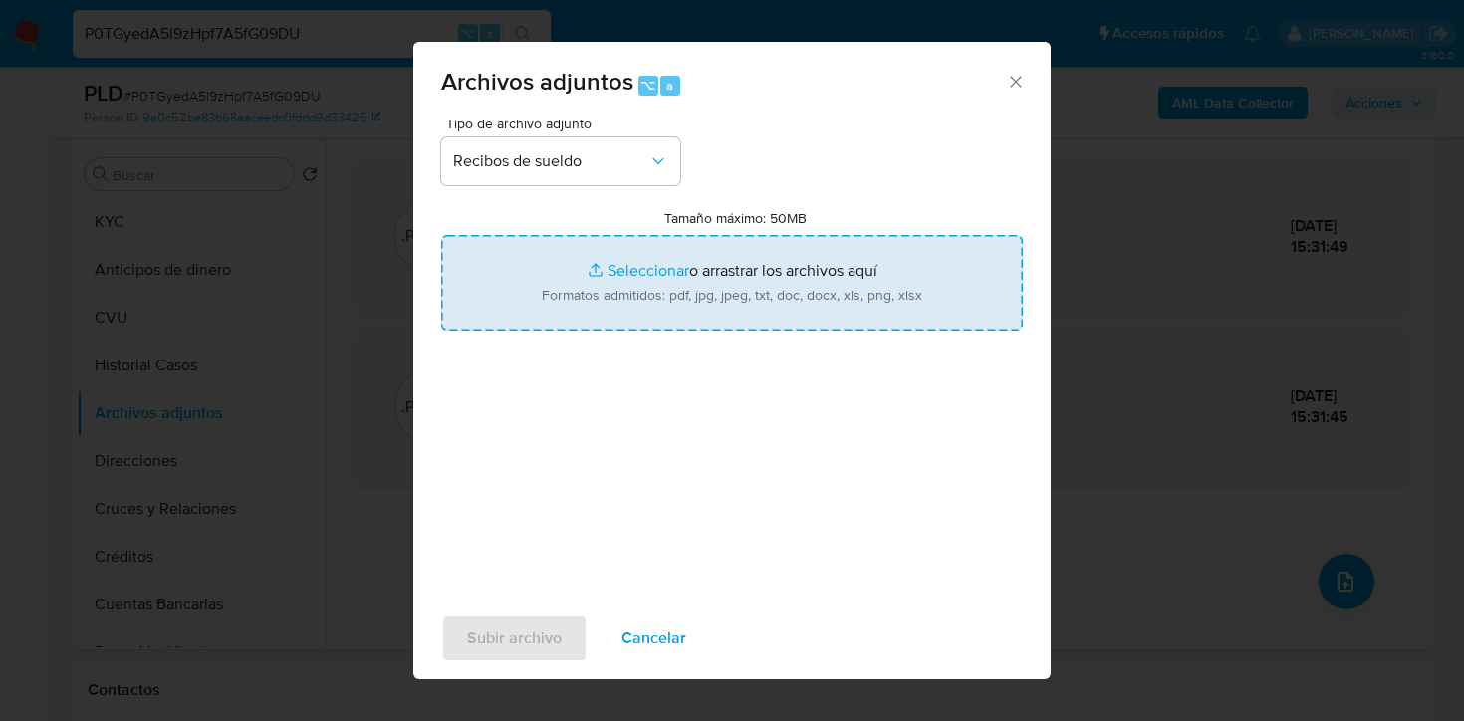
click at [559, 292] on input "Tamaño máximo: 50MB Seleccionar archivos" at bounding box center [731, 283] width 581 height 96
click at [667, 259] on input "Tamaño máximo: 50MB Seleccionar archivos" at bounding box center [731, 283] width 581 height 96
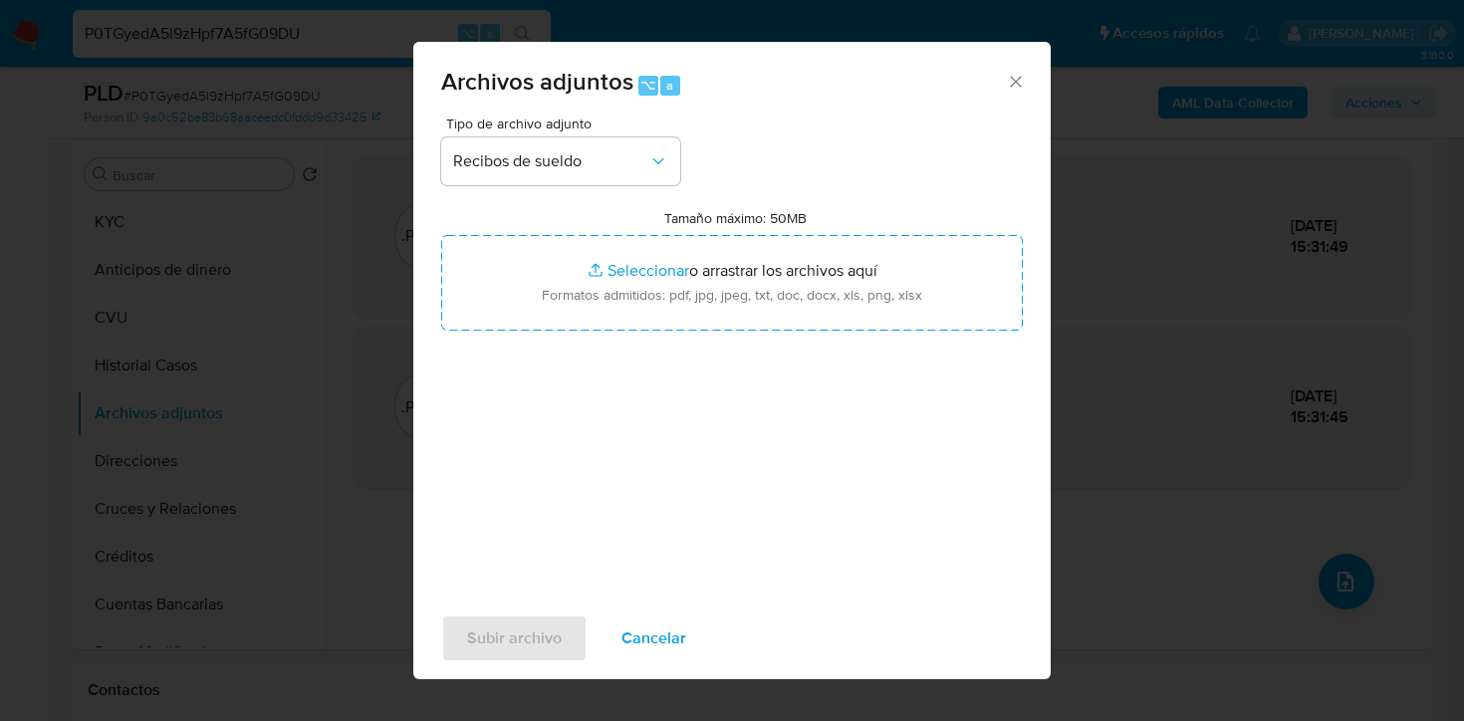
type input "C:\fakepath\Alta de trabajo.png"
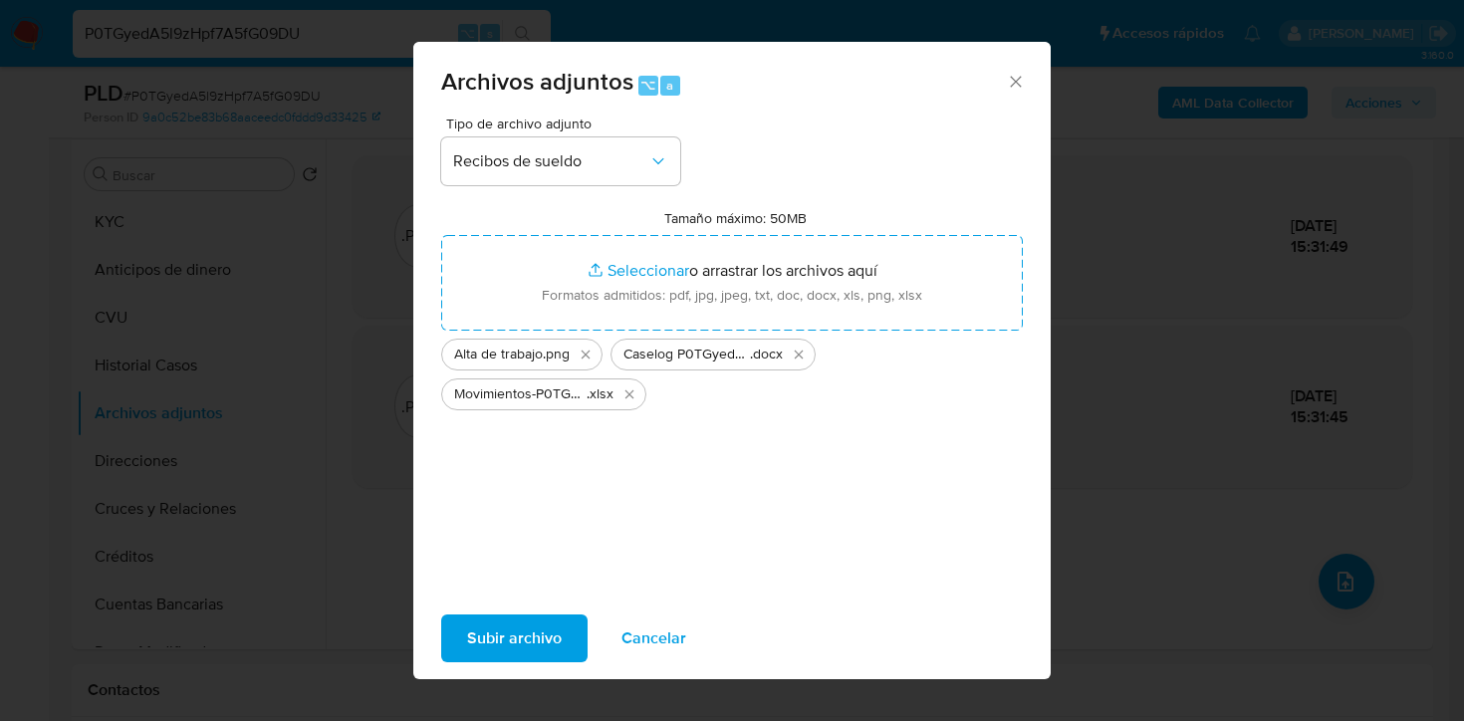
click at [513, 634] on span "Subir archivo" at bounding box center [514, 638] width 95 height 44
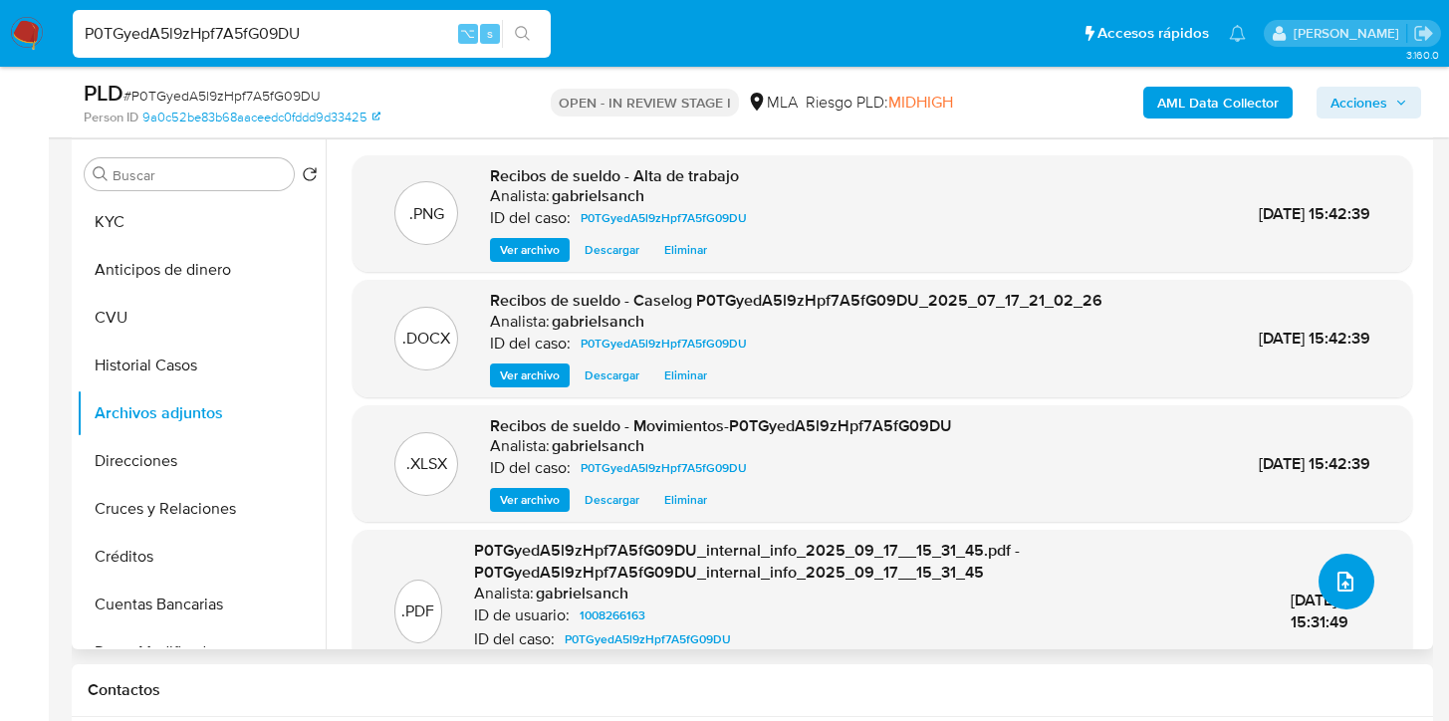
click at [1355, 577] on button "upload-file" at bounding box center [1346, 582] width 56 height 56
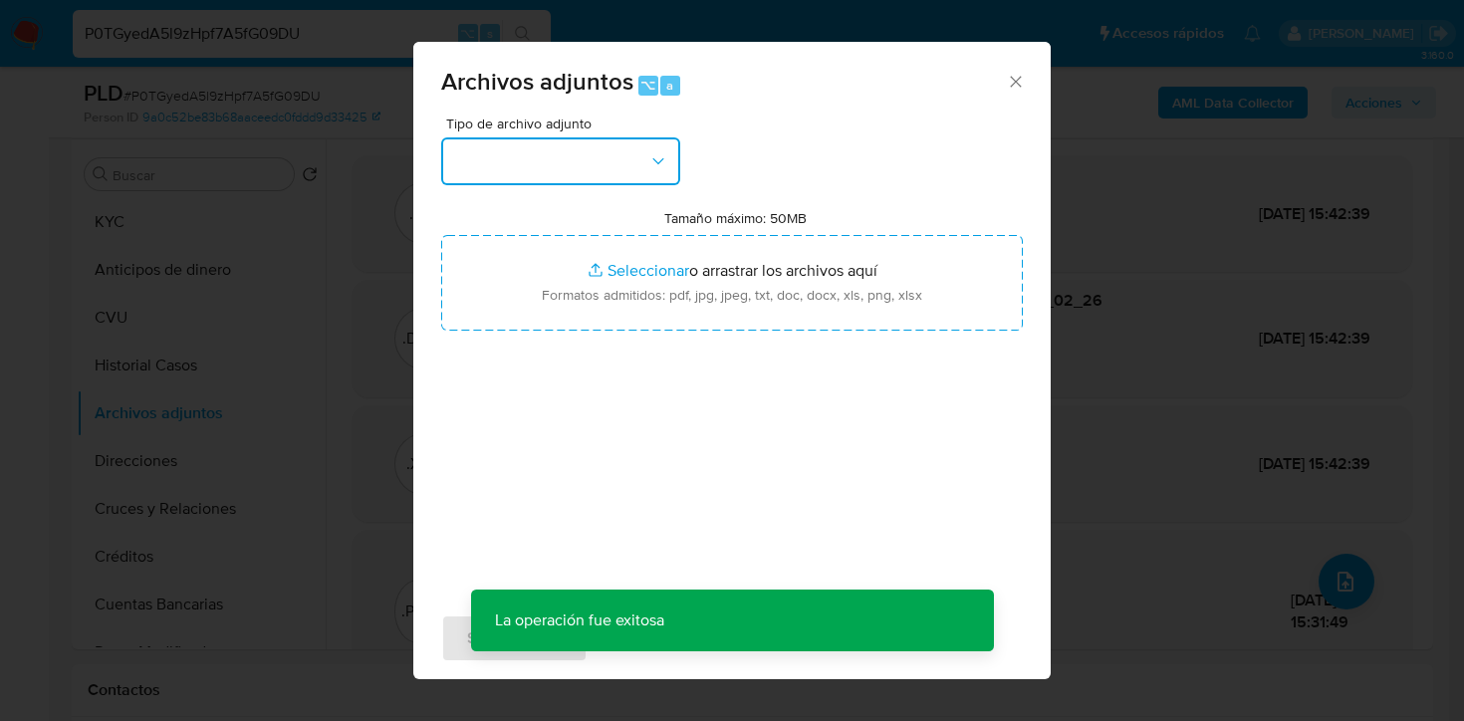
click at [528, 182] on button "button" at bounding box center [560, 161] width 239 height 48
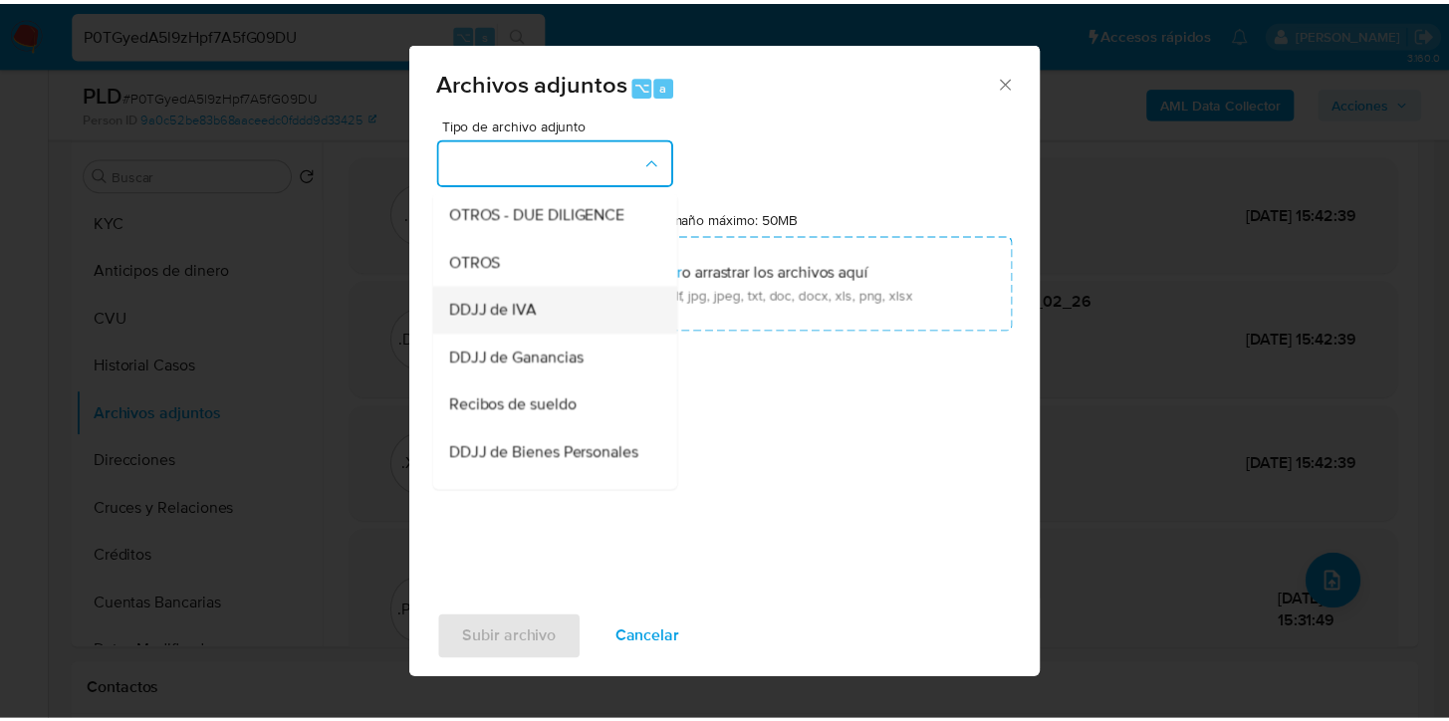
scroll to position [369, 0]
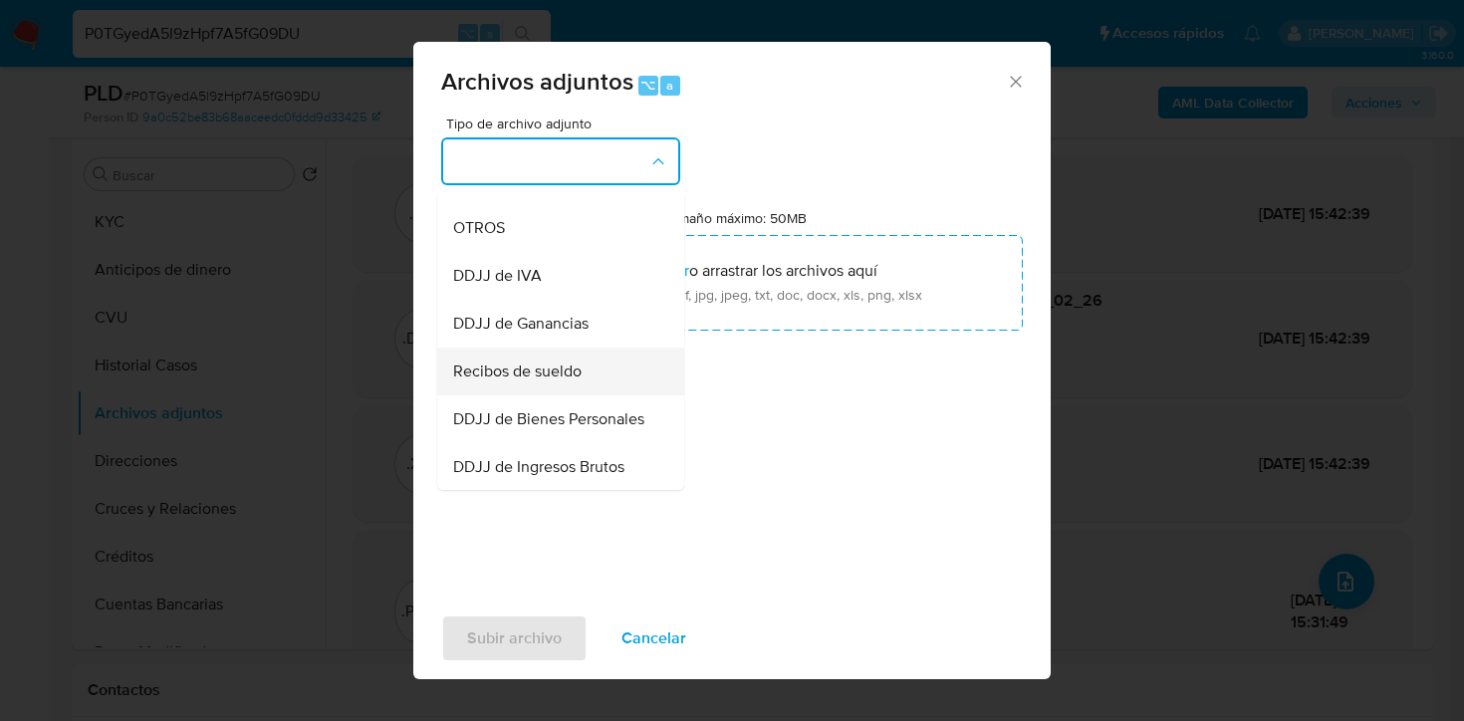
click at [541, 381] on span "Recibos de sueldo" at bounding box center [517, 371] width 128 height 20
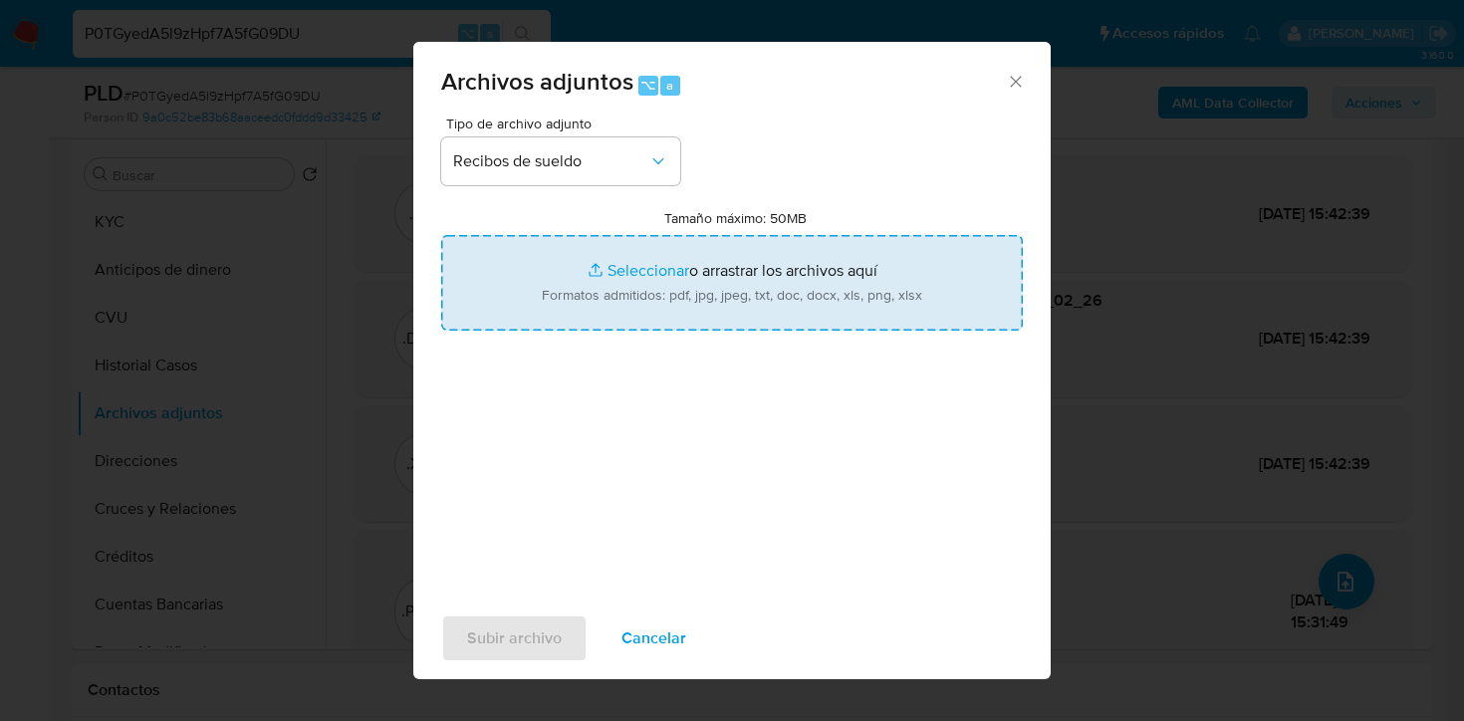
click at [671, 284] on input "Tamaño máximo: 50MB Seleccionar archivos" at bounding box center [731, 283] width 581 height 96
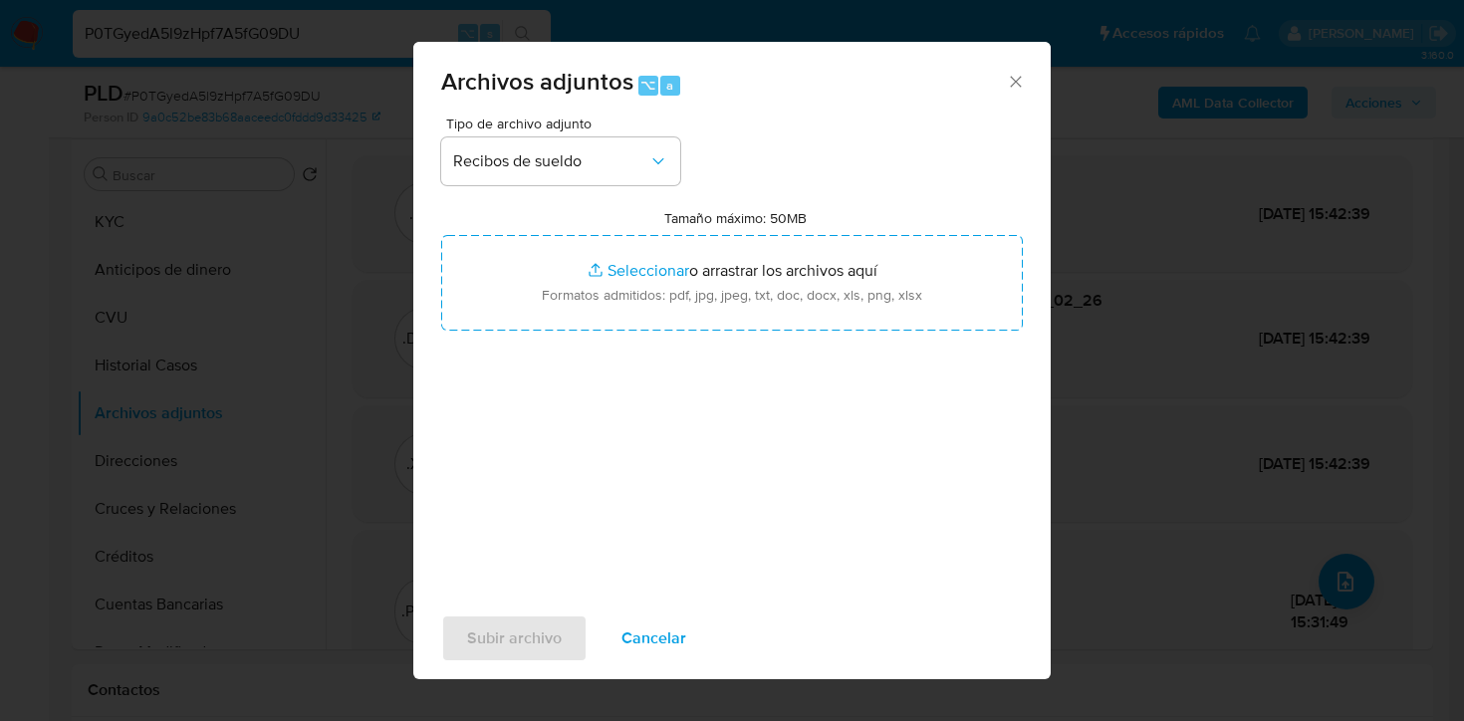
type input "C:\fakepath\Recibo de sueldo julio.png"
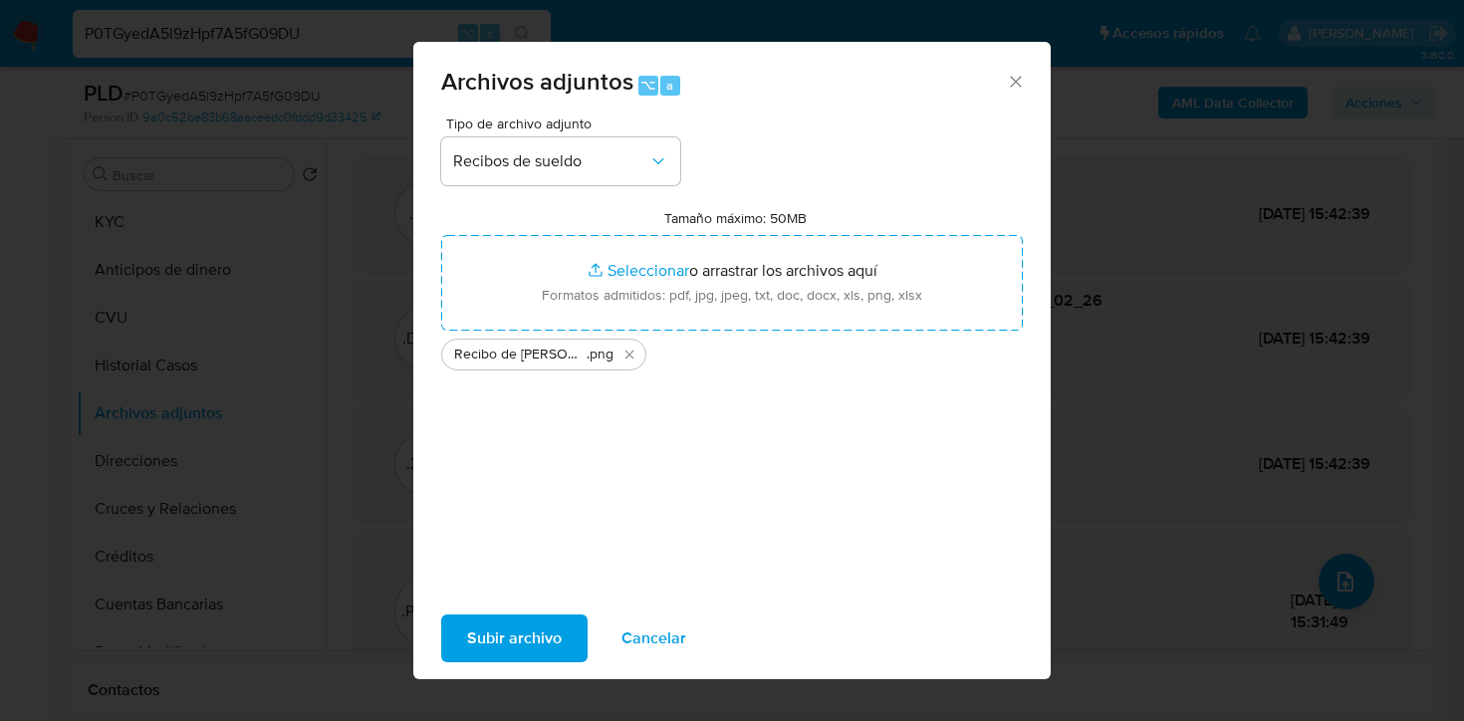
click at [499, 624] on span "Subir archivo" at bounding box center [514, 638] width 95 height 44
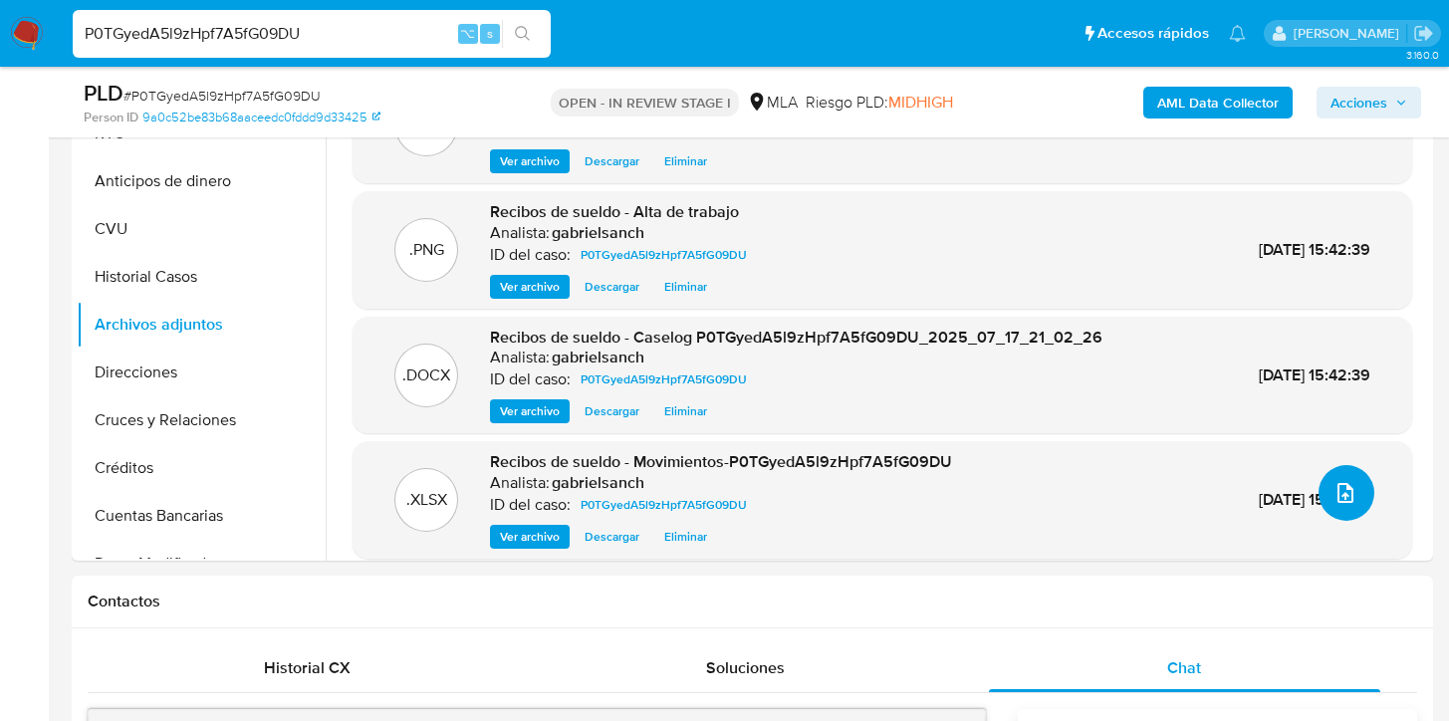
scroll to position [109, 0]
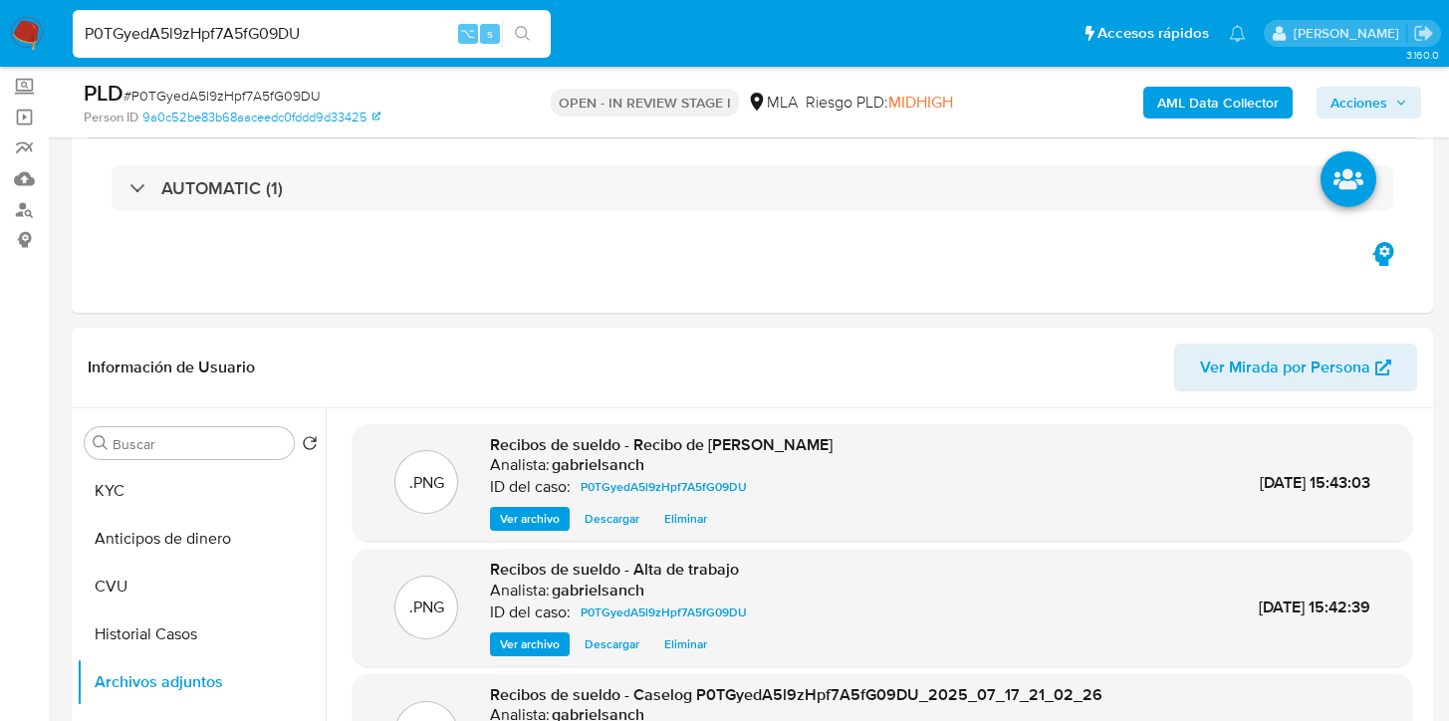
click at [1348, 100] on span "Acciones" at bounding box center [1358, 103] width 57 height 32
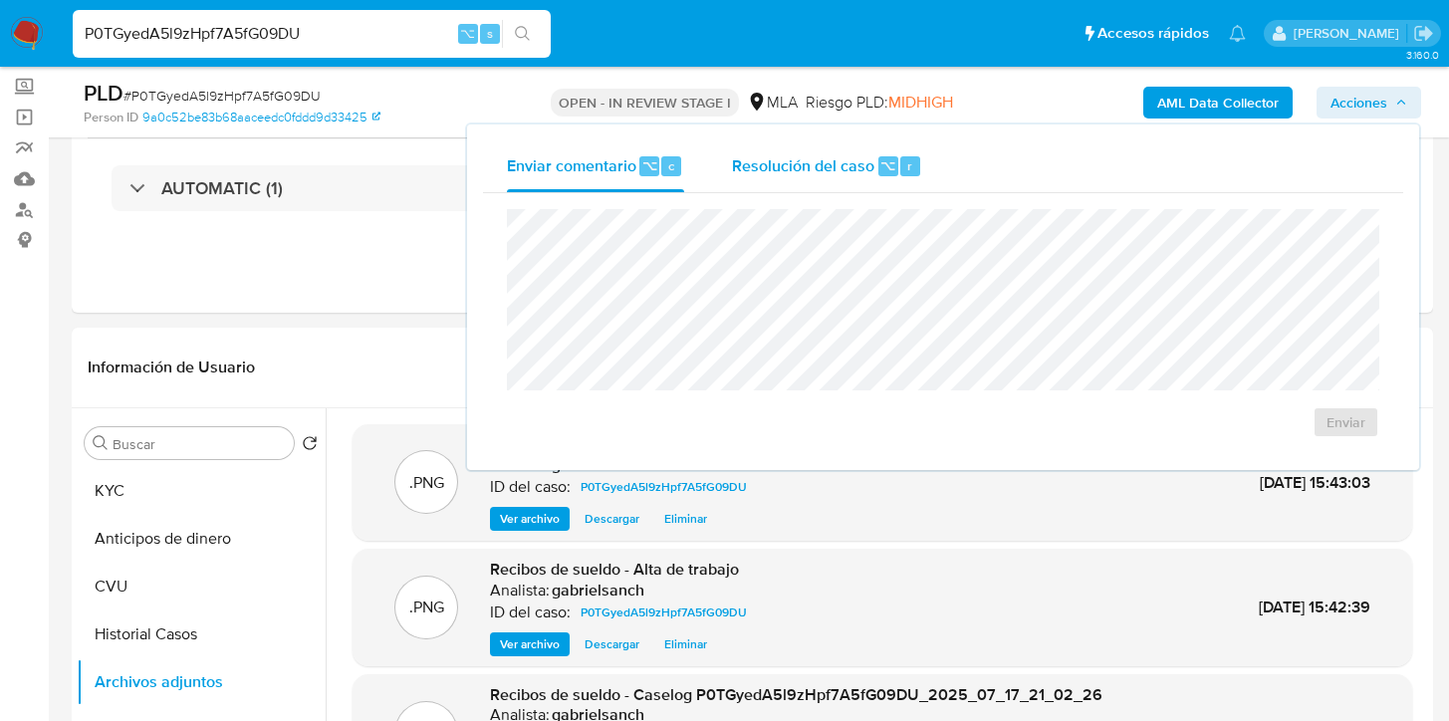
click at [823, 173] on span "Resolución del caso" at bounding box center [803, 164] width 142 height 23
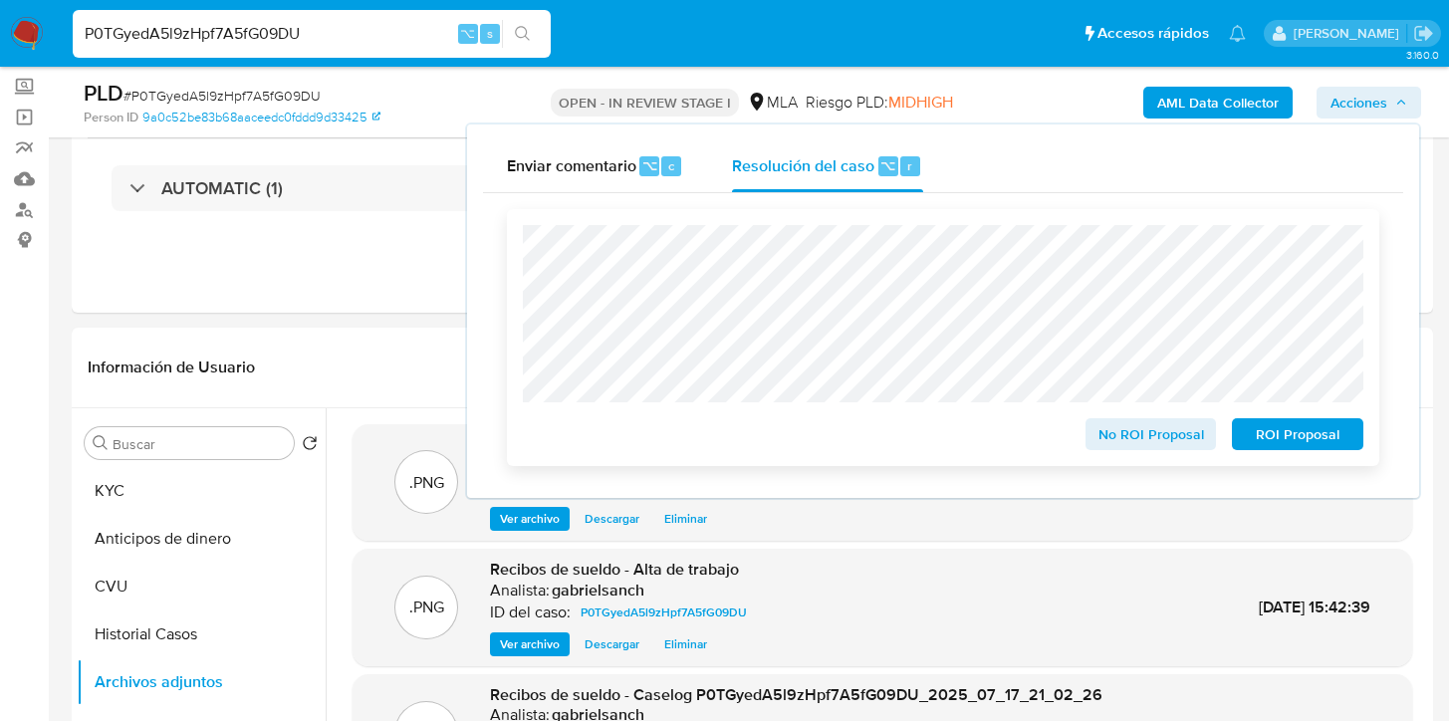
click at [1097, 434] on button "No ROI Proposal" at bounding box center [1150, 434] width 131 height 32
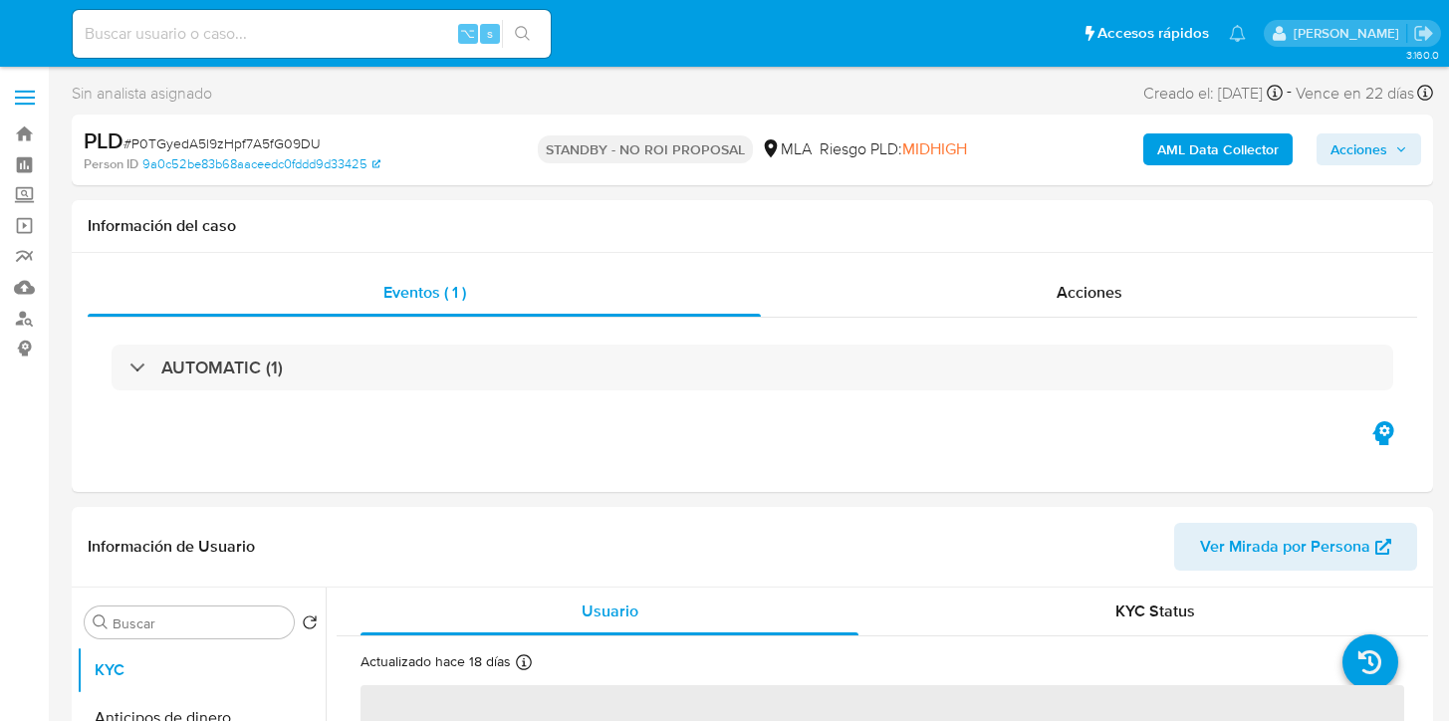
select select "10"
